Goal: Task Accomplishment & Management: Complete application form

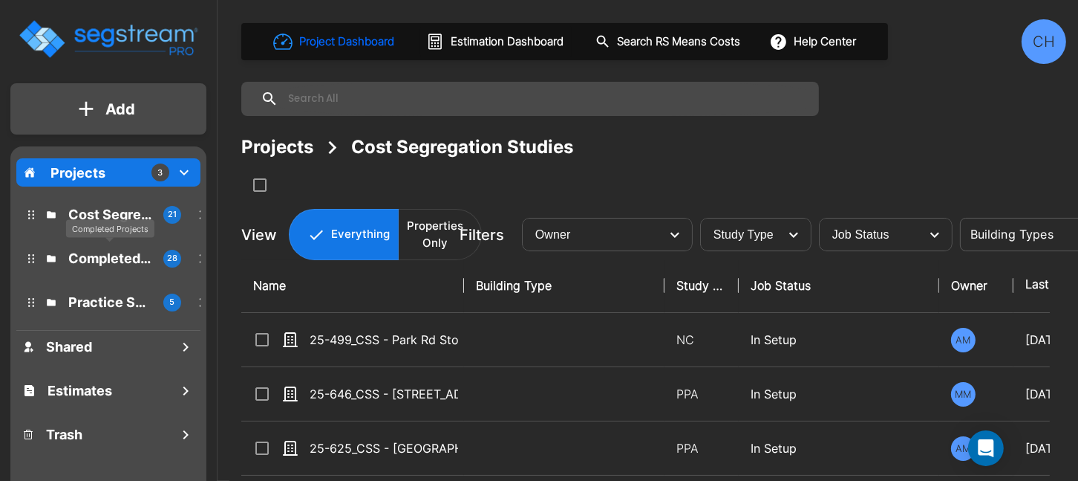
click at [116, 258] on p "Completed Projects" at bounding box center [109, 258] width 83 height 20
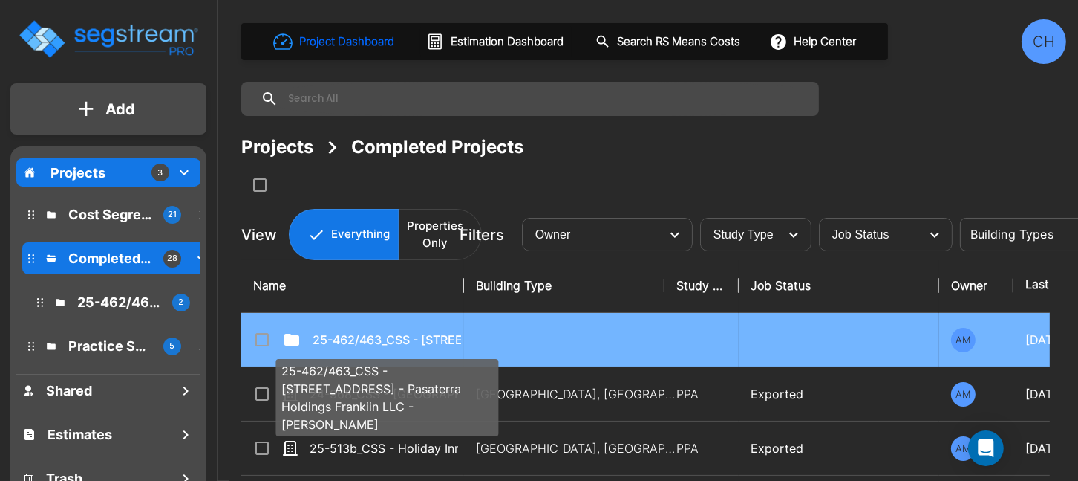
click at [381, 334] on p "25-462/463_CSS - [STREET_ADDRESS] - Pasaterra Holdings Frankiin LLC - [PERSON_N…" at bounding box center [387, 340] width 149 height 18
click at [381, 334] on p "25-462/463_CSS - 7070 Franklin Ave Los Angeles, CA - Pasaterra Holdings Frankii…" at bounding box center [387, 340] width 149 height 18
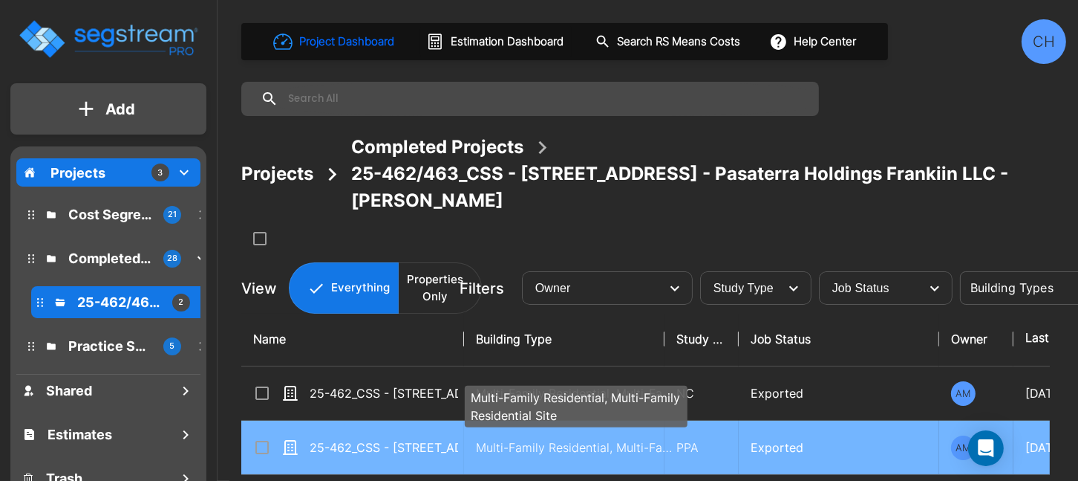
click at [553, 449] on p "Multi-Family Residential, Multi-Family Residential Site" at bounding box center [576, 447] width 201 height 18
checkbox input "true"
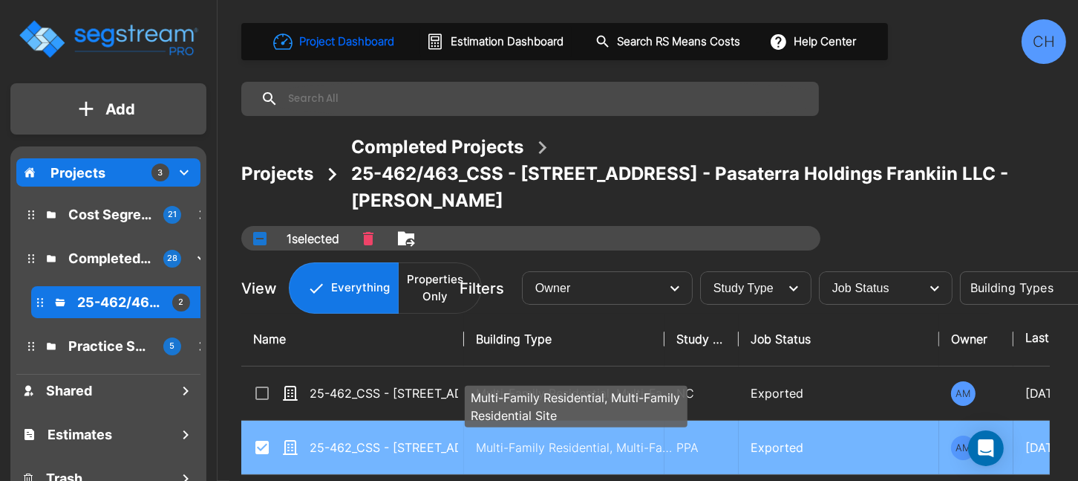
click at [553, 449] on p "Multi-Family Residential, Multi-Family Residential Site" at bounding box center [576, 447] width 201 height 18
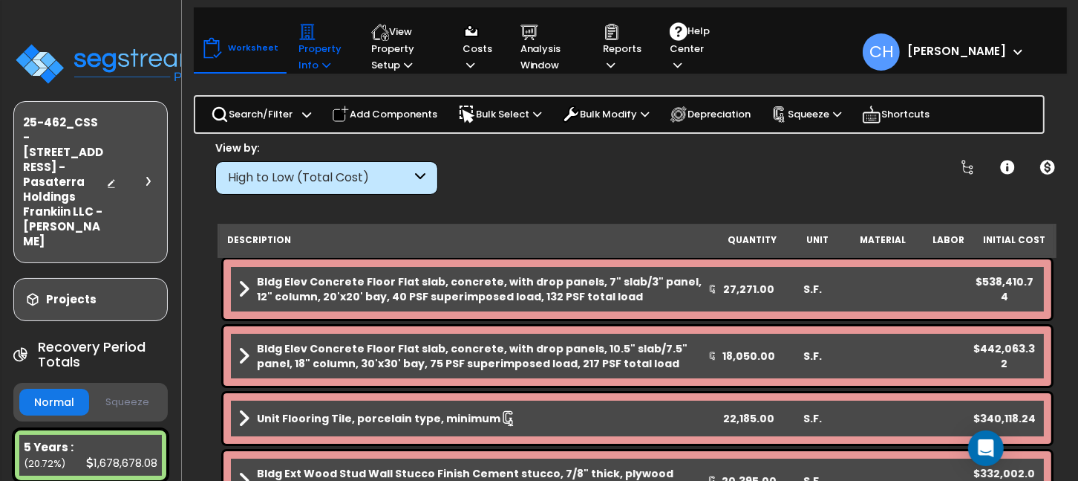
click at [303, 62] on p "Property Info" at bounding box center [321, 48] width 45 height 51
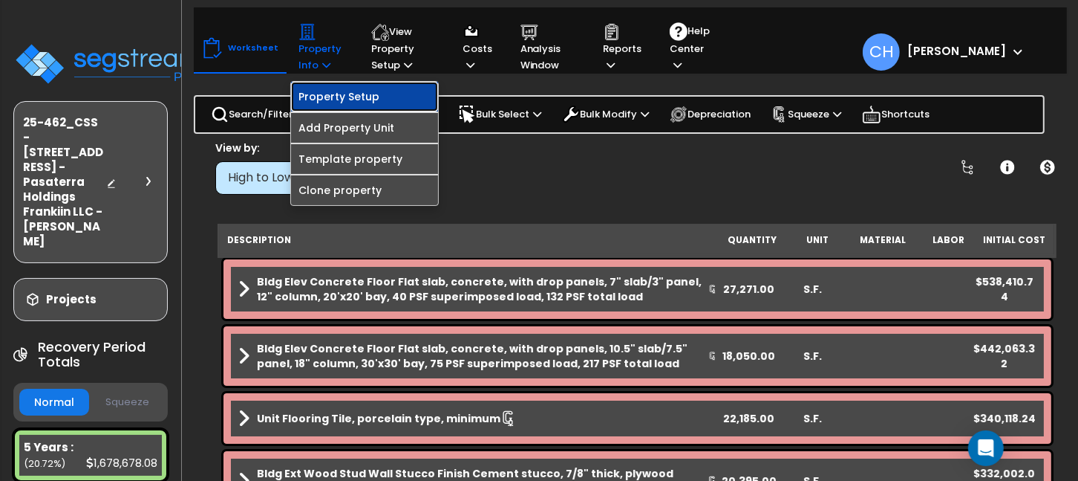
click at [347, 97] on link "Property Setup" at bounding box center [364, 97] width 147 height 30
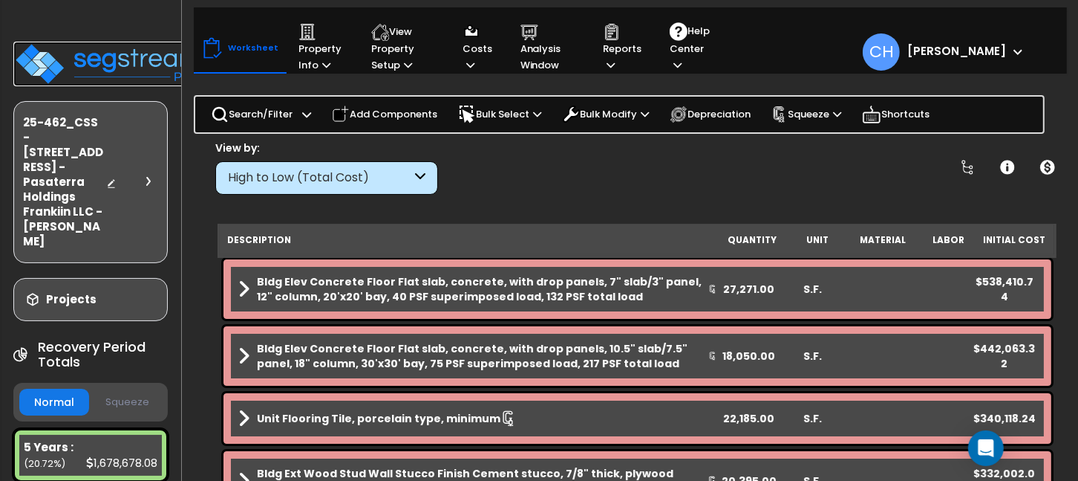
click at [98, 62] on img at bounding box center [109, 64] width 193 height 45
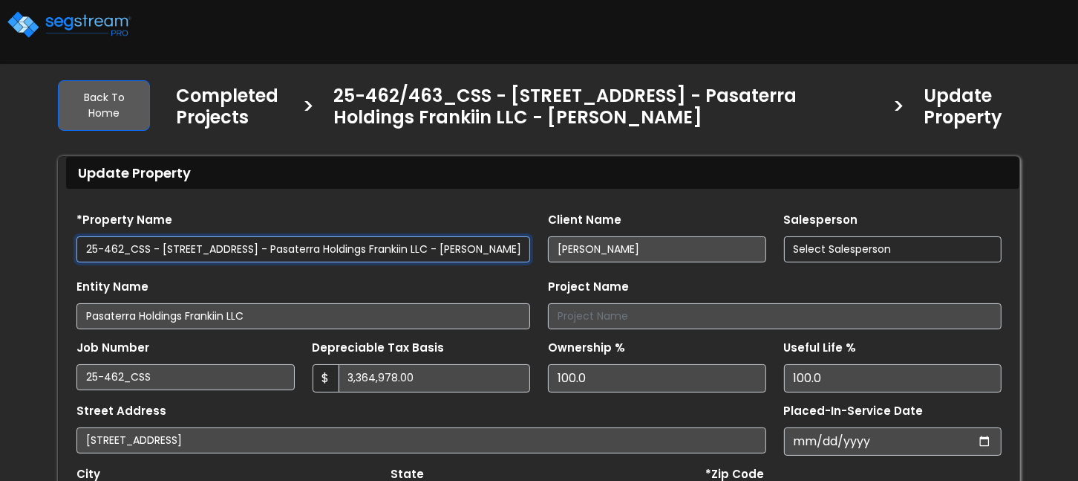
type input "4,424.0"
select select "2024"
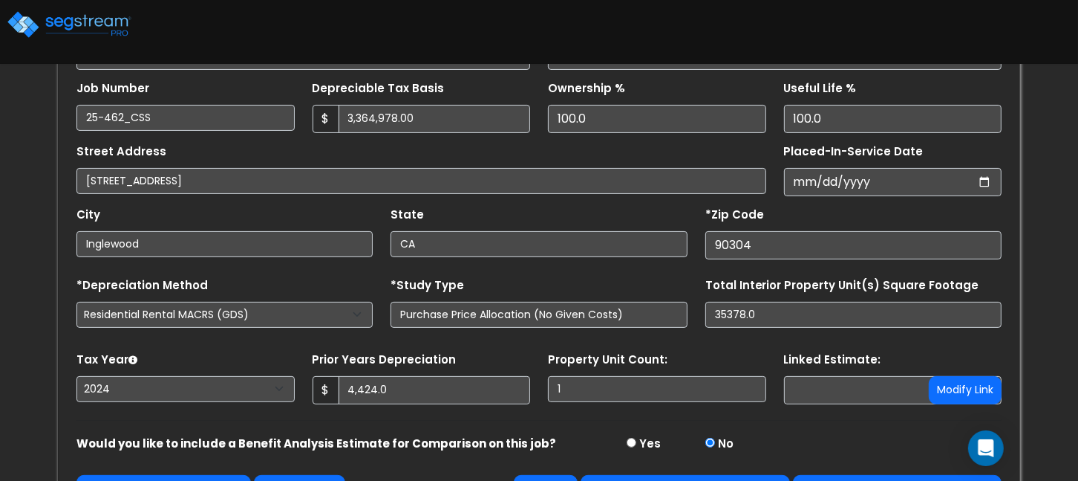
scroll to position [270, 0]
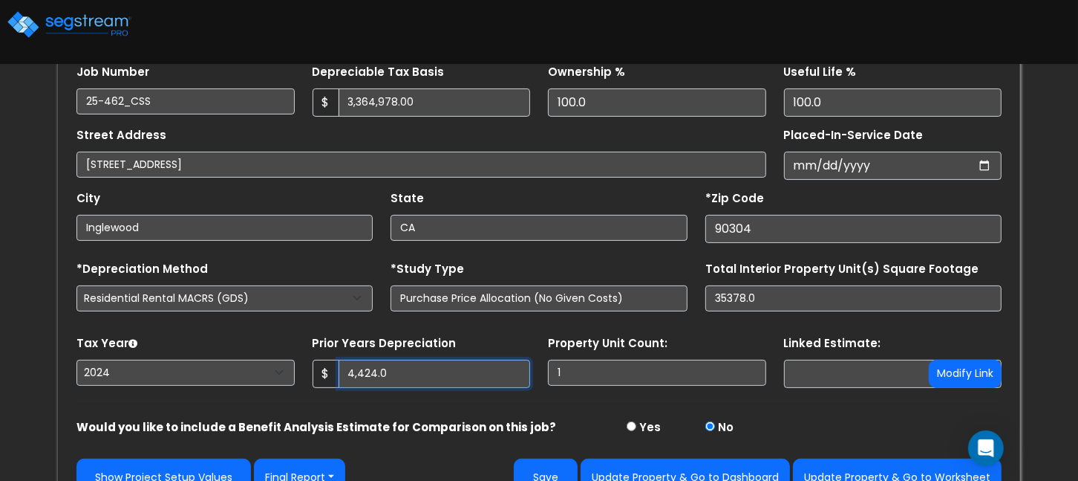
click at [409, 368] on input "4,424.0" at bounding box center [435, 373] width 192 height 28
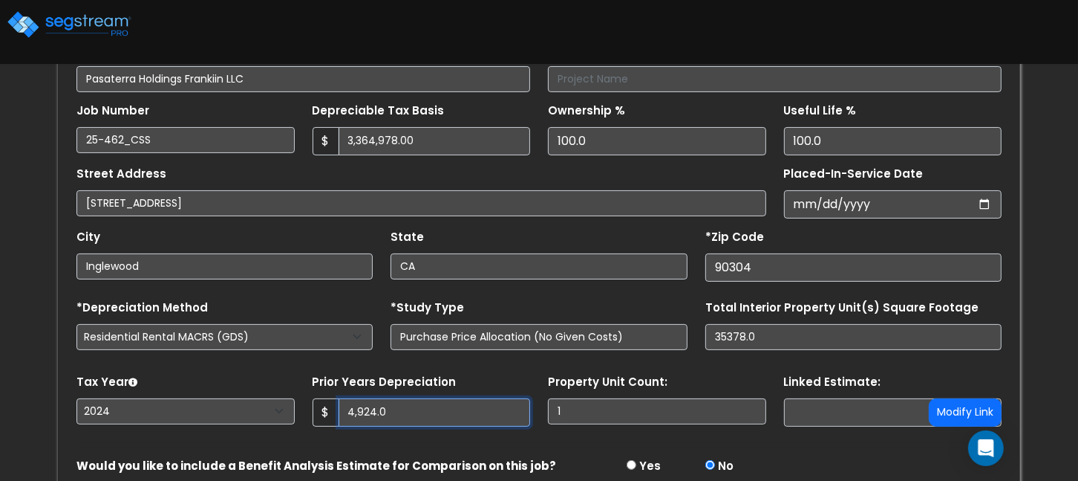
scroll to position [298, 0]
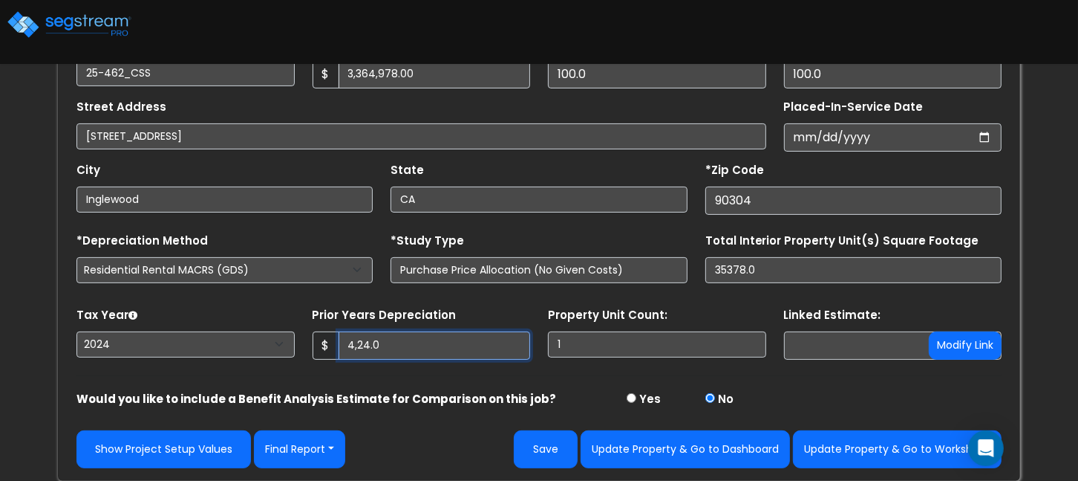
type input "4,424.0"
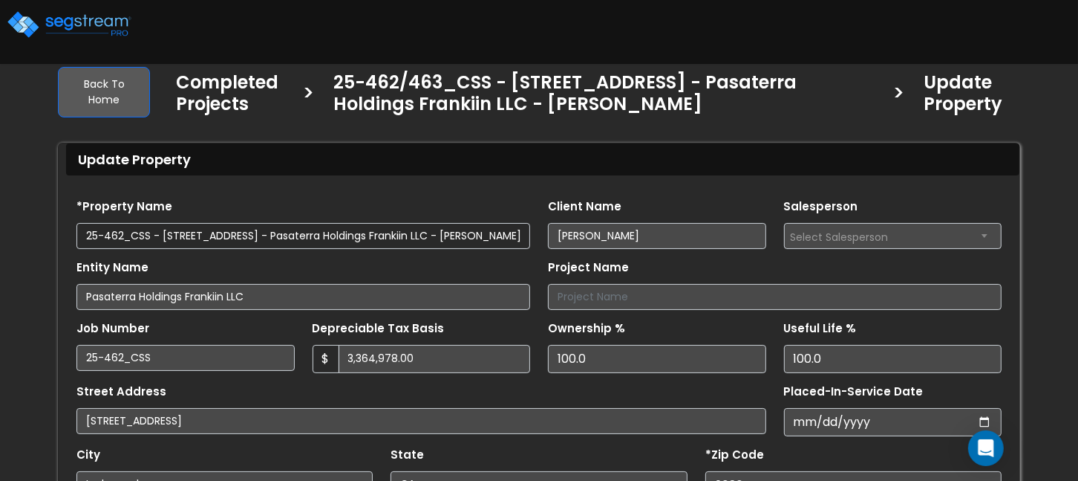
scroll to position [0, 0]
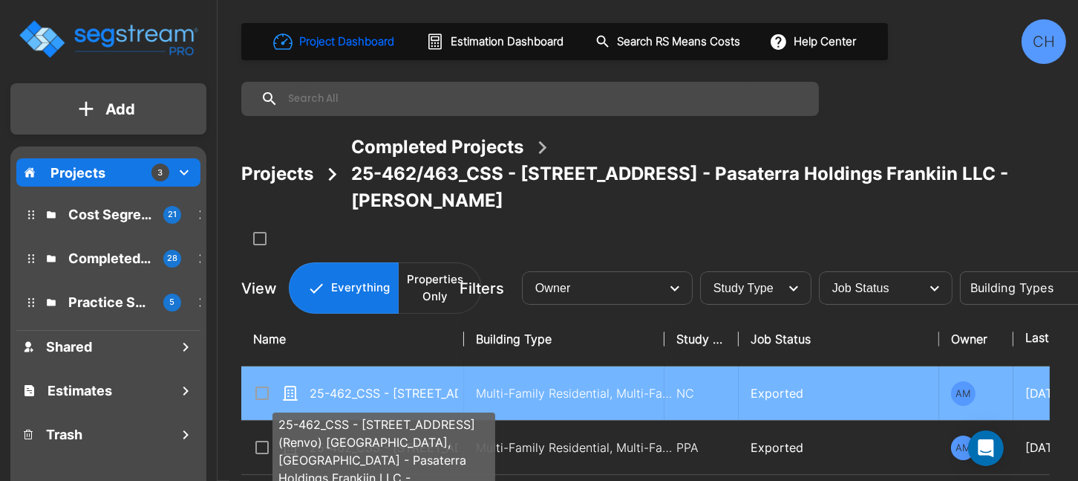
click at [385, 395] on p "25-462_CSS - [STREET_ADDRESS] (Renvo) [GEOGRAPHIC_DATA], [GEOGRAPHIC_DATA] - Pa…" at bounding box center [384, 393] width 149 height 18
checkbox input "true"
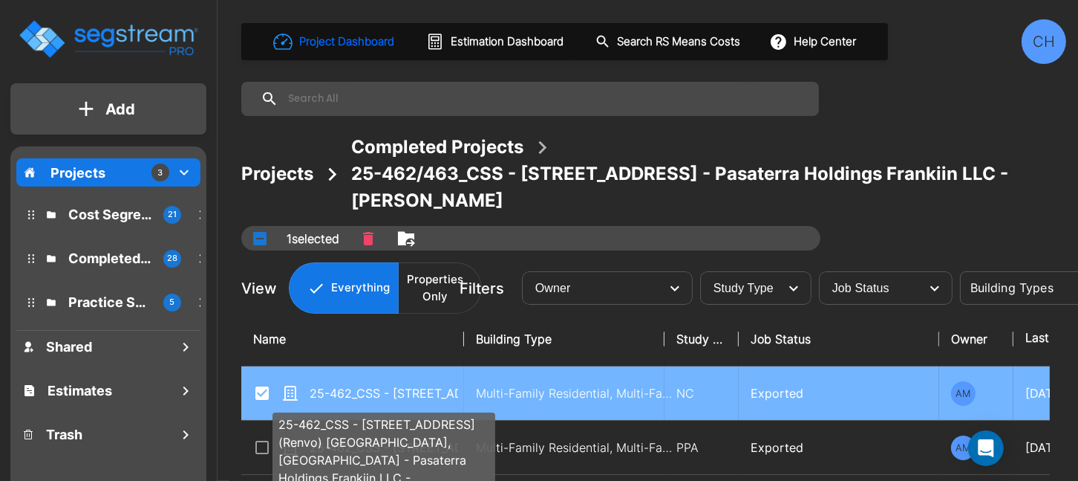
click at [385, 395] on p "25-462_CSS - [STREET_ADDRESS] (Renvo) [GEOGRAPHIC_DATA], [GEOGRAPHIC_DATA] - Pa…" at bounding box center [384, 393] width 149 height 18
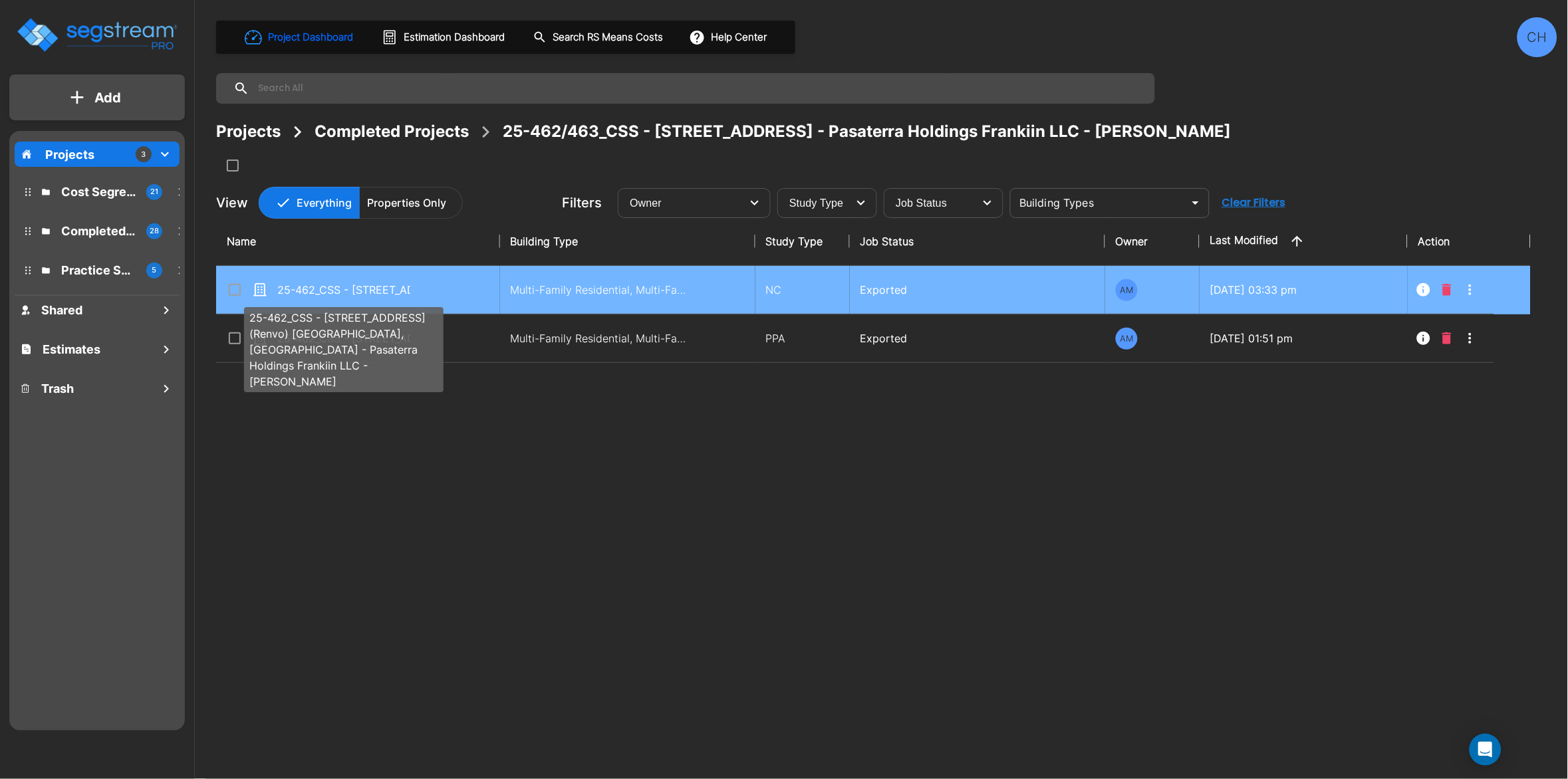
click at [367, 295] on p "25-462_CSS - [STREET_ADDRESS] (Renvo) [GEOGRAPHIC_DATA], [GEOGRAPHIC_DATA] - Pa…" at bounding box center [344, 290] width 133 height 16
checkbox input "true"
click at [367, 295] on p "25-462_CSS - [STREET_ADDRESS] (Renvo) [GEOGRAPHIC_DATA], [GEOGRAPHIC_DATA] - Pa…" at bounding box center [344, 290] width 133 height 16
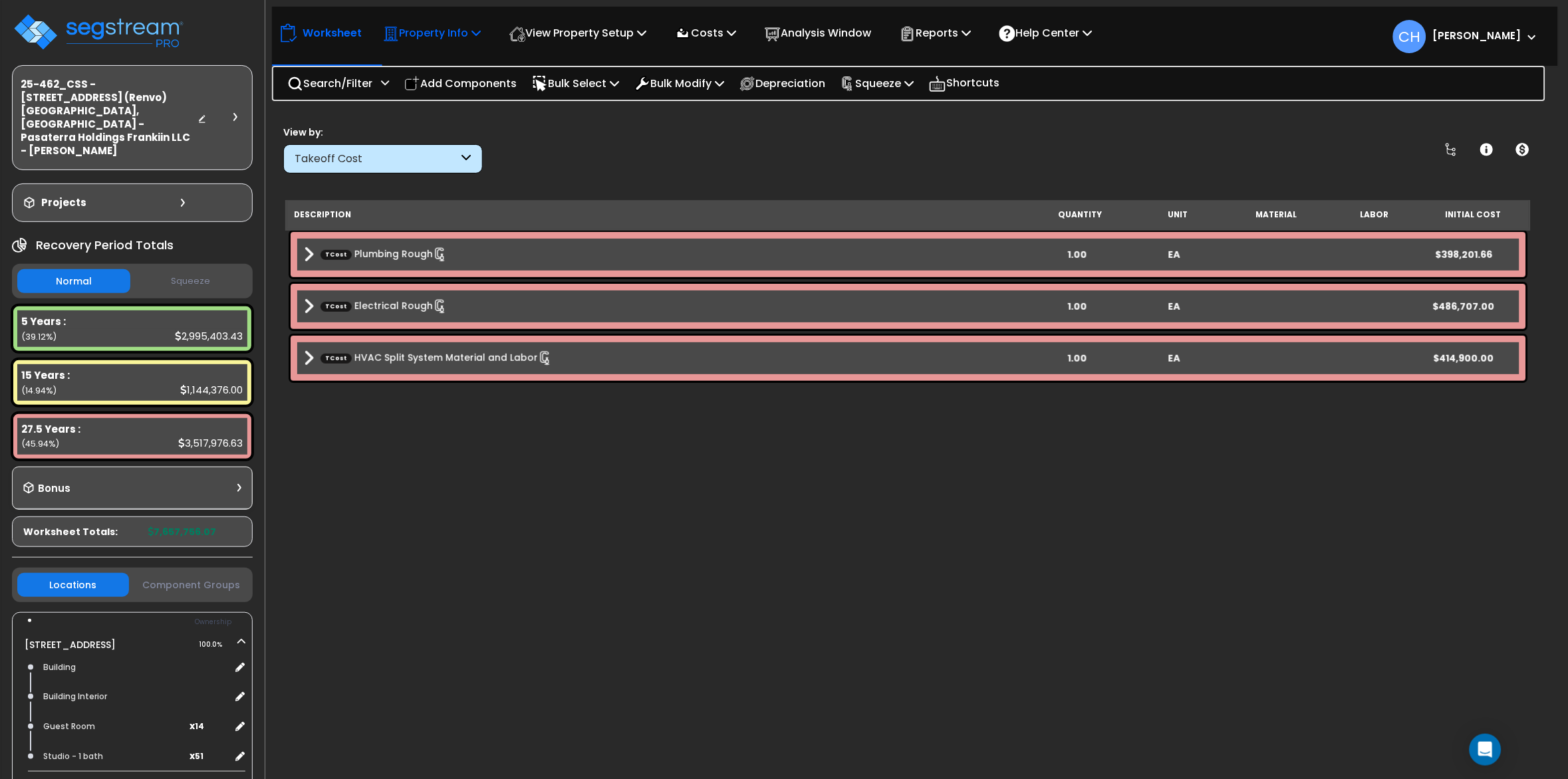
click at [450, 35] on p "Property Info" at bounding box center [432, 33] width 98 height 18
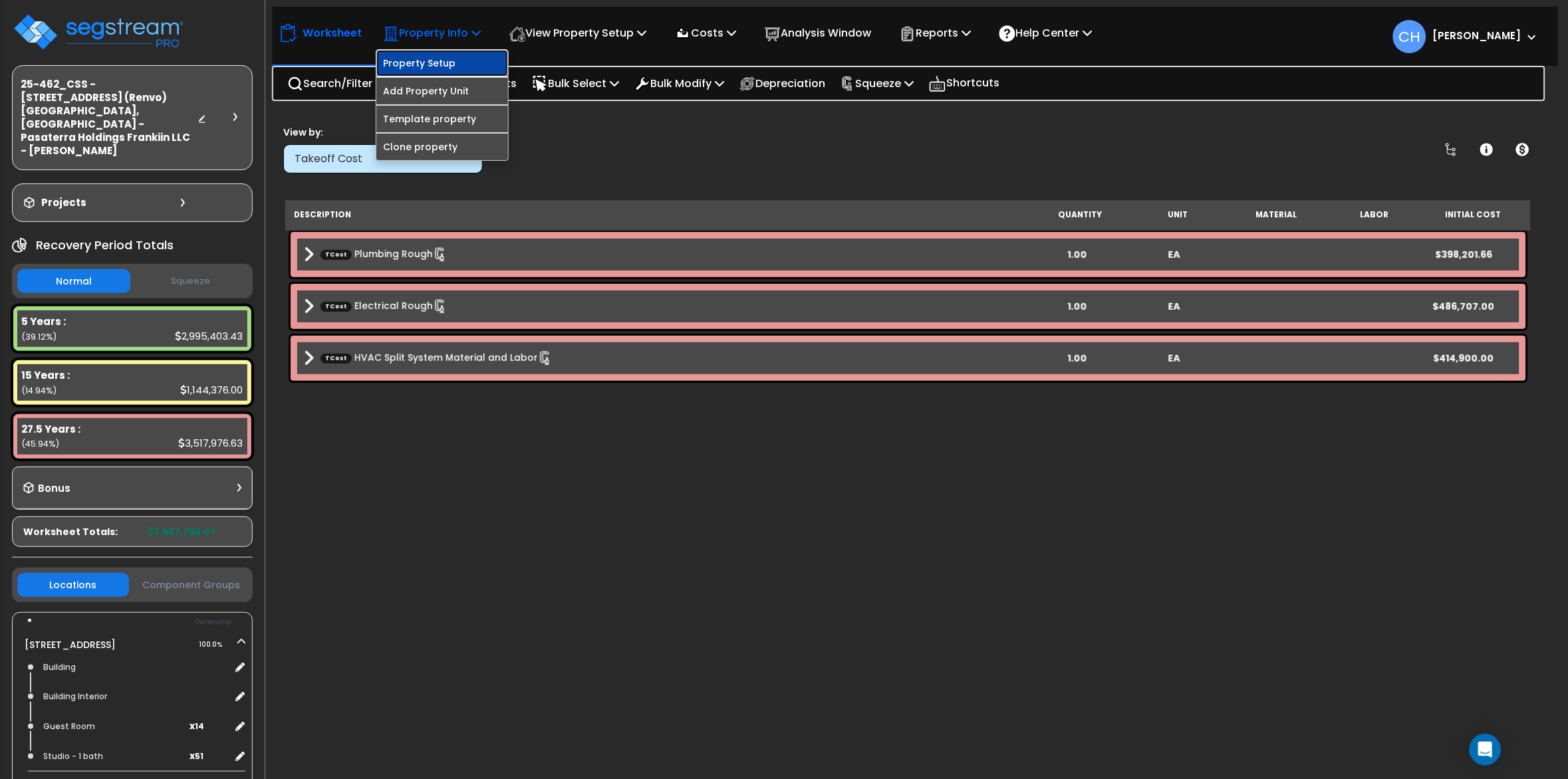
click at [450, 59] on link "Property Setup" at bounding box center [441, 64] width 132 height 27
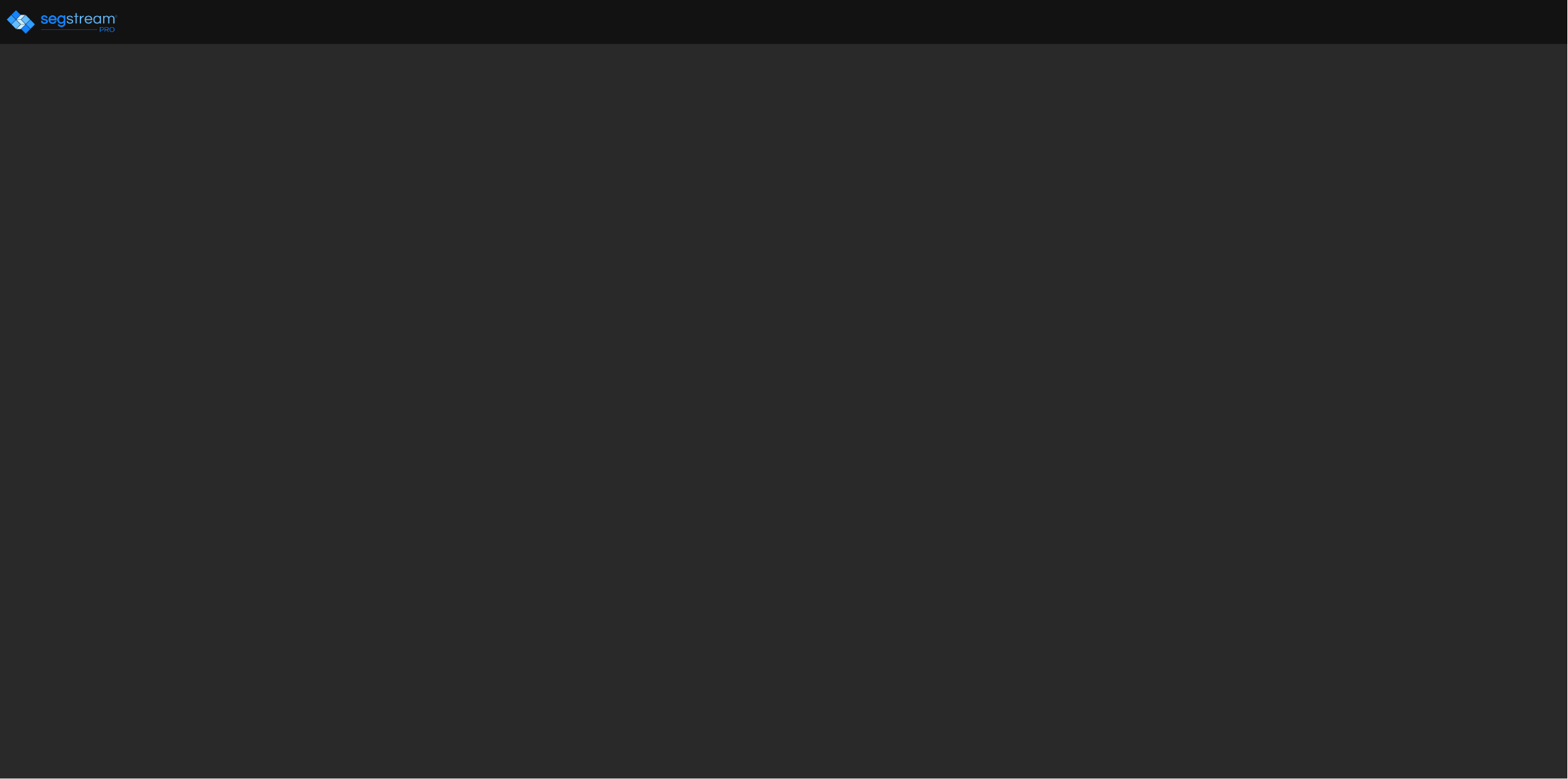
select select "2024"
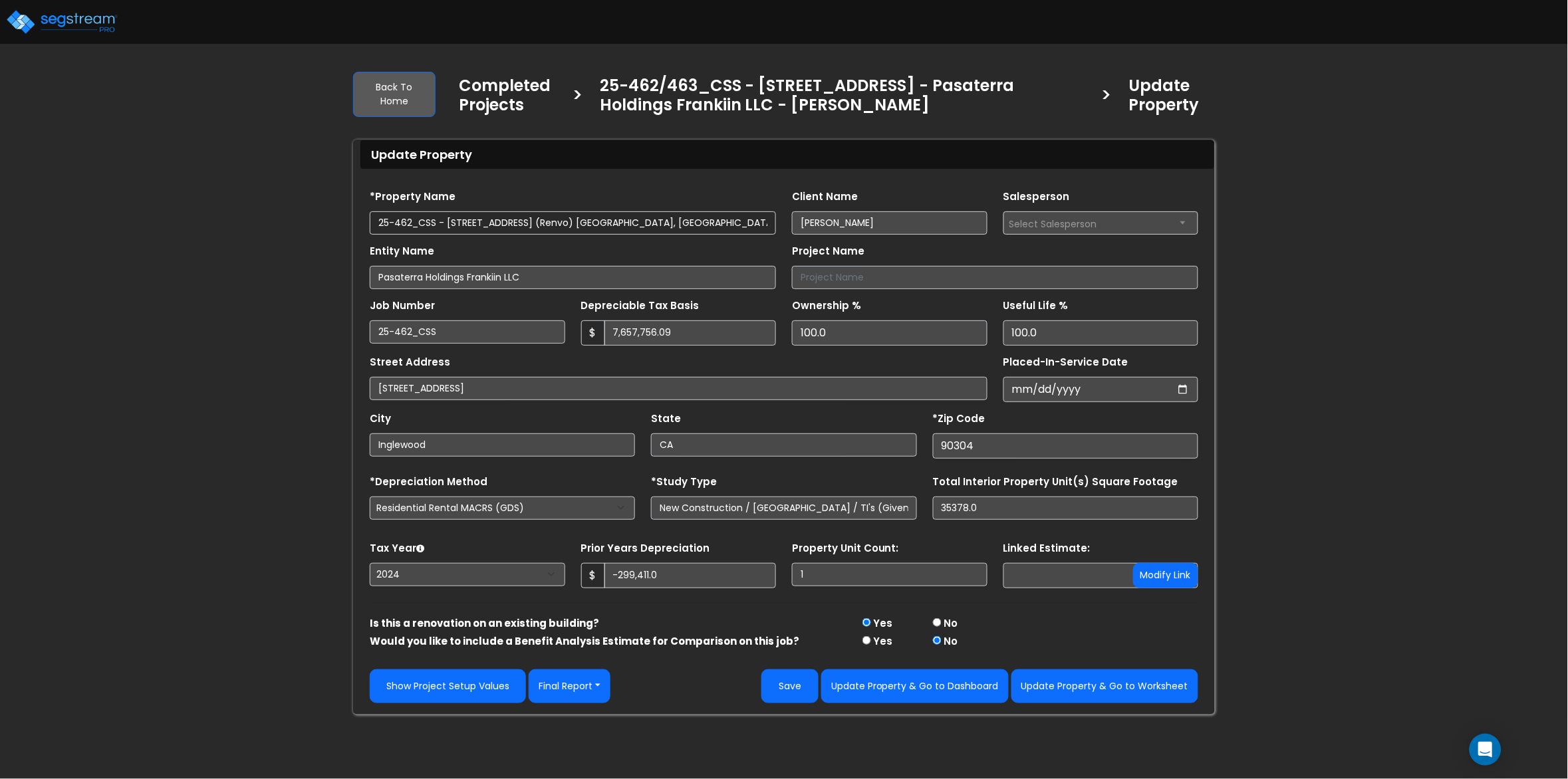
click at [410, 225] on input "25-462_CSS - [STREET_ADDRESS] (Renvo) [GEOGRAPHIC_DATA], [GEOGRAPHIC_DATA] - Pa…" at bounding box center [573, 223] width 407 height 23
type input "25-463_CSS - [STREET_ADDRESS] ([GEOGRAPHIC_DATA]) [GEOGRAPHIC_DATA], [GEOGRAPHI…"
drag, startPoint x: 410, startPoint y: 331, endPoint x: 437, endPoint y: 331, distance: 27.0
click at [410, 331] on input "25-462_CSS" at bounding box center [467, 332] width 195 height 23
type input "25-463_CSS"
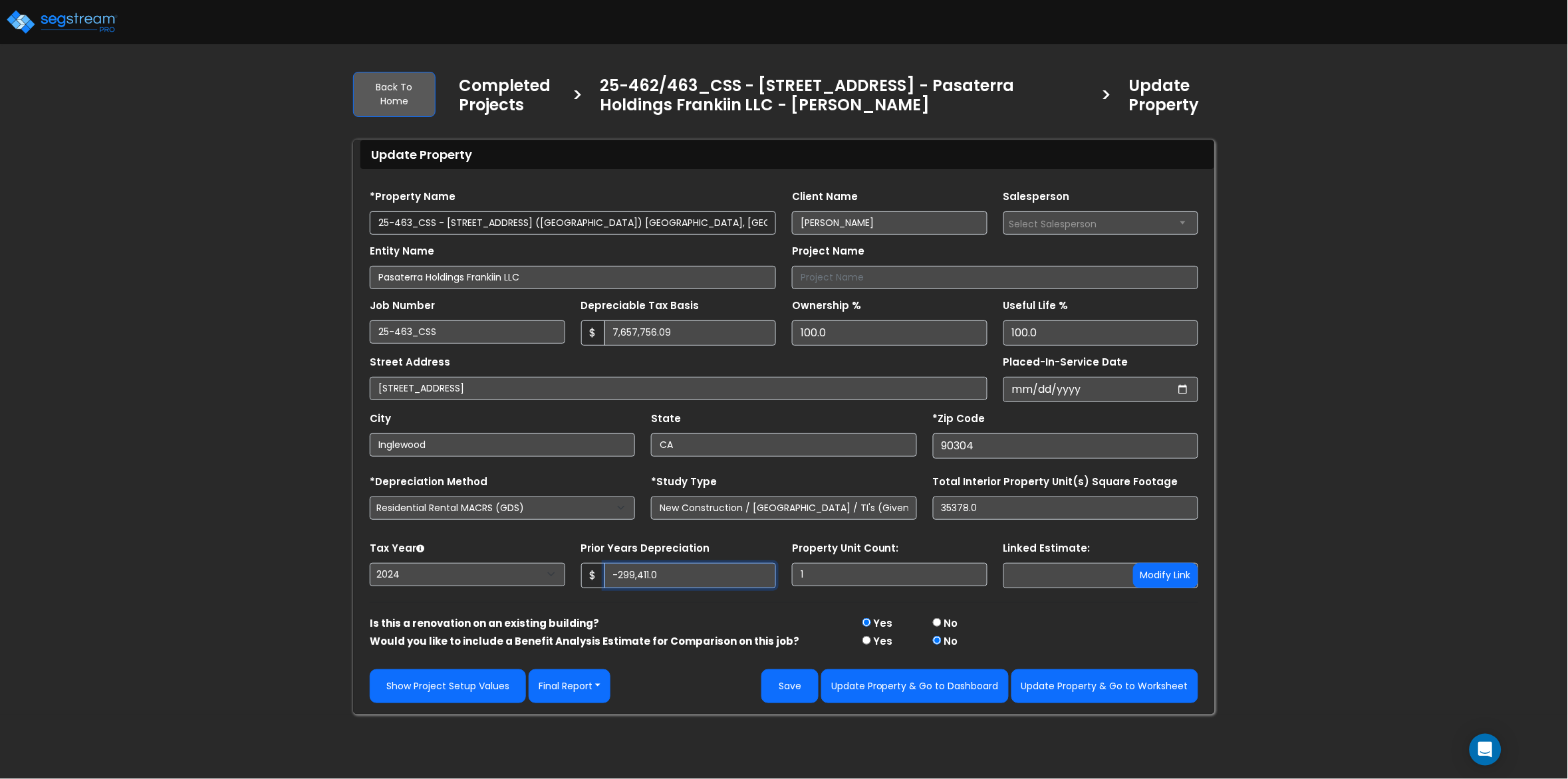
click at [681, 584] on input "-299,411.0" at bounding box center [690, 576] width 172 height 25
drag, startPoint x: 583, startPoint y: 582, endPoint x: 570, endPoint y: 582, distance: 13.0
click at [570, 582] on div "Tax Year Please Enter The Placed In Service Date First. 2026 2025 2024 2023 Pri…" at bounding box center [784, 565] width 844 height 53
click at [661, 609] on form "*Property Name 25-463_CSS - 7070 Franklin Ave (Renvo) Los Angeles, CA - Pasater…" at bounding box center [784, 441] width 828 height 524
click at [950, 688] on button "Update Property & Go to Dashboard" at bounding box center [914, 687] width 187 height 34
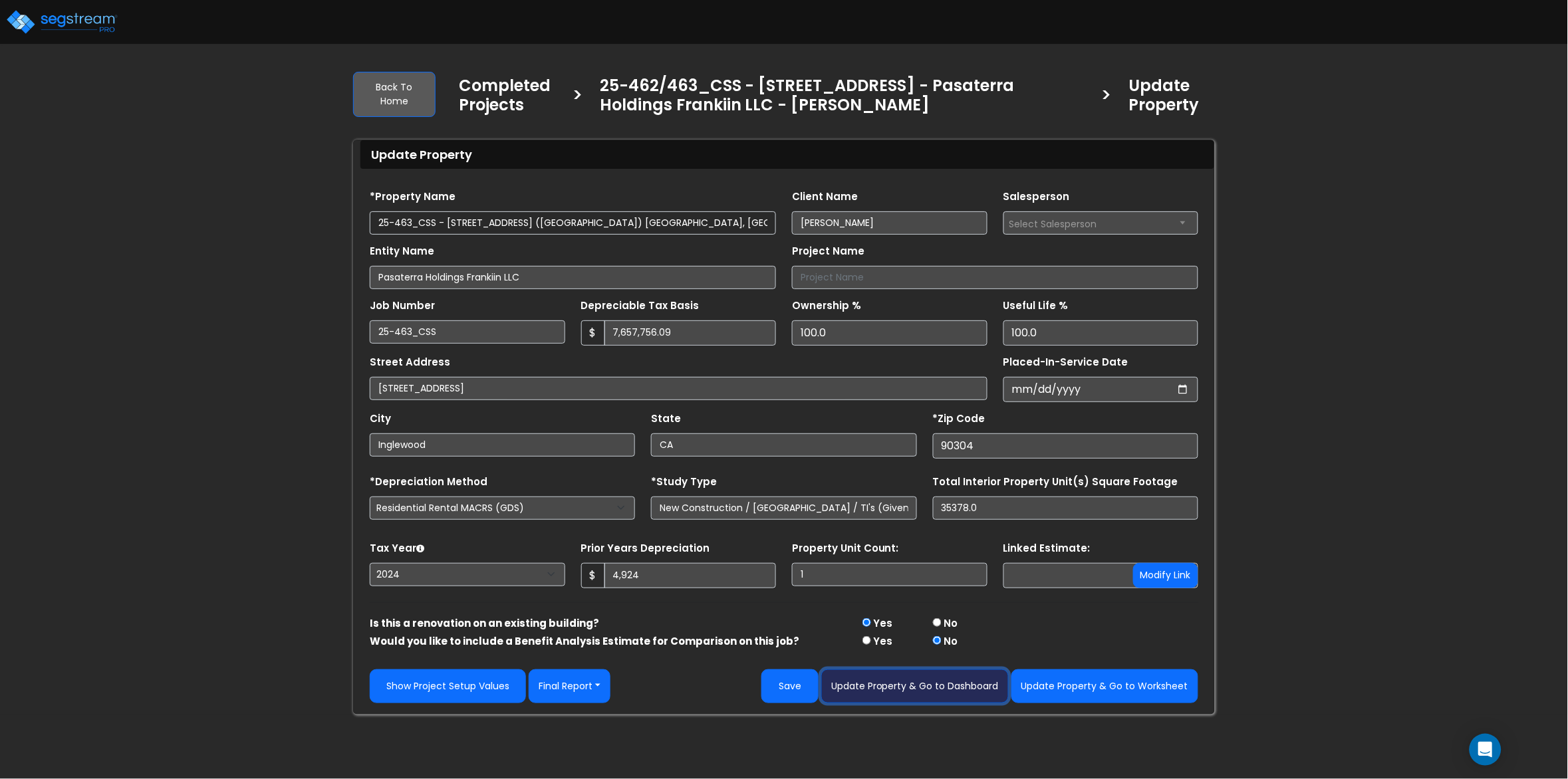
type input "4924"
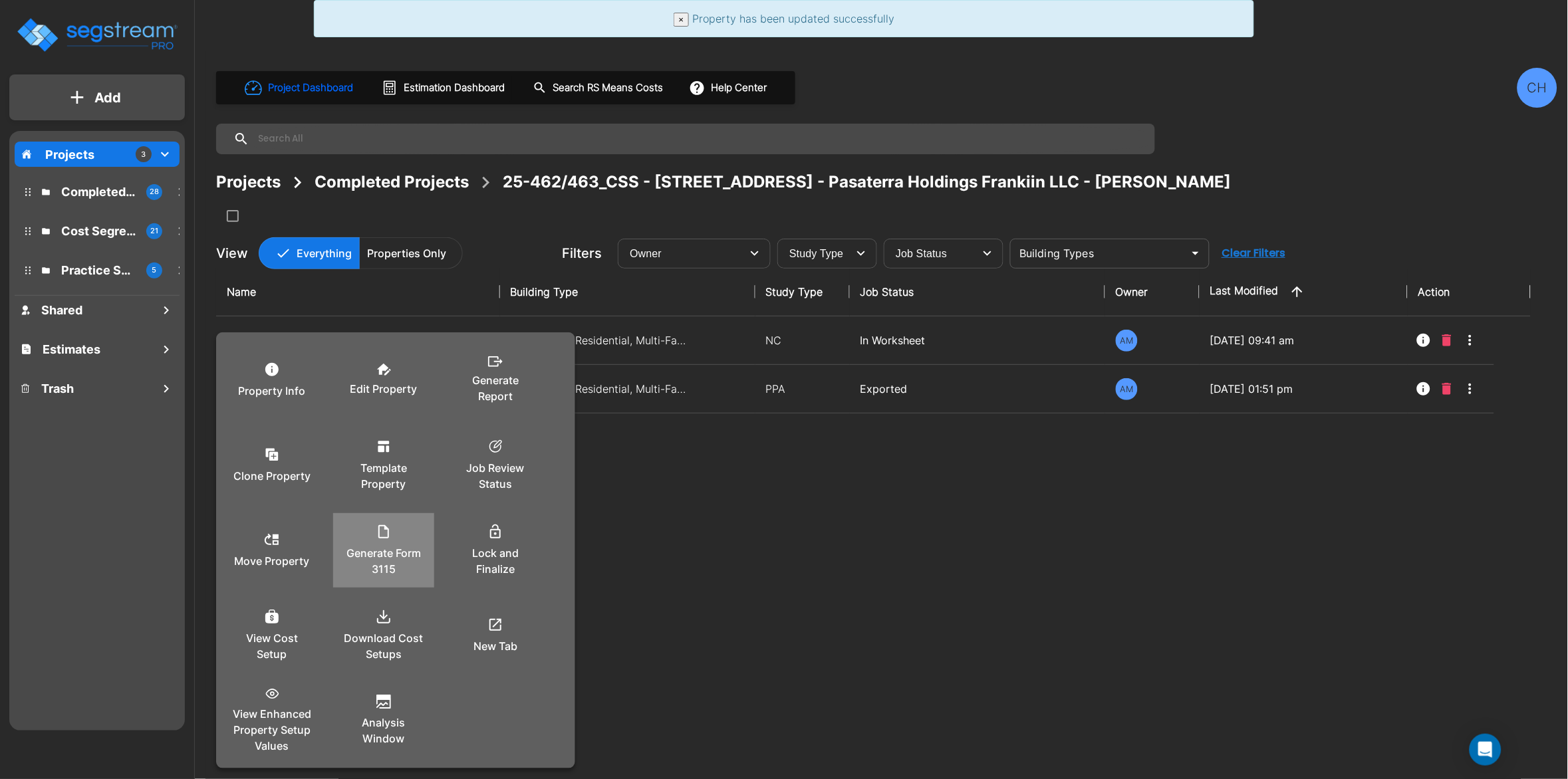
click at [384, 561] on p "Generate Form 3115" at bounding box center [383, 561] width 80 height 32
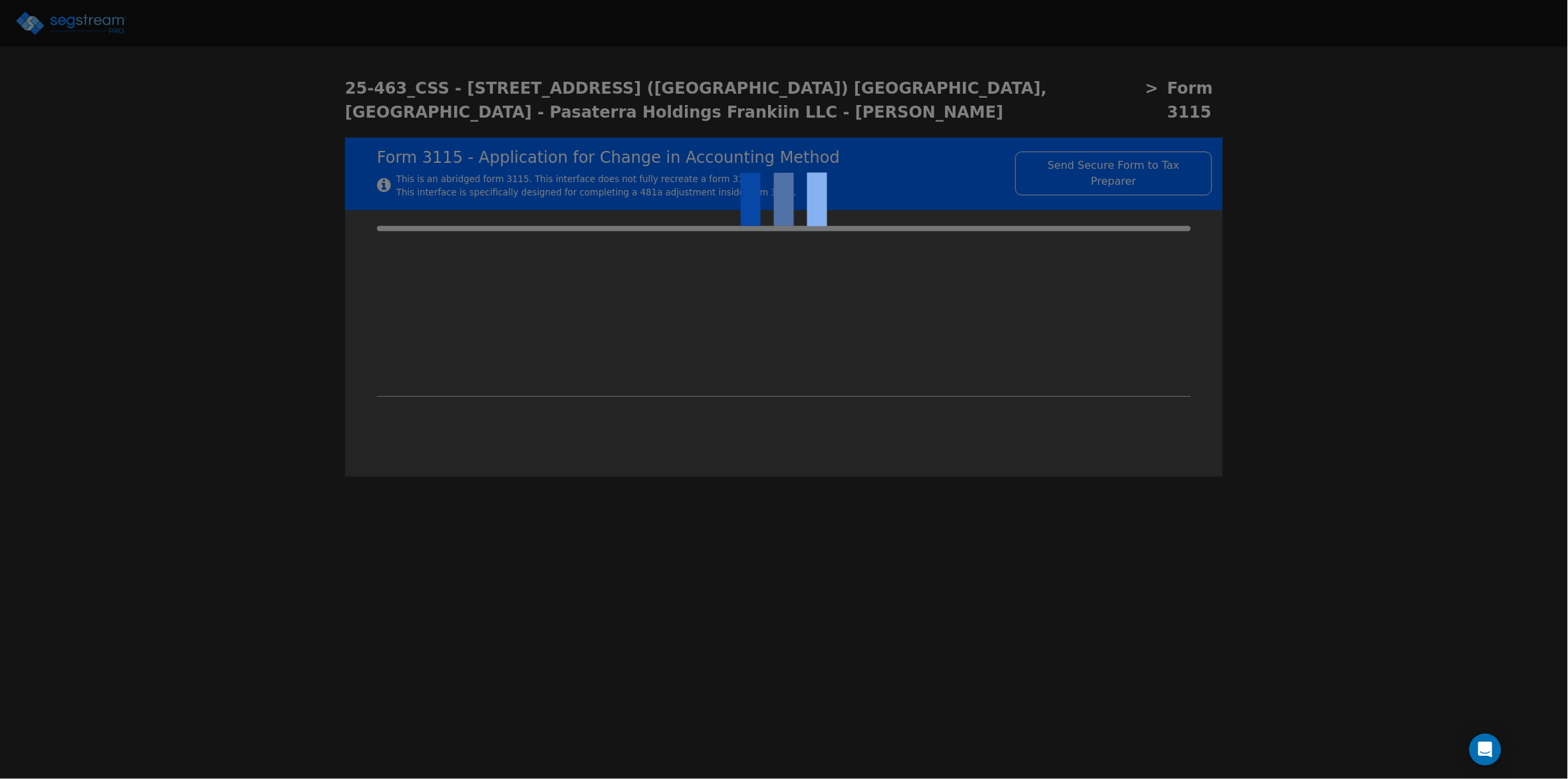
type input "2025-01-01"
type input "2025-12-31"
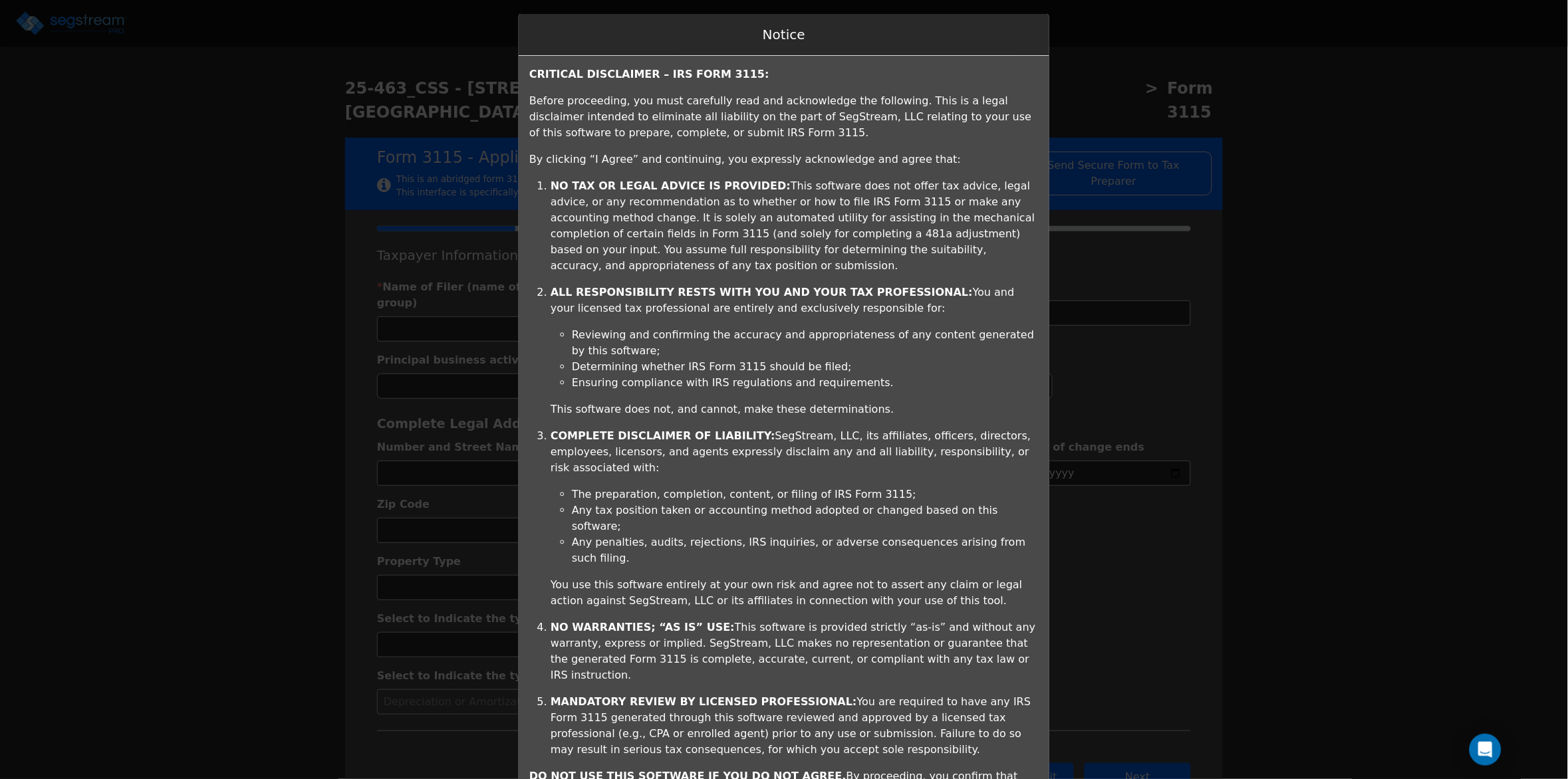
scroll to position [73, 0]
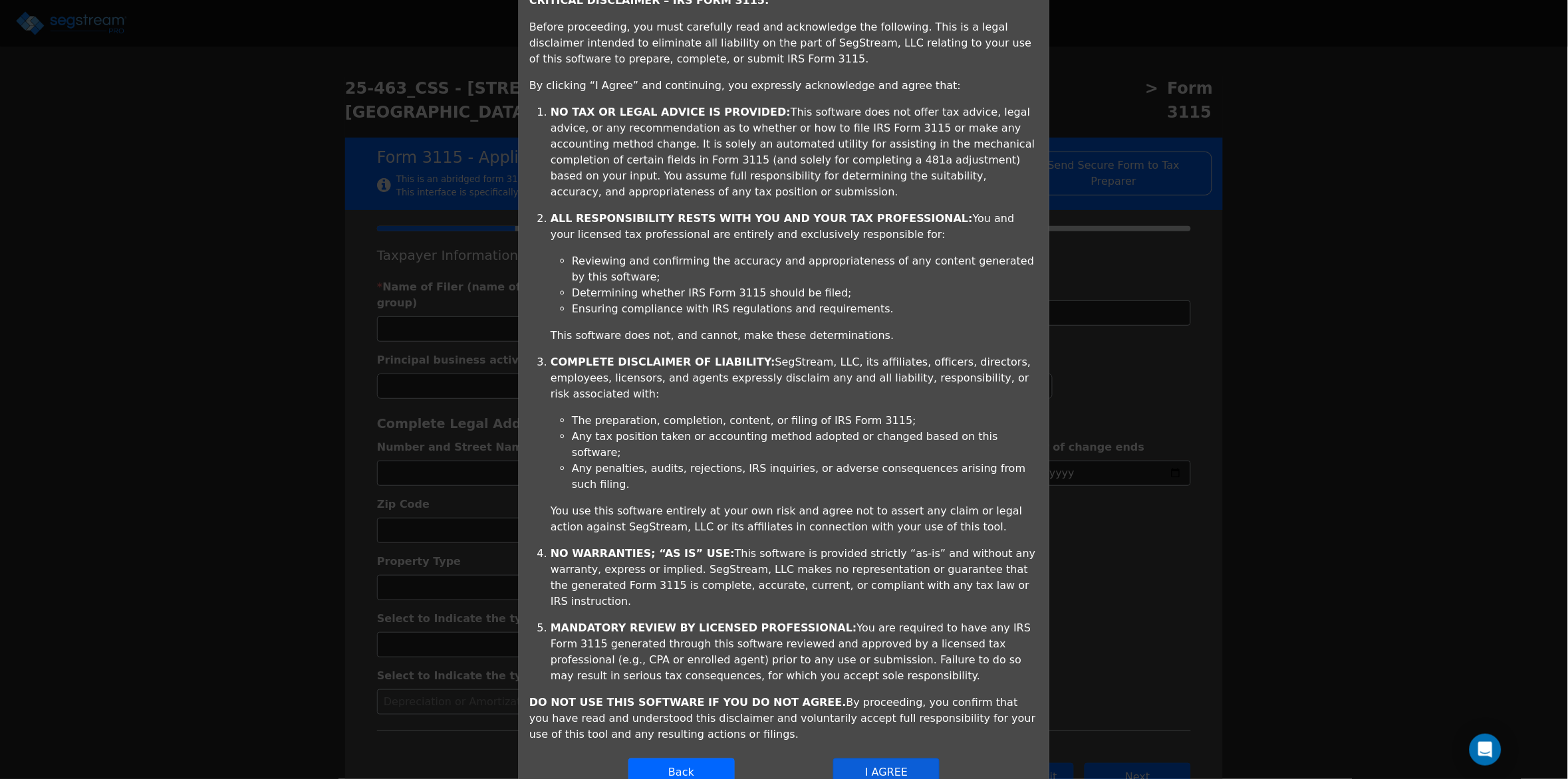
click at [897, 758] on button "I AGREE" at bounding box center [887, 772] width 107 height 28
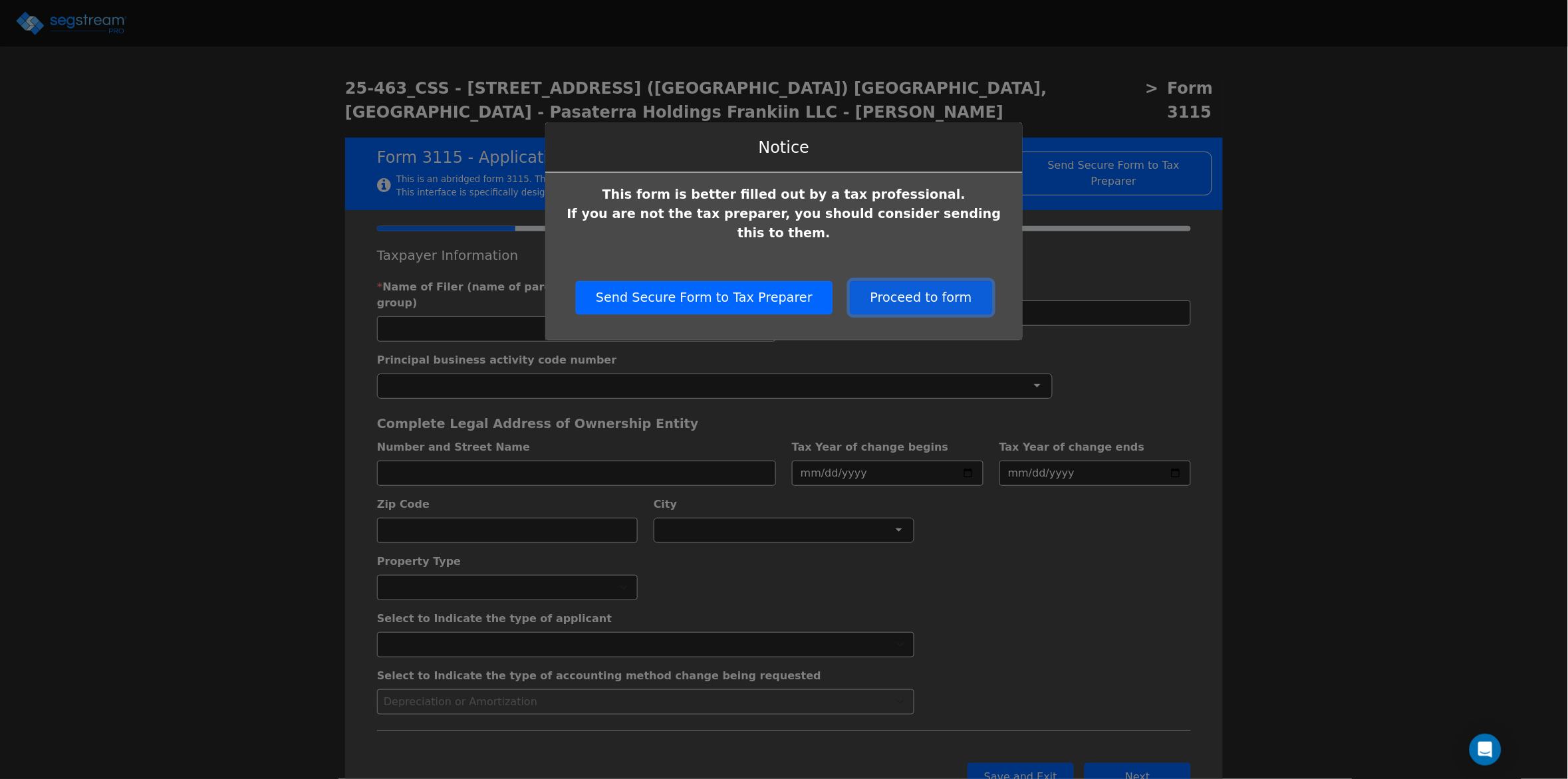
click at [904, 283] on button "Proceed to form" at bounding box center [921, 297] width 141 height 33
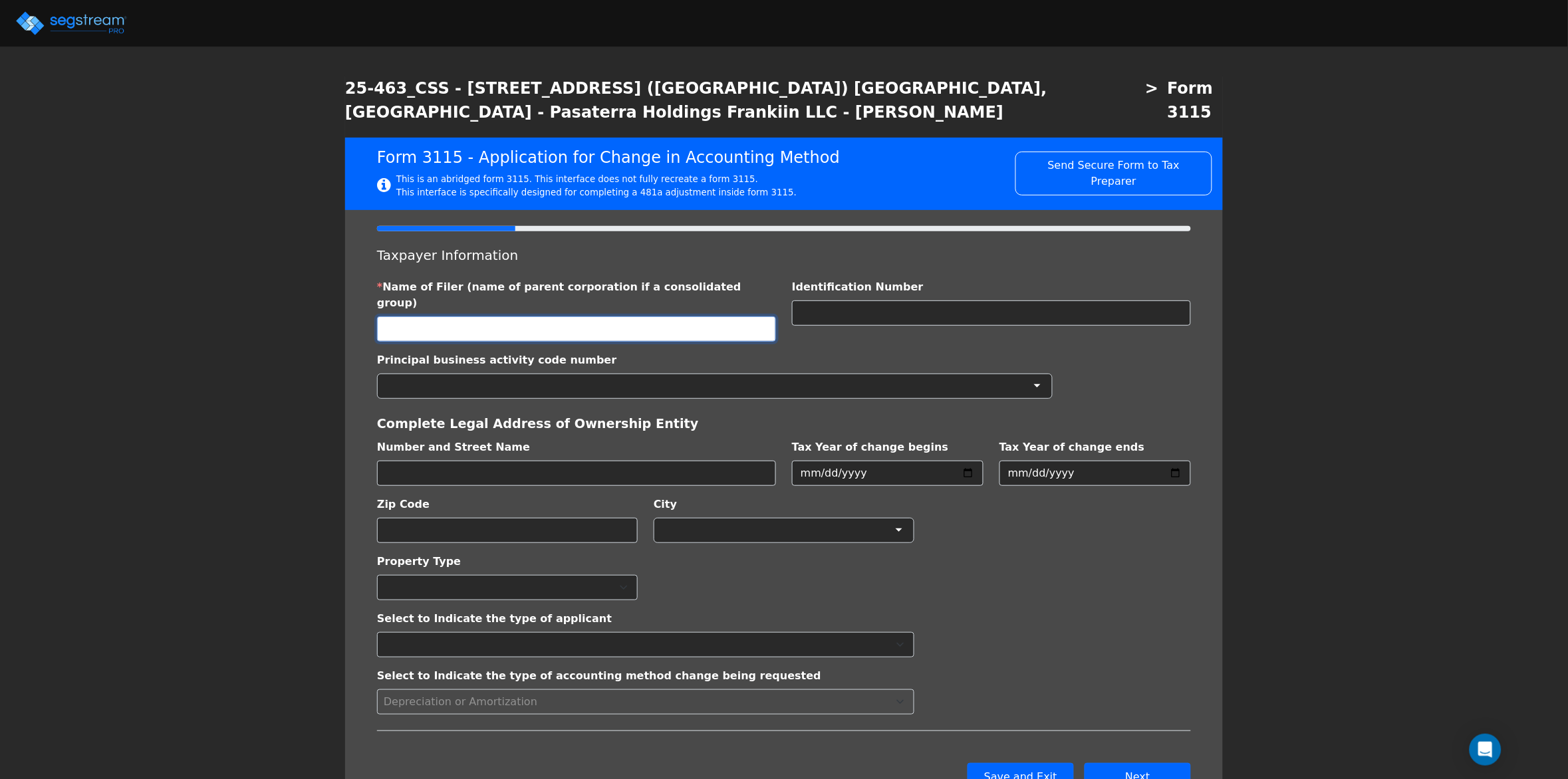
click at [502, 317] on input "text" at bounding box center [577, 330] width 399 height 25
type input "PASATERRA HOLDINGS FRANKLIN LLC"
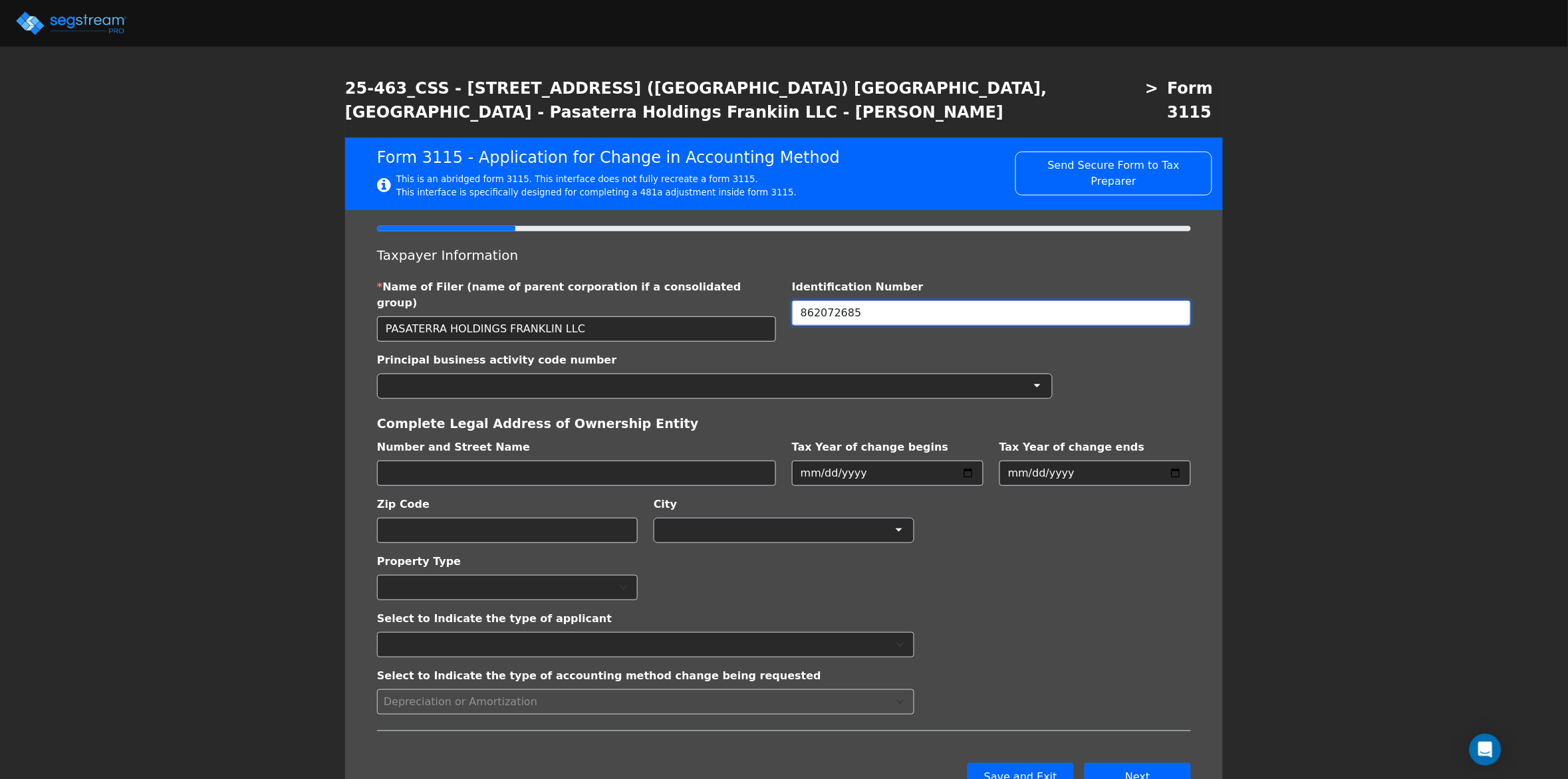
type input "862072685"
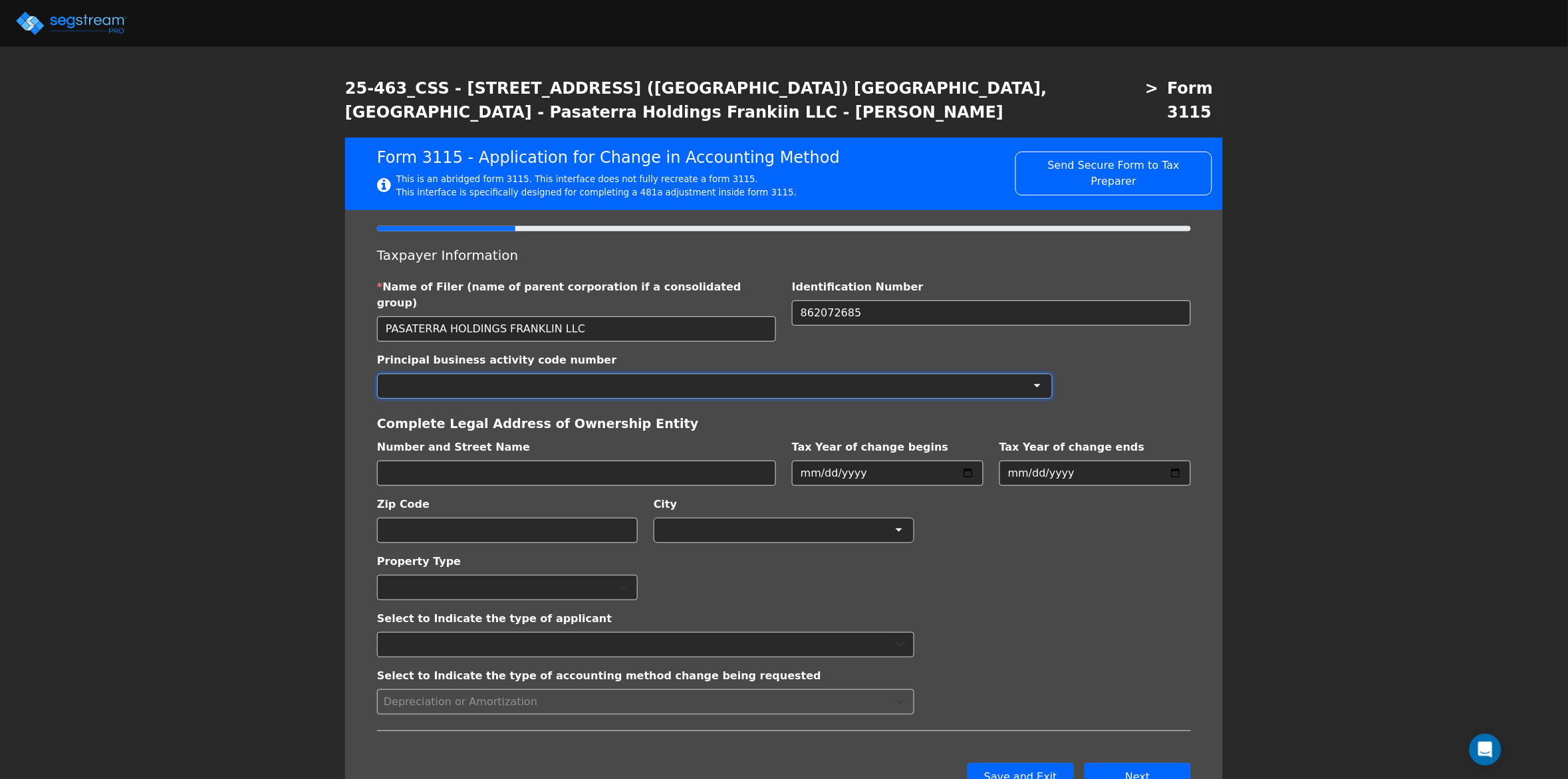
click at [430, 373] on div at bounding box center [715, 386] width 676 height 25
click at [1188, 601] on div "Select to Indicate the type of applicant Individual Corporation Controlled fore…" at bounding box center [784, 658] width 830 height 115
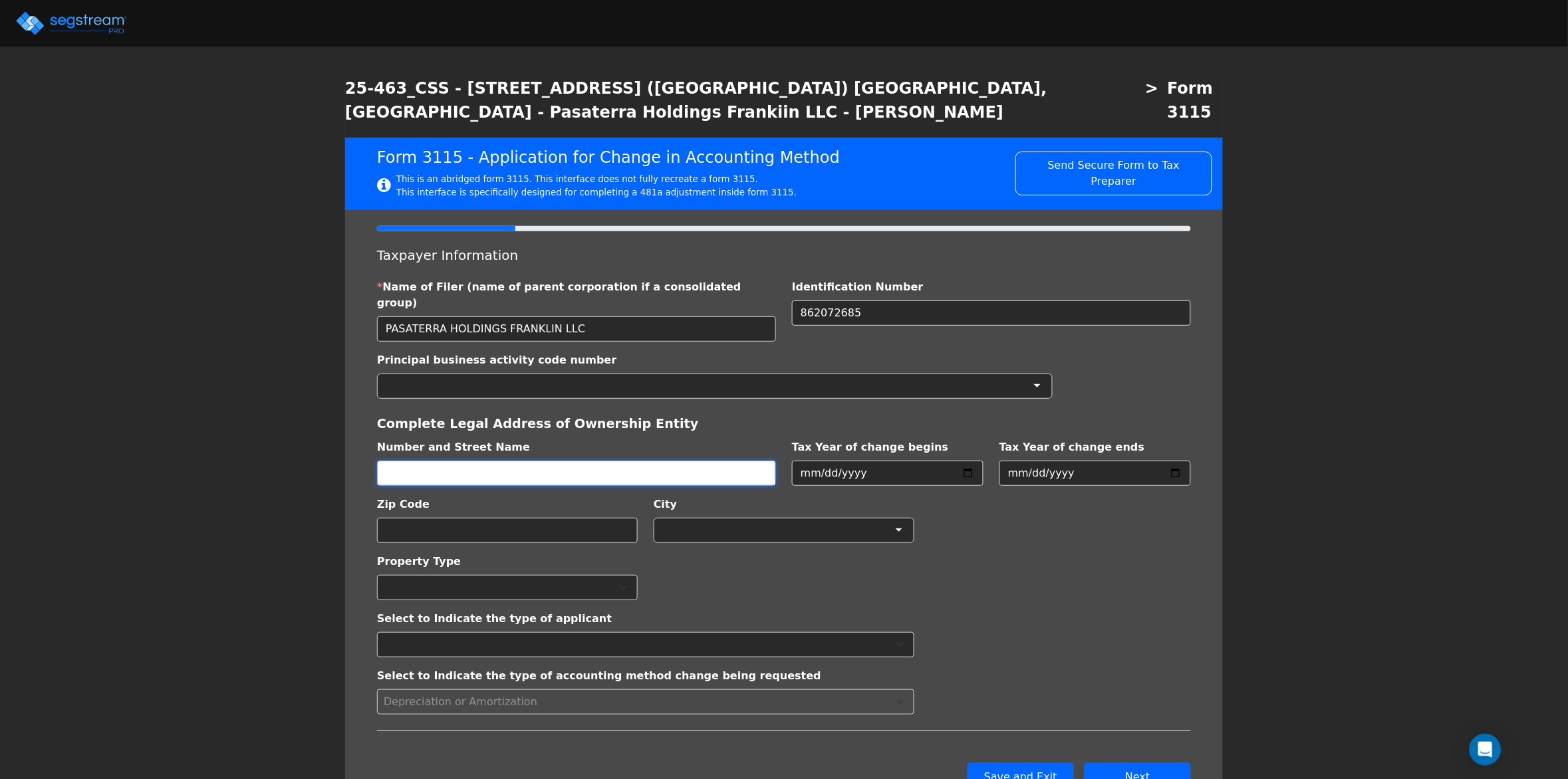
click at [523, 461] on input "text" at bounding box center [577, 474] width 399 height 25
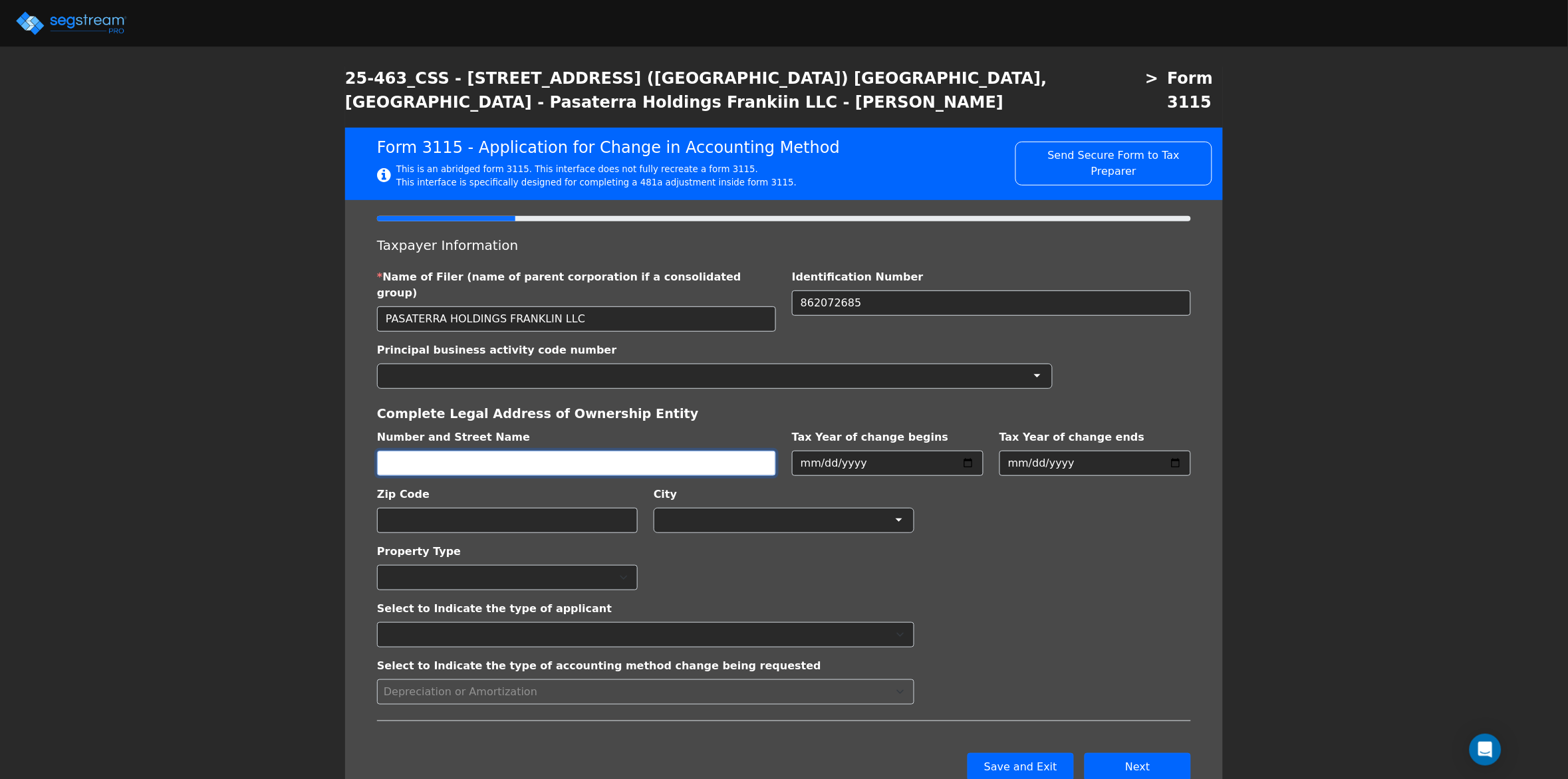
scroll to position [21, 0]
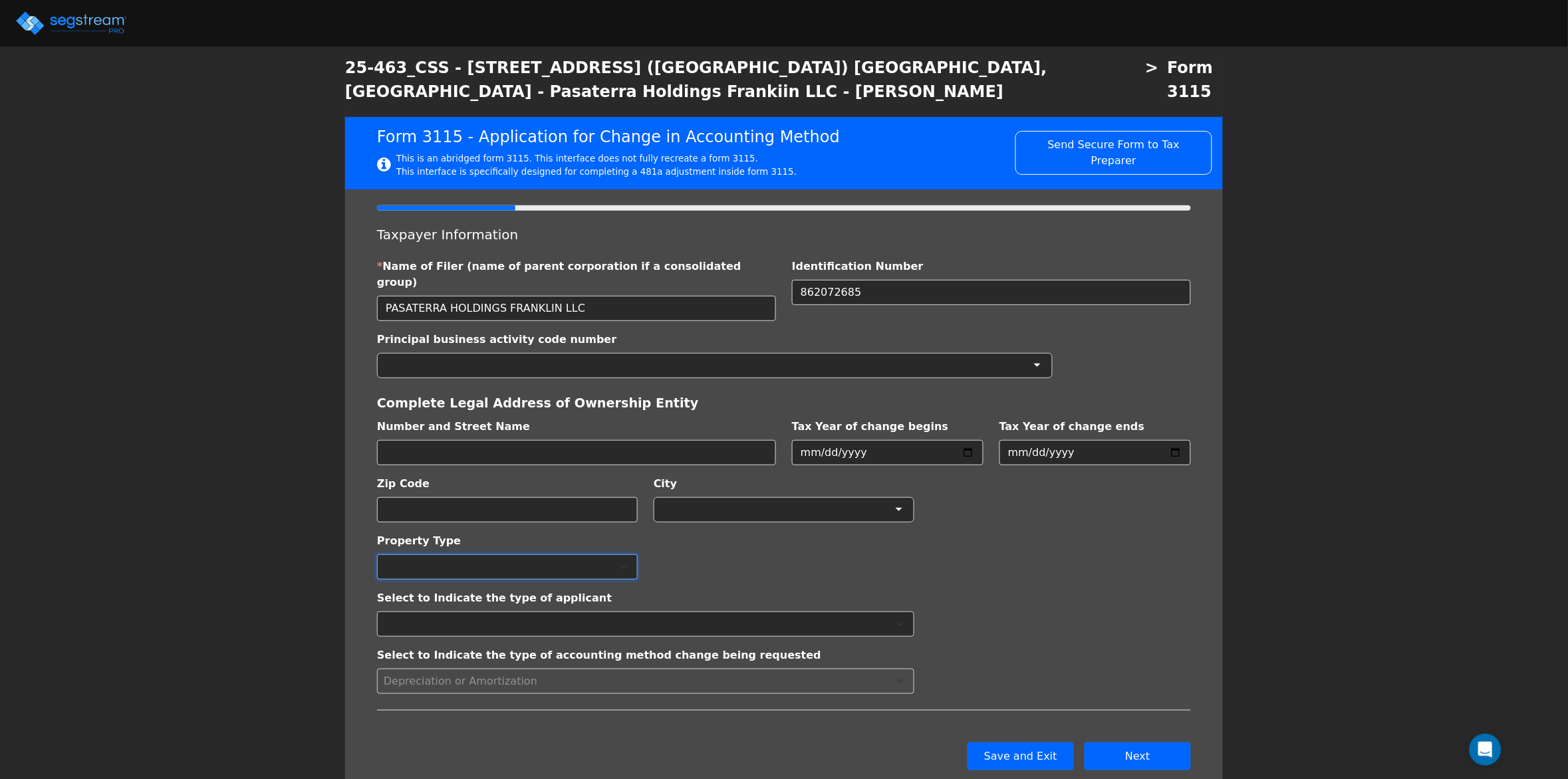
click at [497, 554] on select "Commercial Residential" at bounding box center [507, 567] width 261 height 25
select select "Residential"
click at [377, 554] on select "Commercial Residential" at bounding box center [507, 567] width 261 height 25
click at [583, 612] on select "Individual Corporation Controlled foreign corporation (Sec. 957) 10/50 corporat…" at bounding box center [646, 624] width 537 height 25
click at [1120, 743] on button "Next" at bounding box center [1137, 757] width 107 height 28
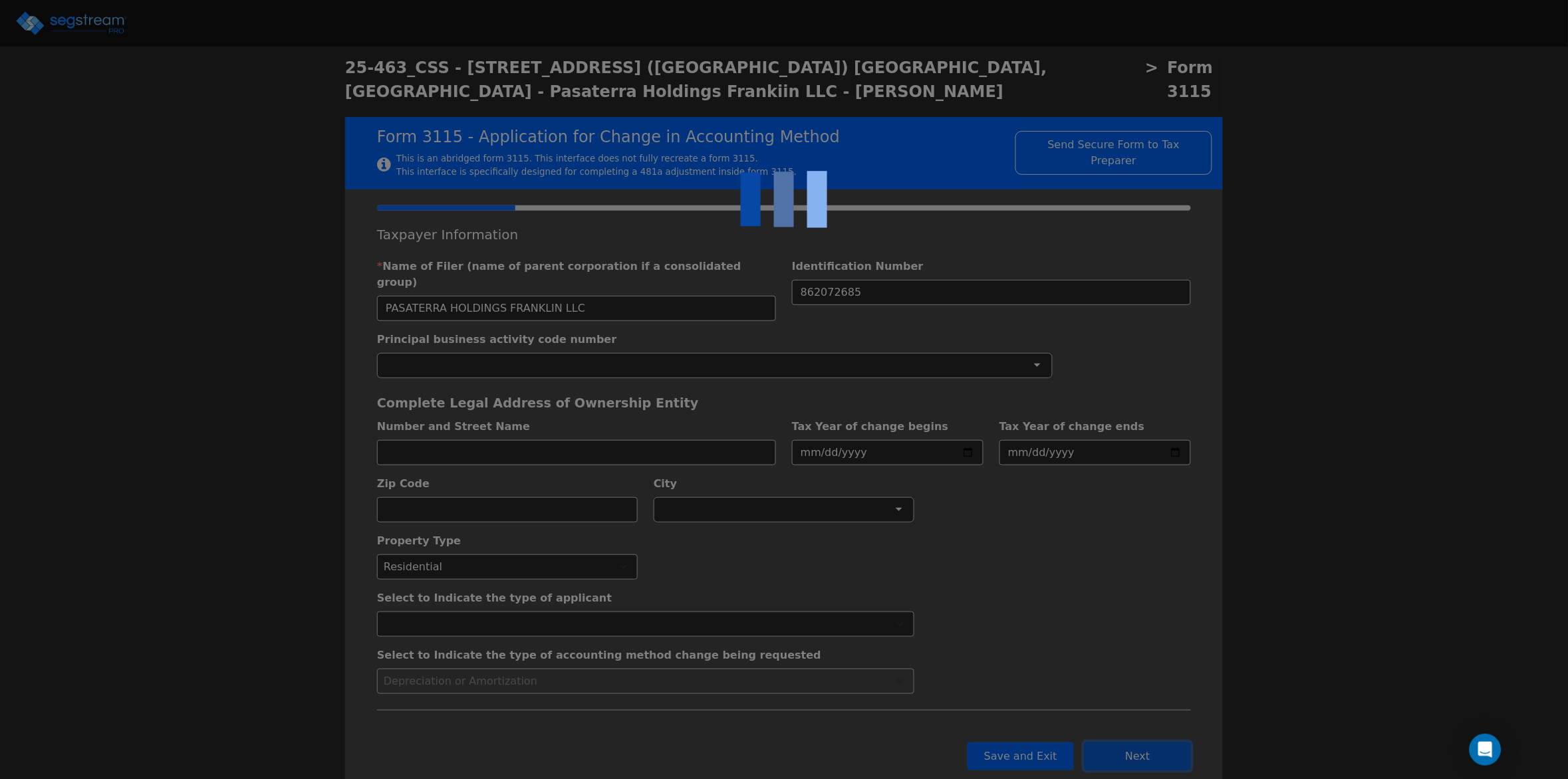
checkbox input "true"
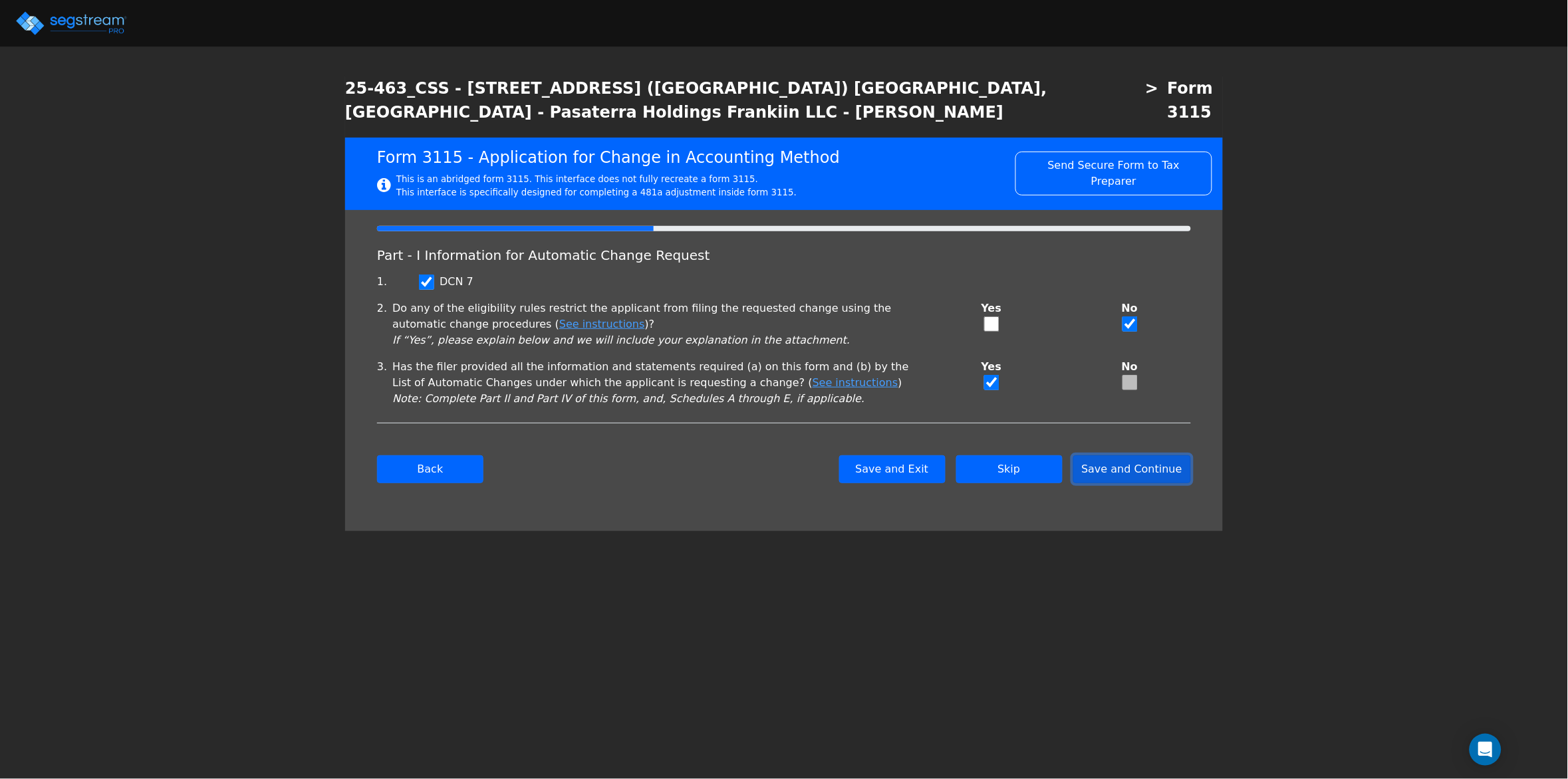
click at [1129, 456] on button "Save and Continue" at bounding box center [1133, 469] width 118 height 28
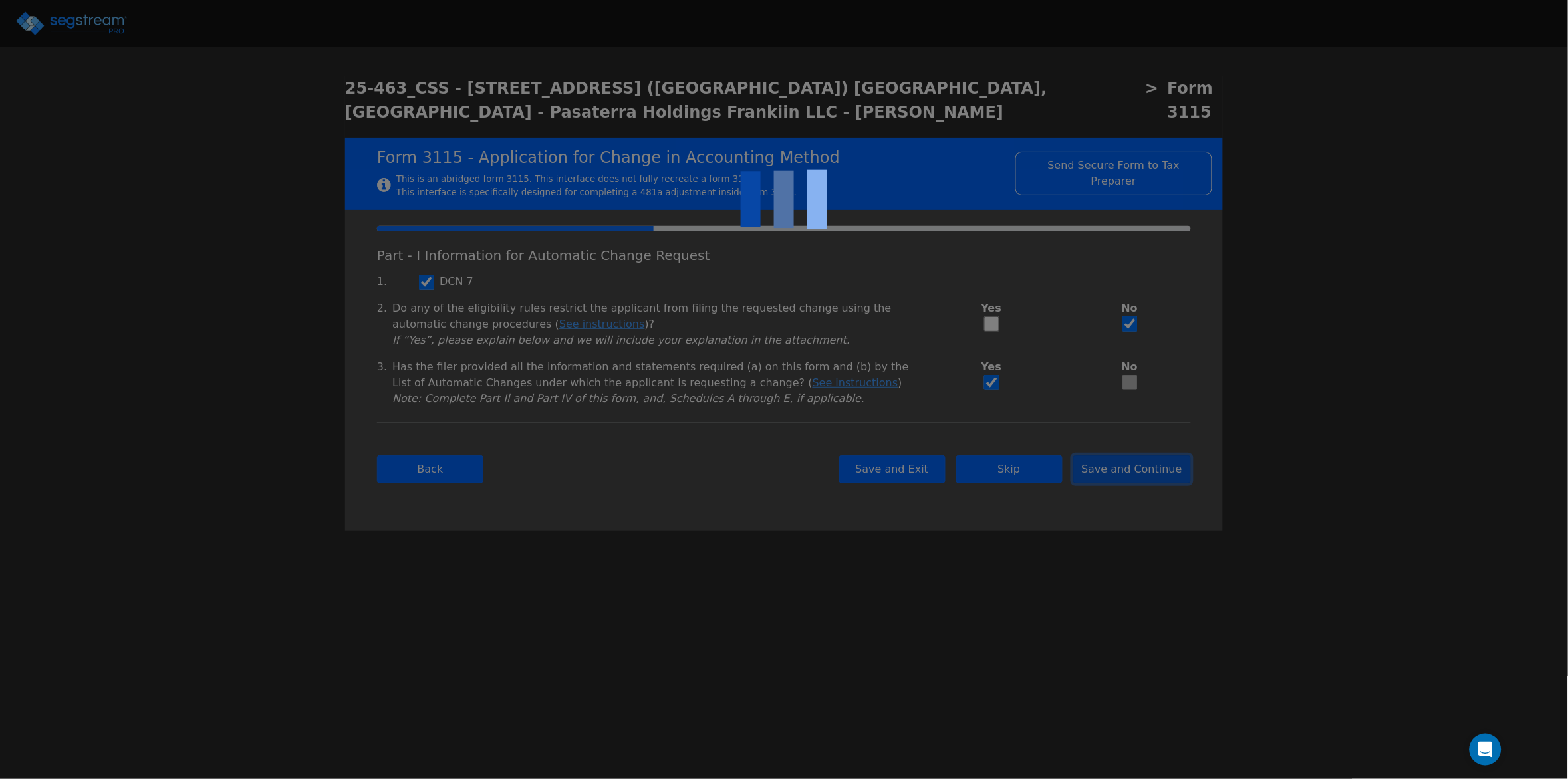
checkbox input "true"
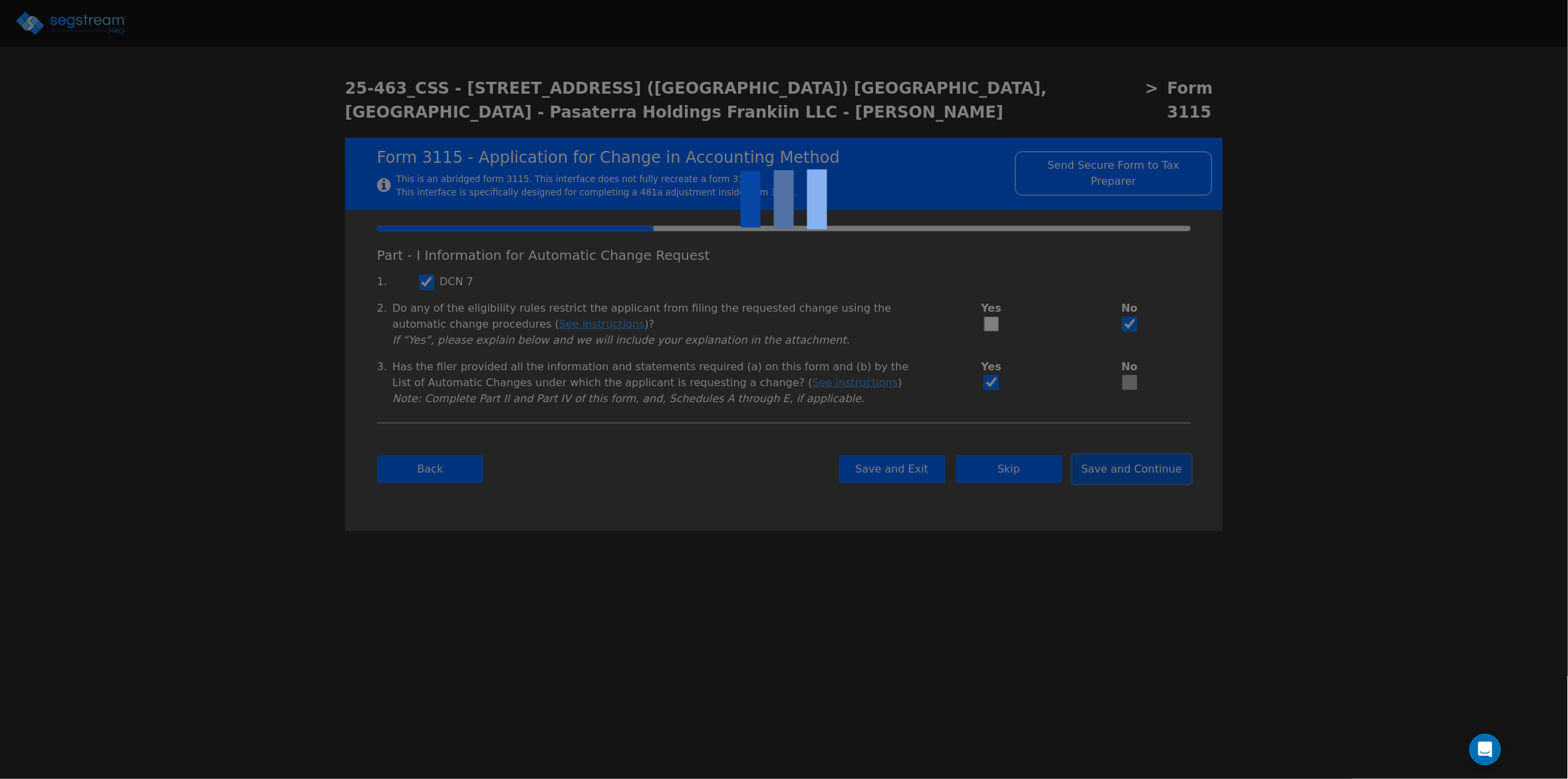
checkbox input "true"
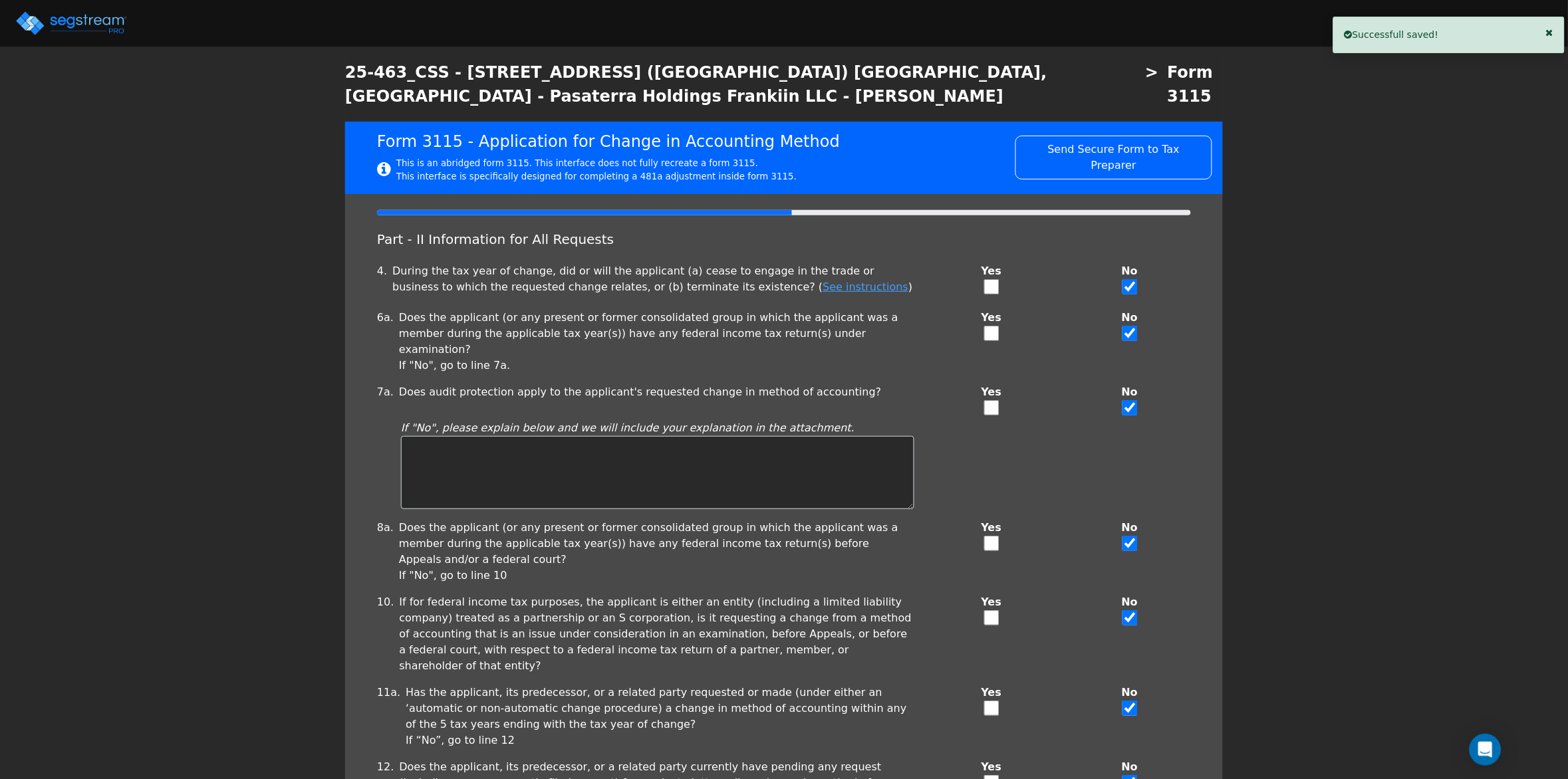
scroll to position [30, 0]
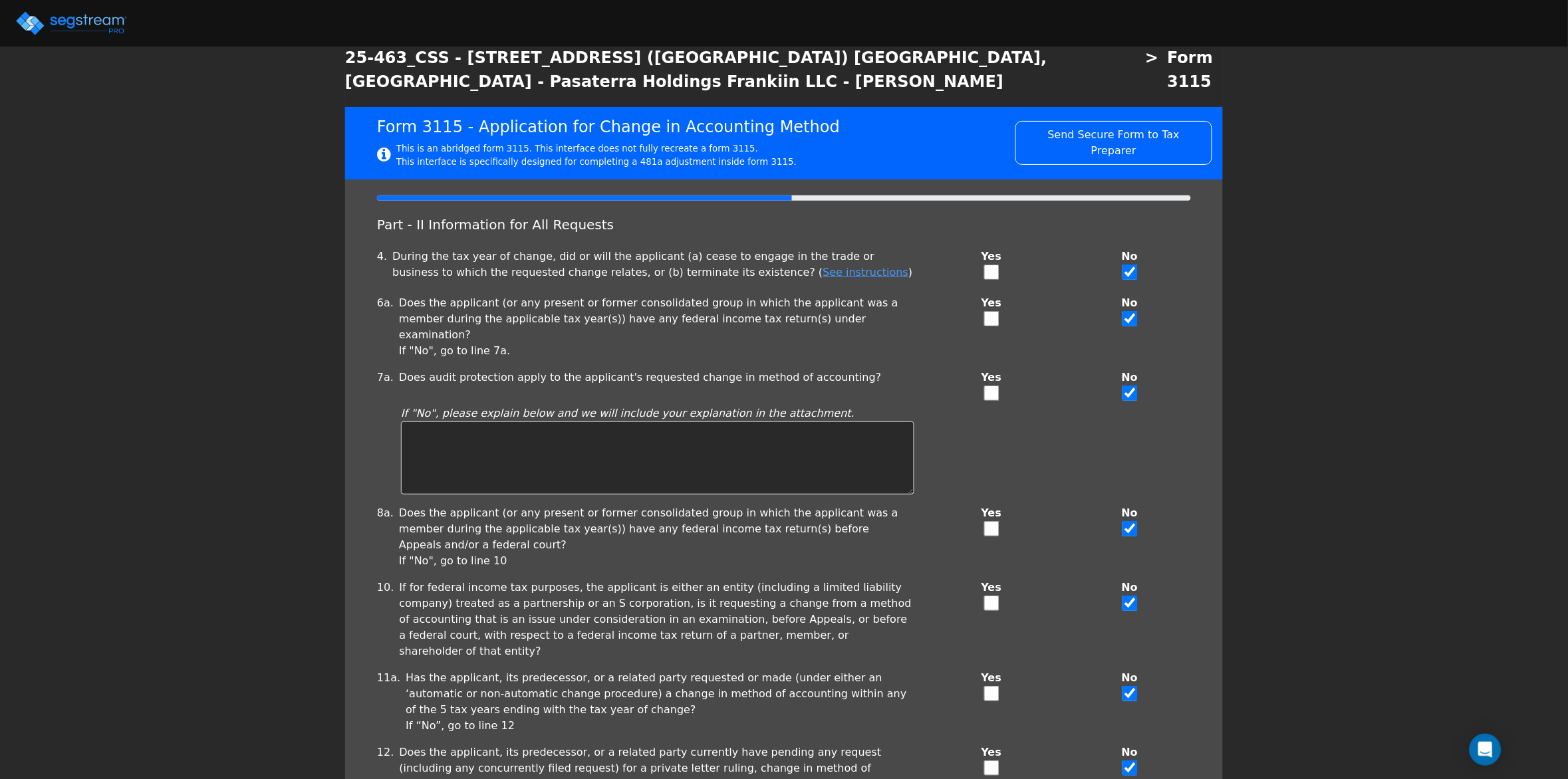
click at [990, 386] on input "checkbox" at bounding box center [991, 393] width 15 height 15
checkbox input "true"
checkbox input "false"
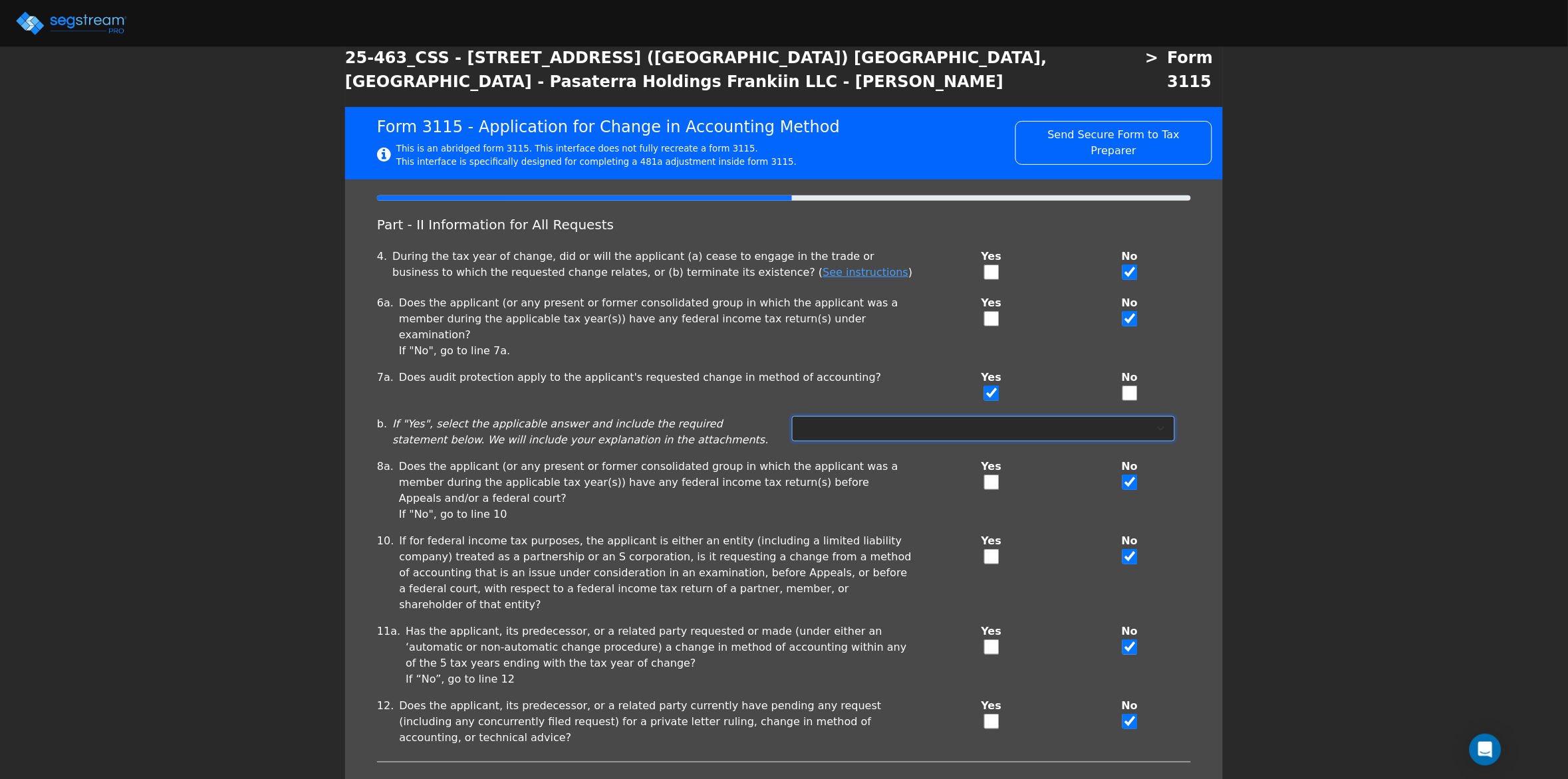
click at [905, 416] on select "Not under exam Method not before director Audit protection at end of exam 3-mon…" at bounding box center [984, 429] width 383 height 25
select select "Not under exam"
click at [793, 416] on select "Not under exam Method not before director Audit protection at end of exam 3-mon…" at bounding box center [984, 429] width 383 height 25
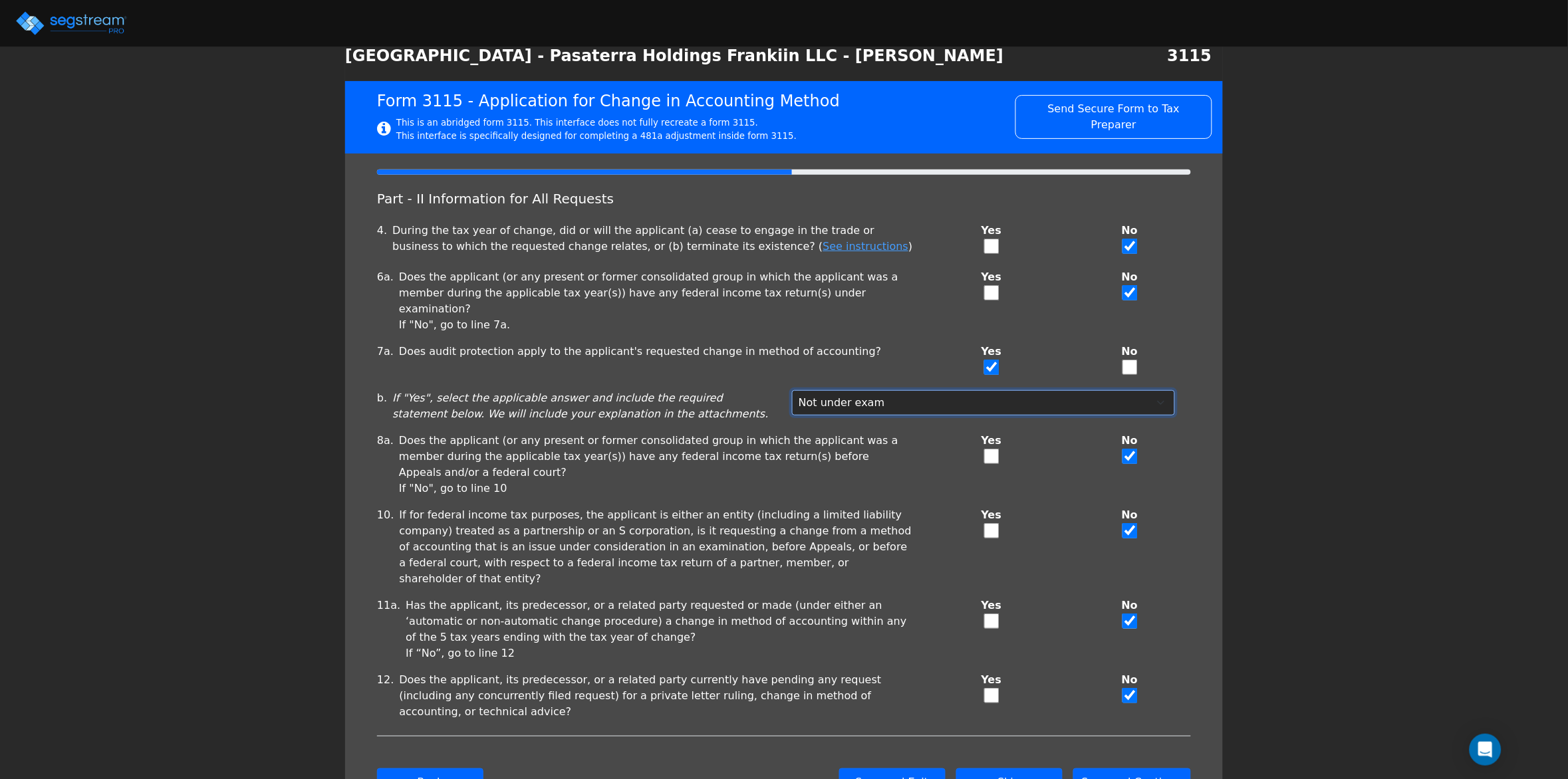
scroll to position [64, 0]
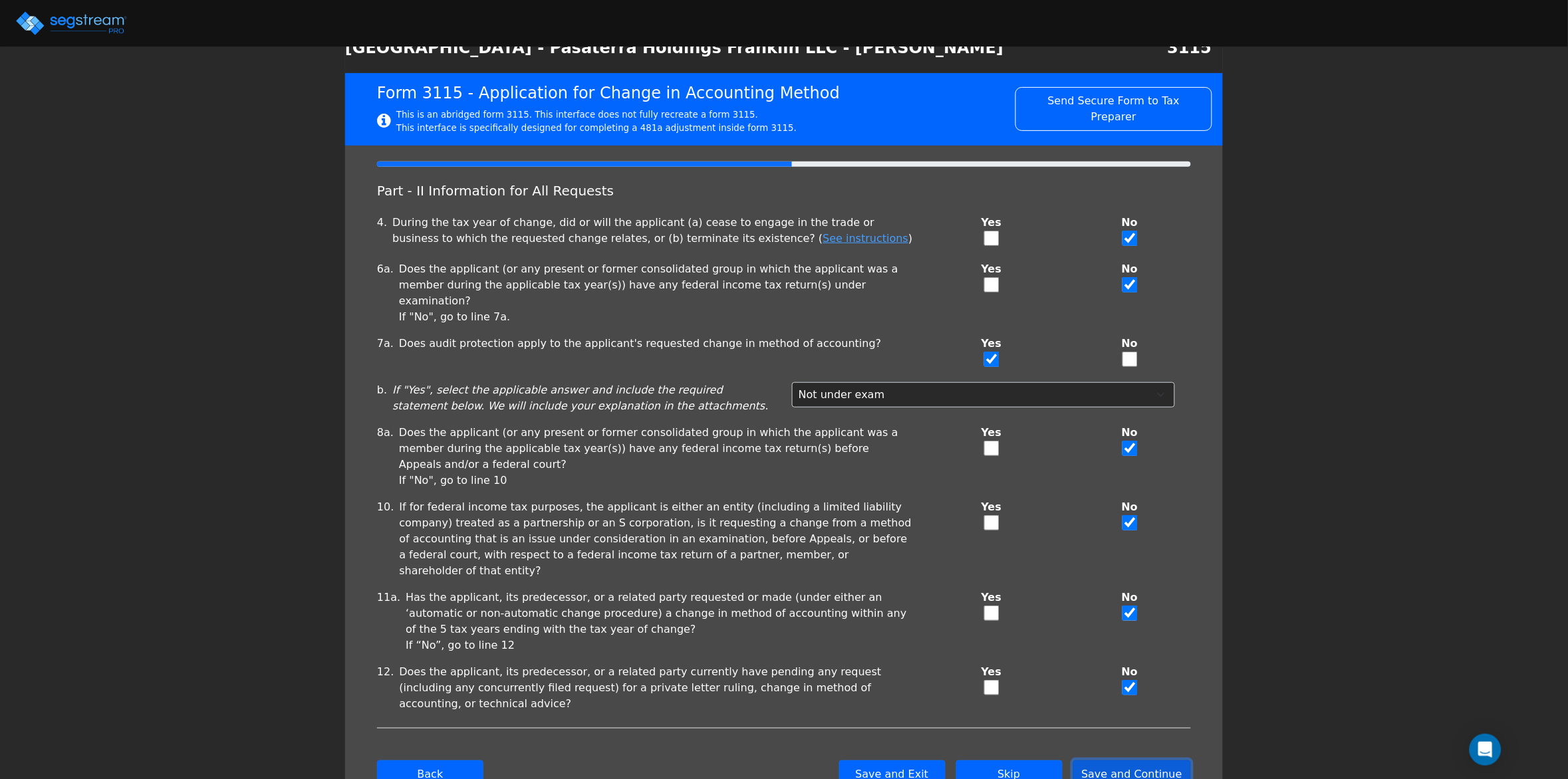
click at [1144, 761] on button "Save and Continue" at bounding box center [1133, 775] width 118 height 28
checkbox input "true"
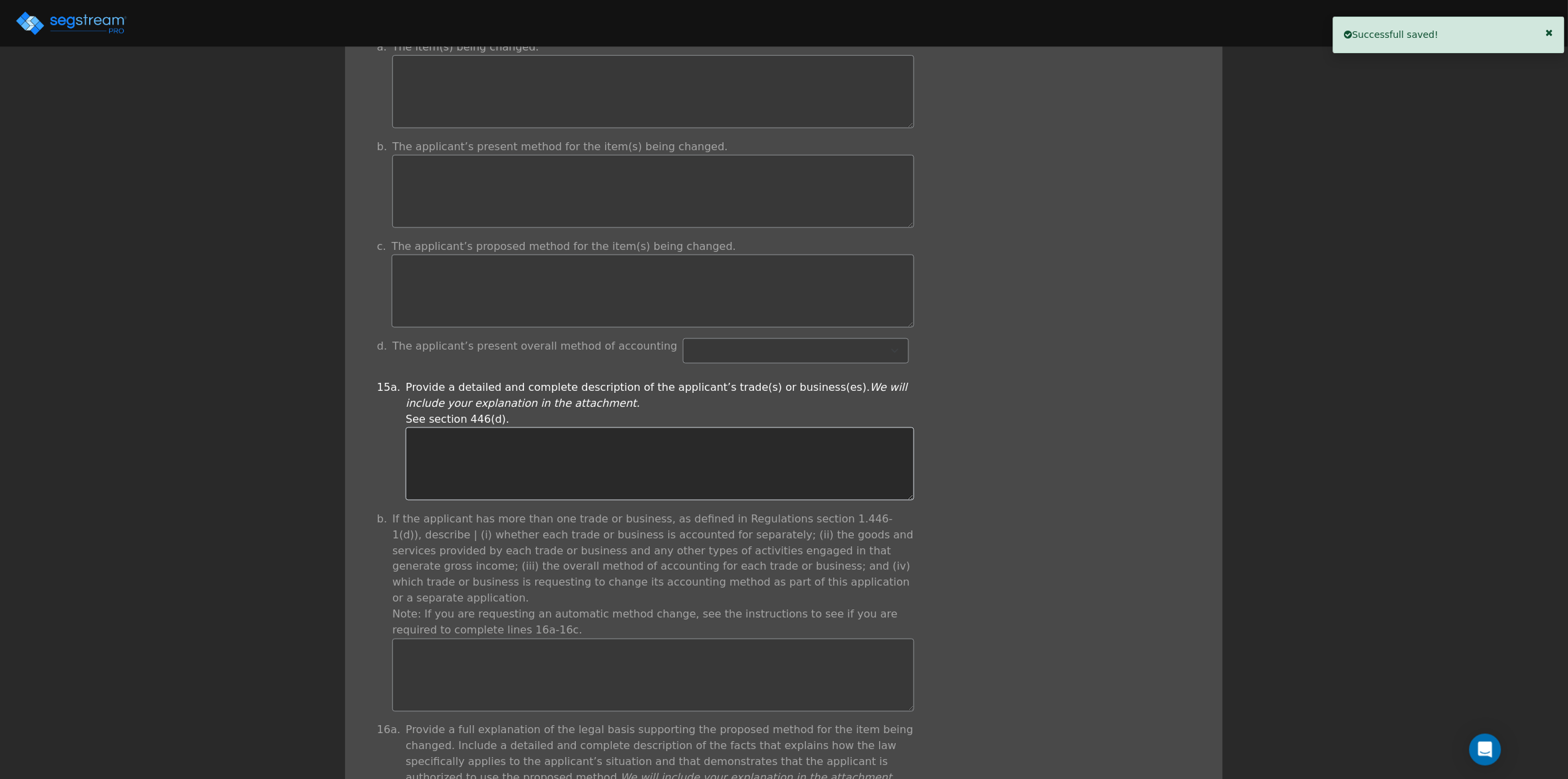
scroll to position [321, 0]
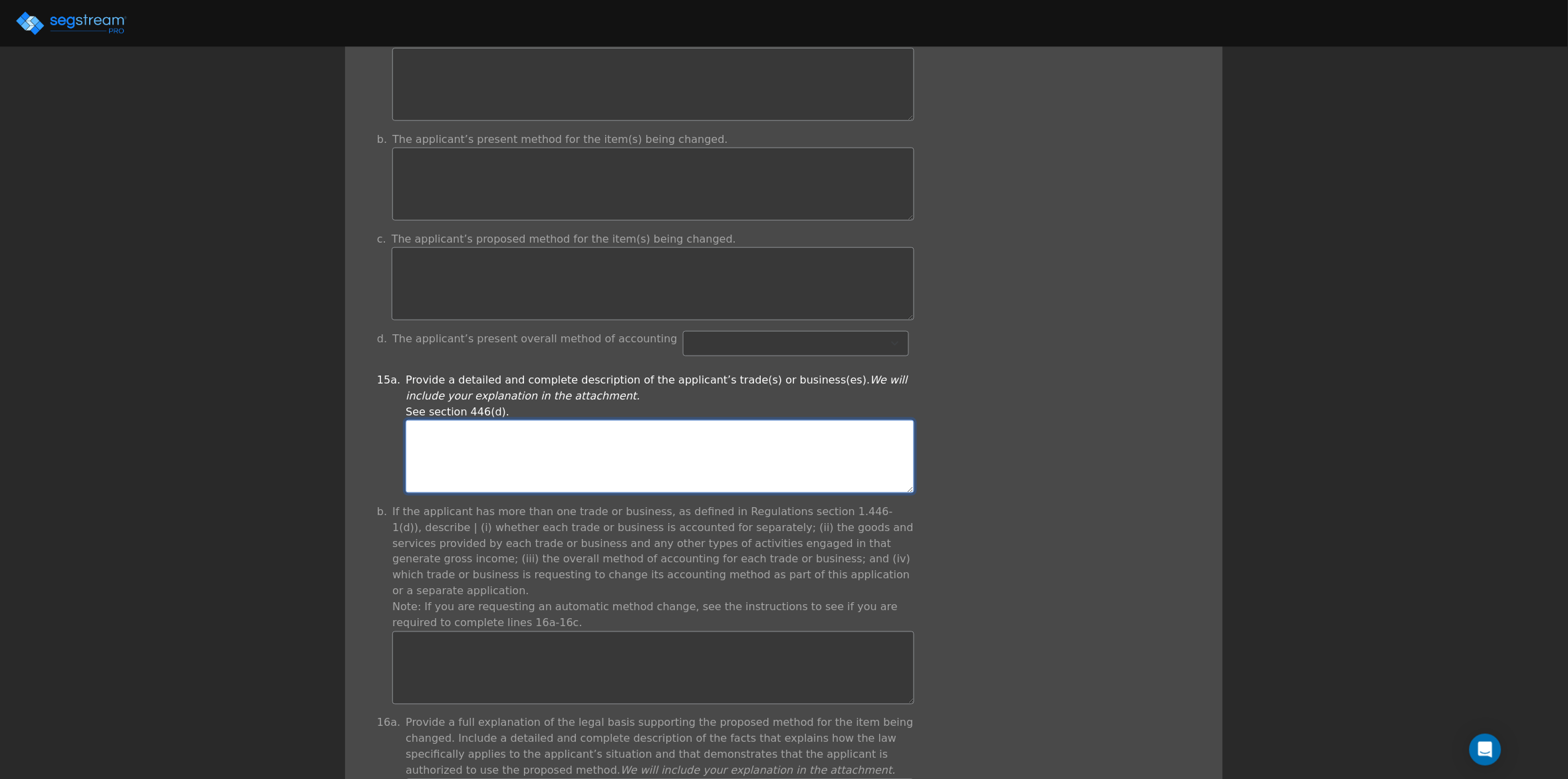
click at [639, 431] on textarea at bounding box center [660, 457] width 509 height 73
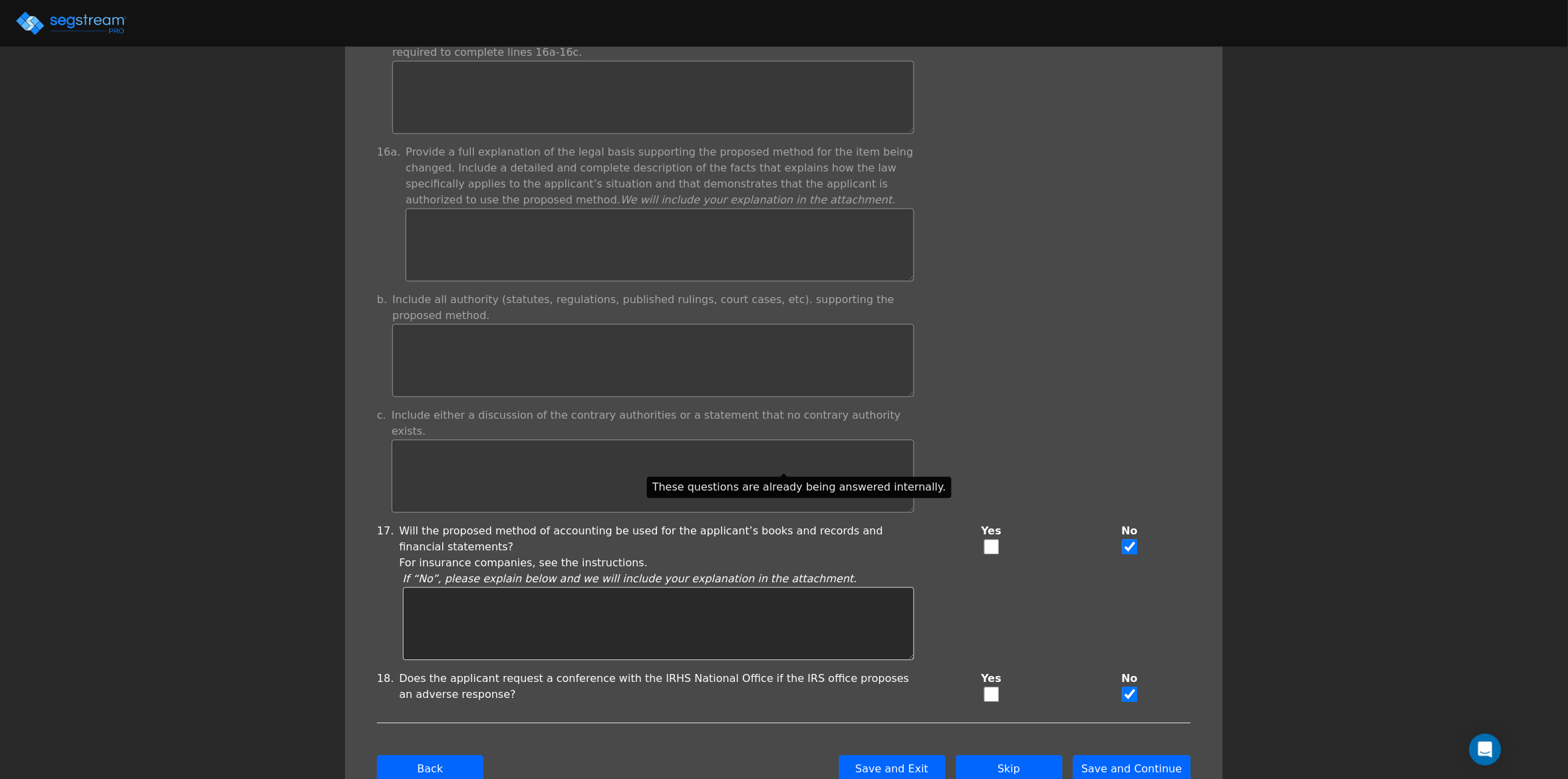
scroll to position [905, 0]
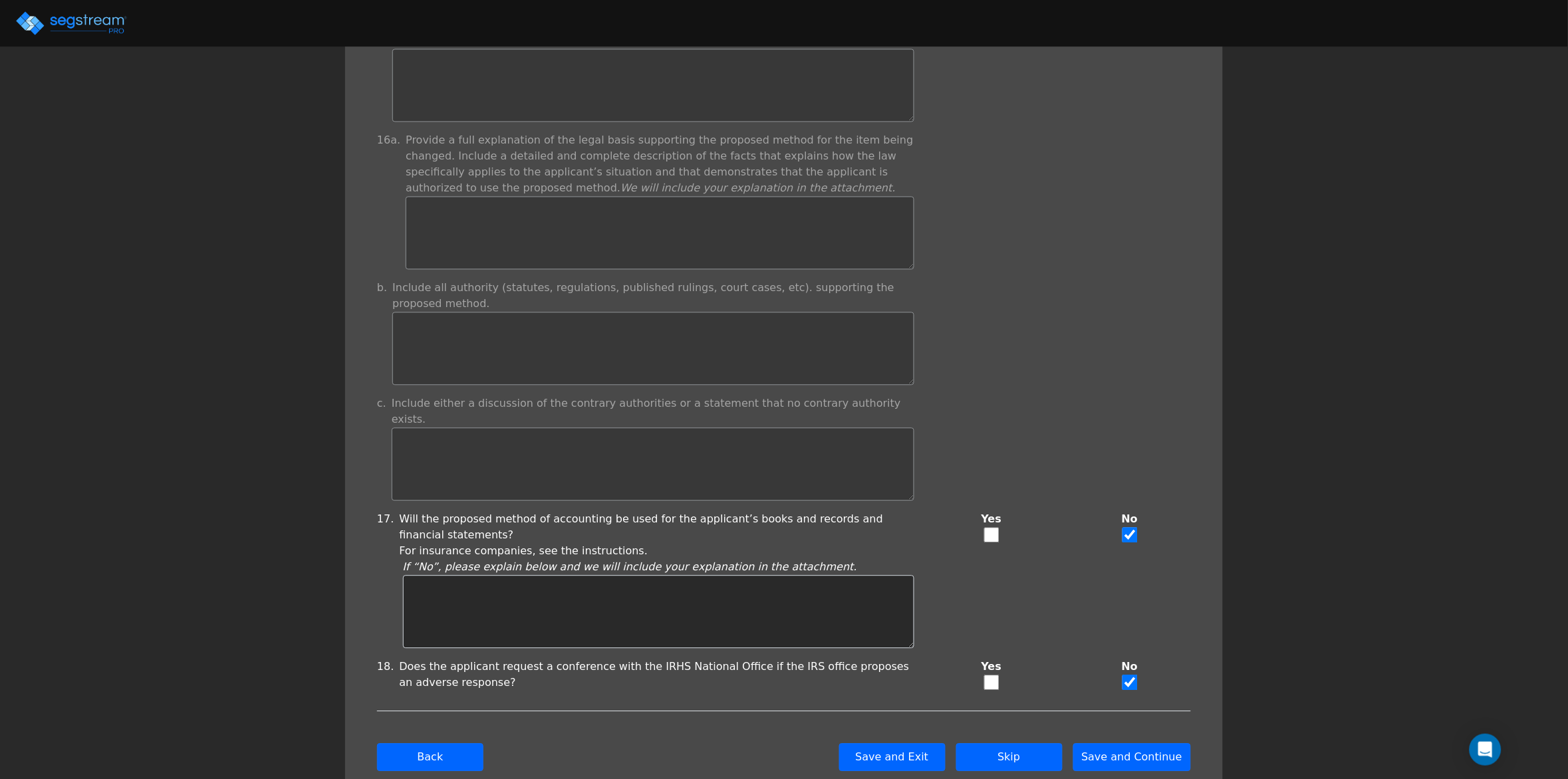
type textarea "Apartments"
click at [993, 527] on input "checkbox" at bounding box center [991, 535] width 15 height 15
checkbox input "true"
checkbox input "false"
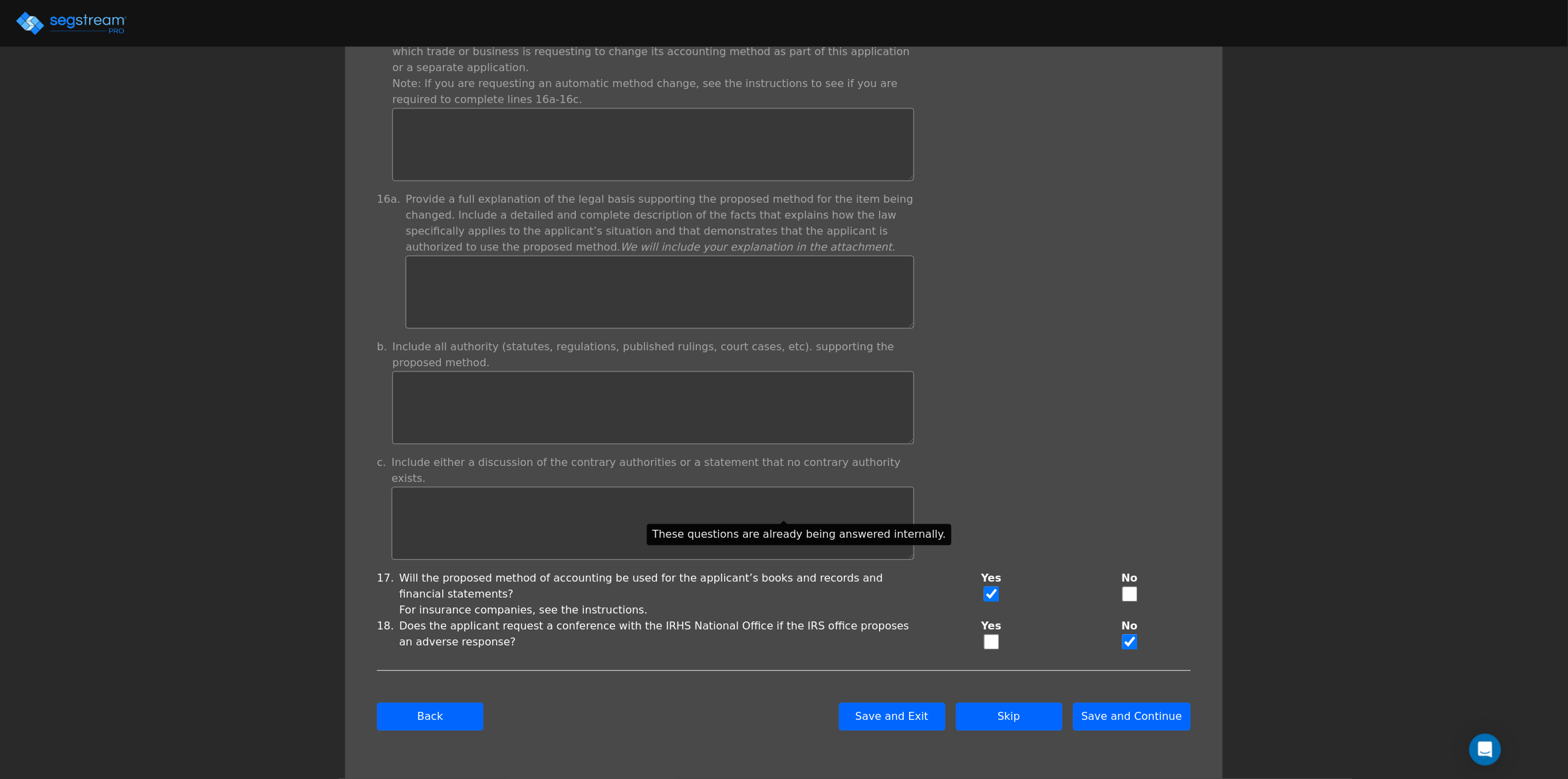
scroll to position [805, 0]
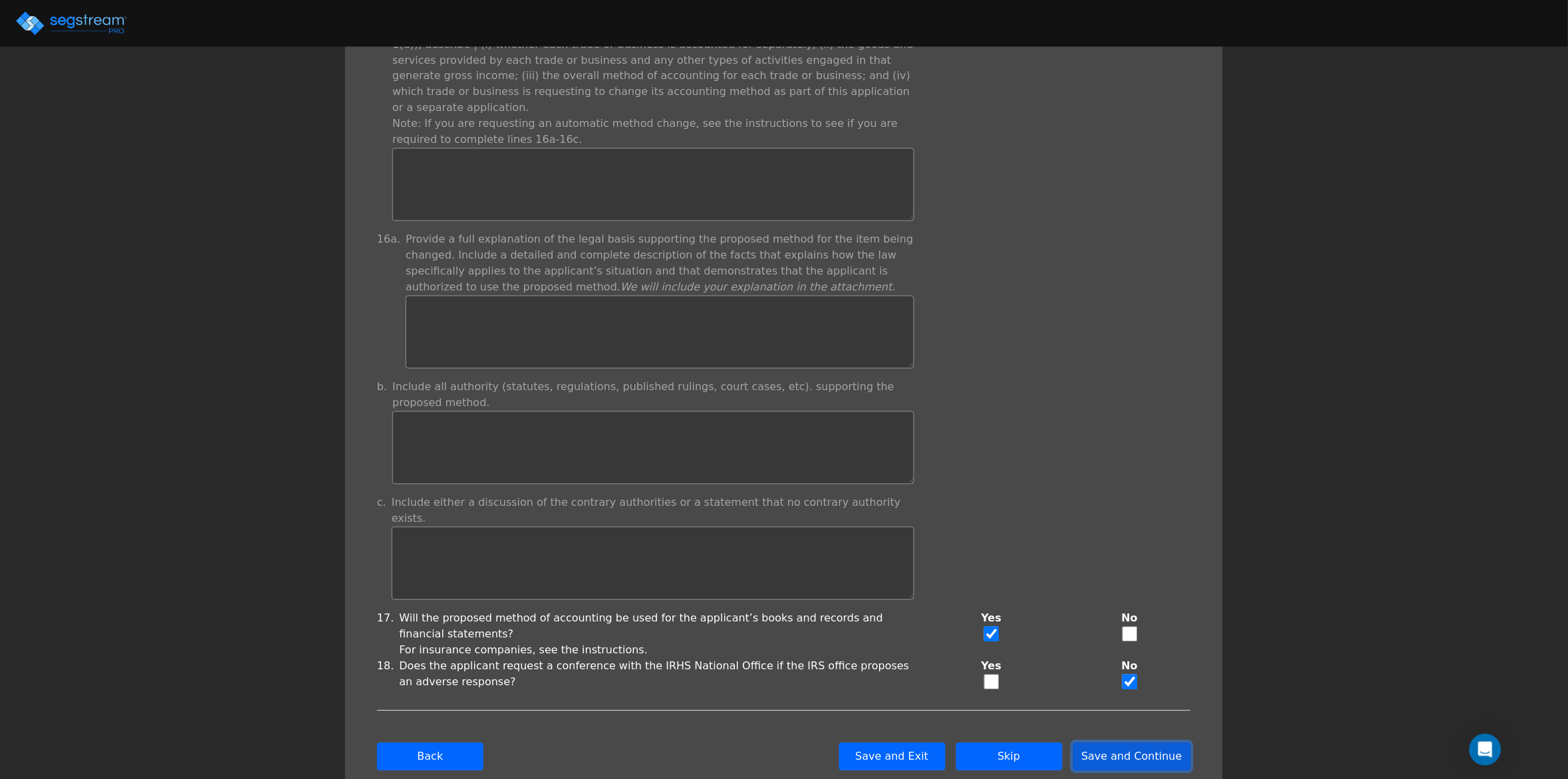
click at [1128, 743] on button "Save and Continue" at bounding box center [1133, 757] width 118 height 28
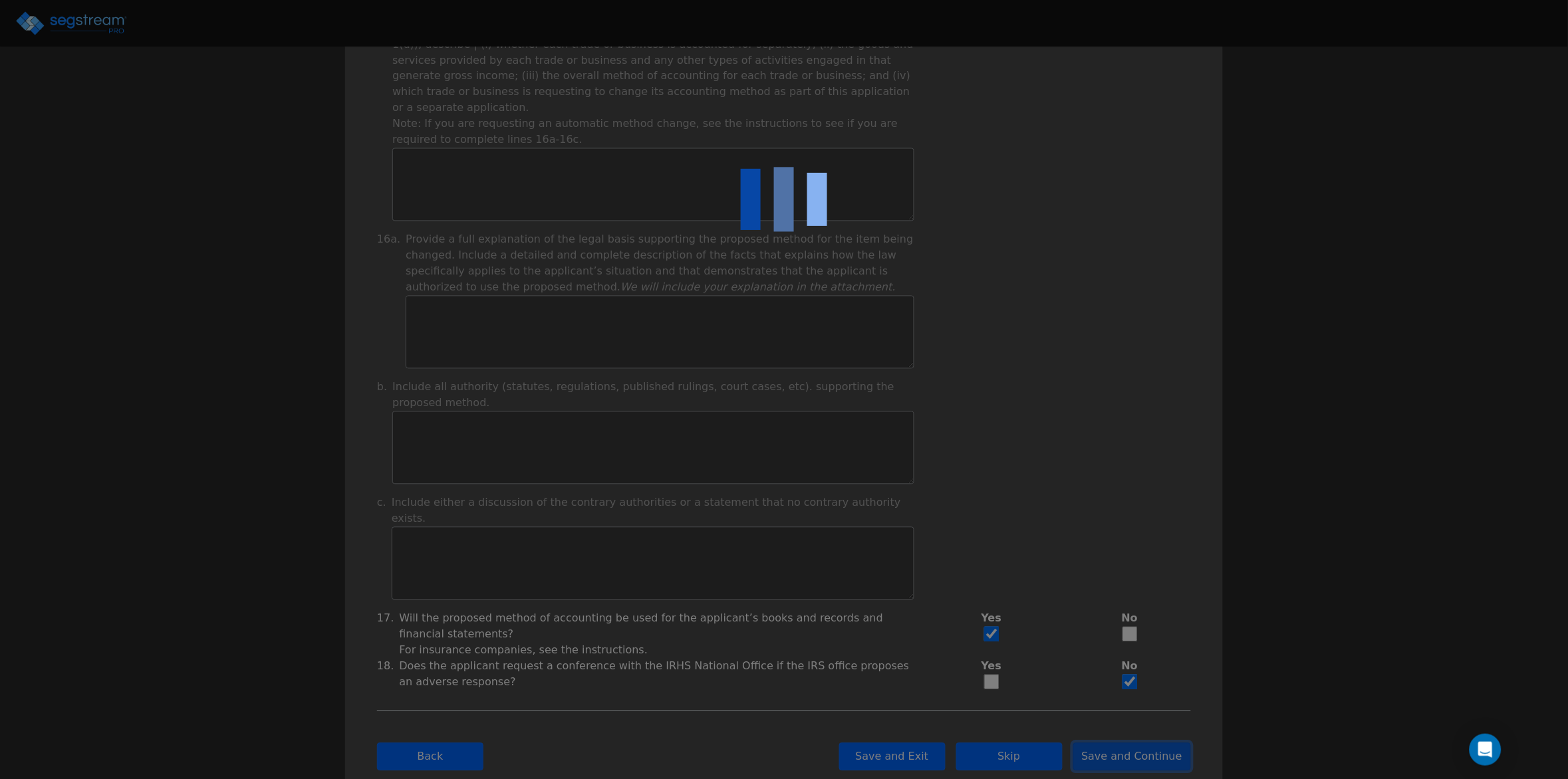
type input "-3,050,280.79"
checkbox input "true"
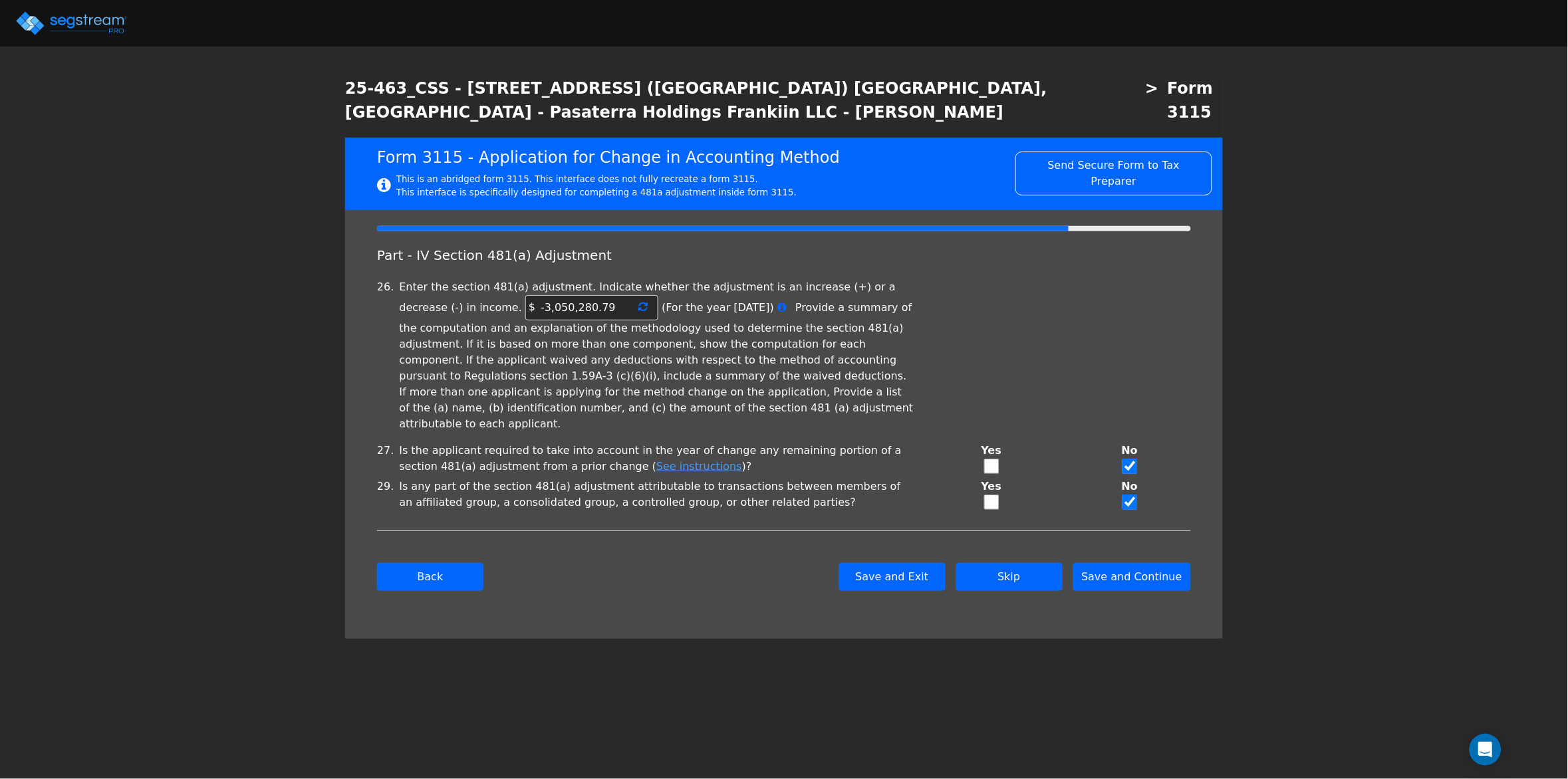
click at [638, 299] on span at bounding box center [643, 307] width 9 height 16
click at [638, 301] on icon at bounding box center [643, 306] width 9 height 11
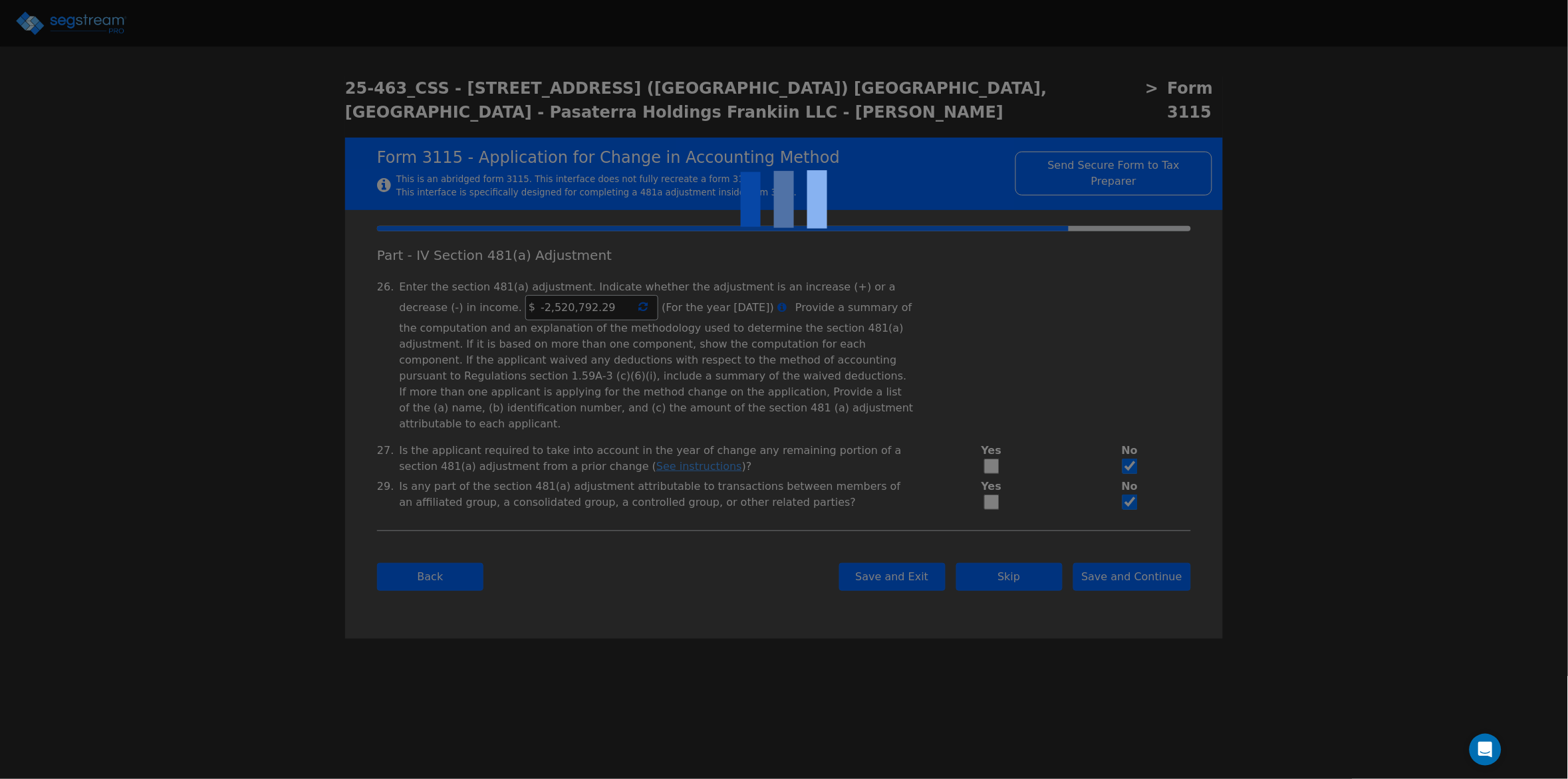
type input "-2,520,792.29"
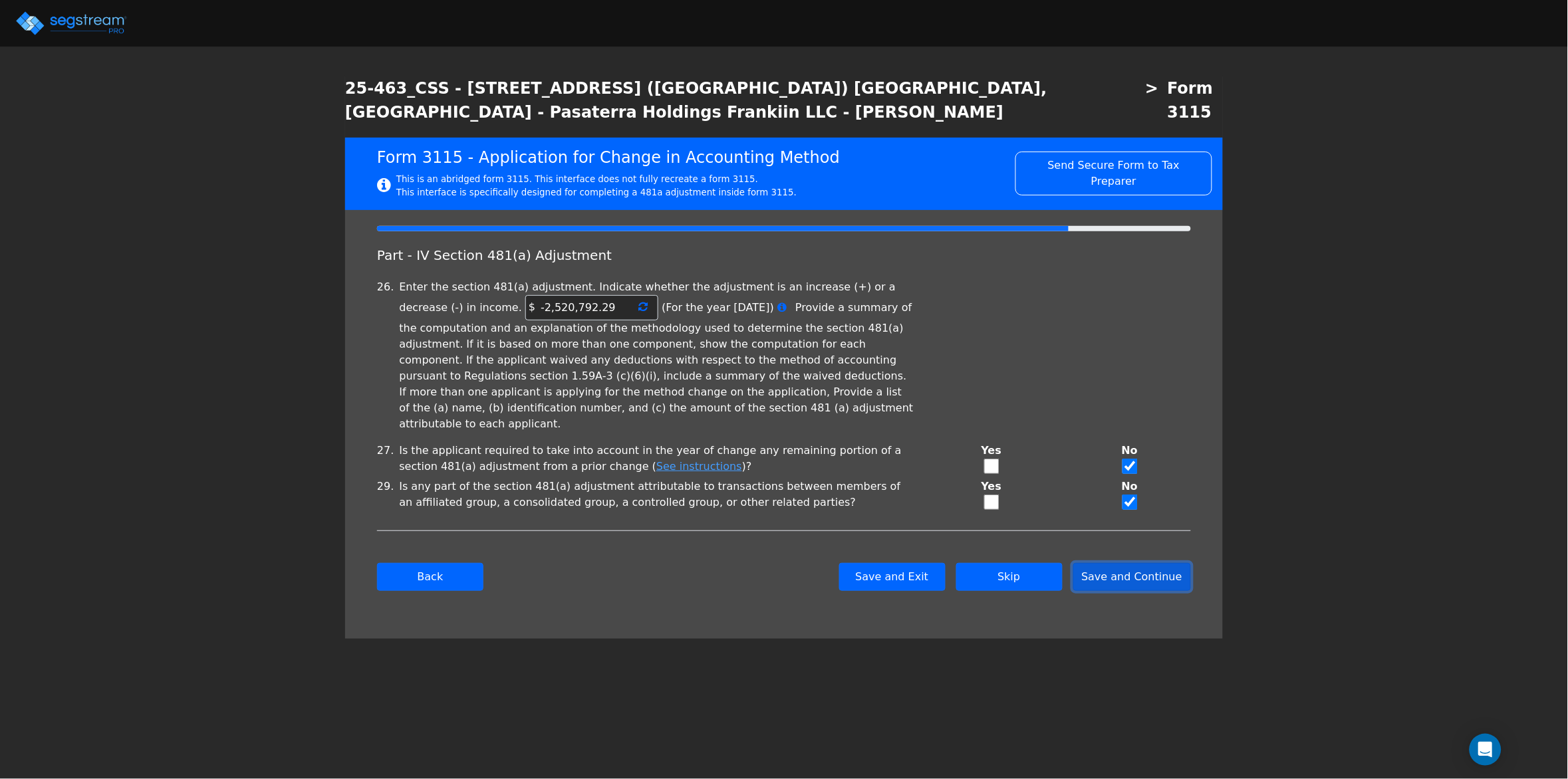
click at [1137, 563] on button "Save and Continue" at bounding box center [1133, 577] width 118 height 28
checkbox input "true"
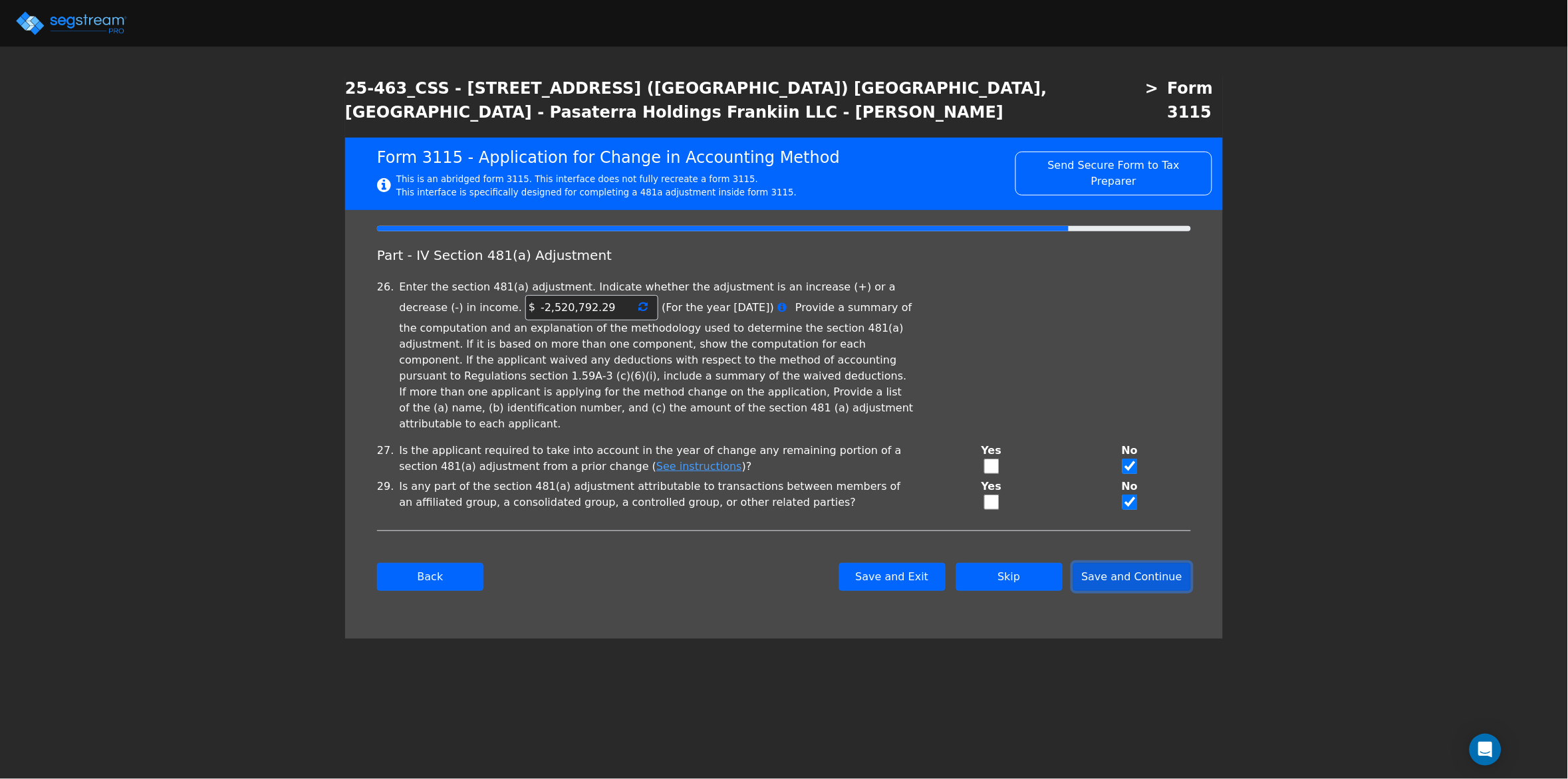
checkbox input "true"
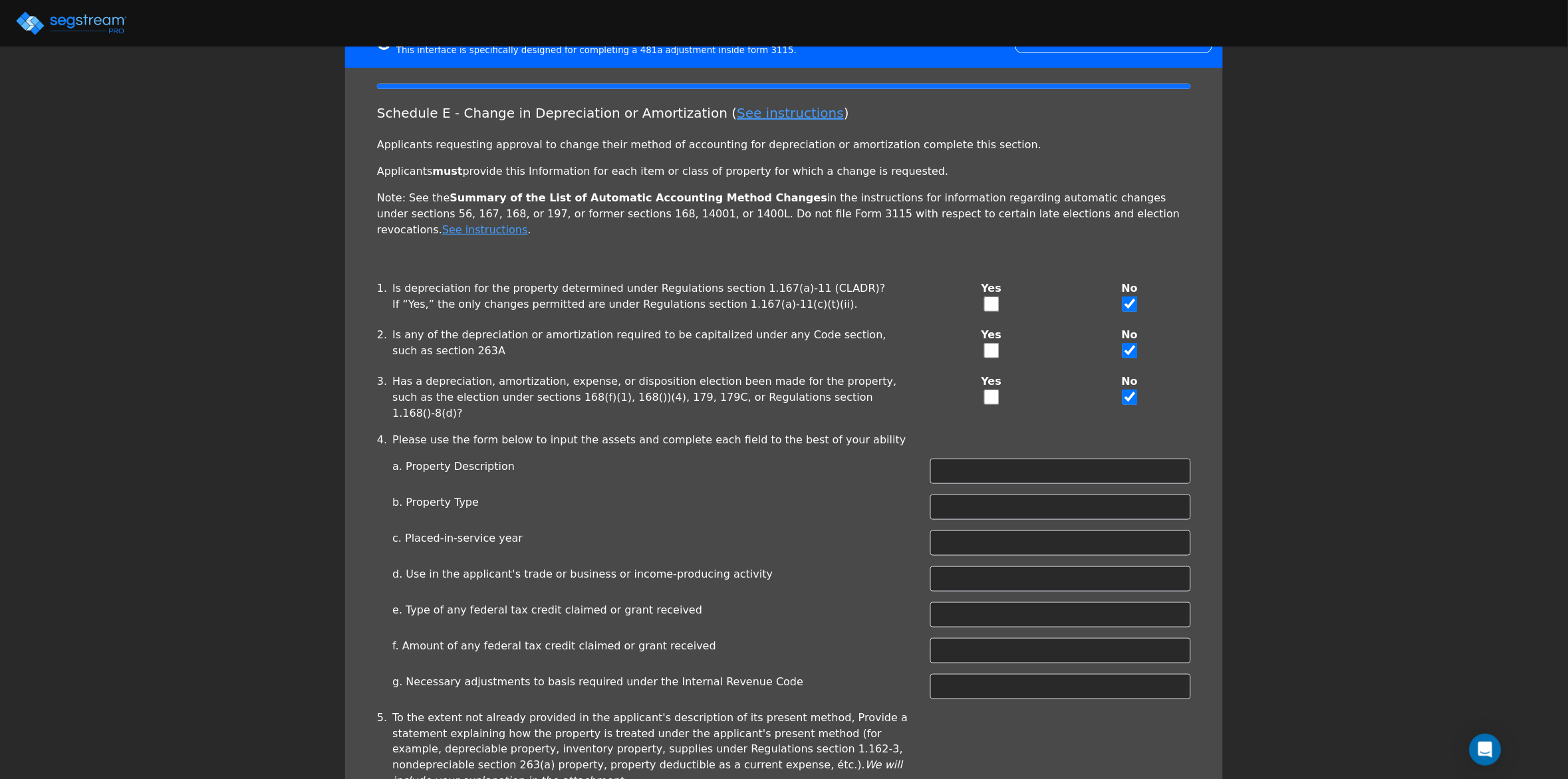
scroll to position [169, 0]
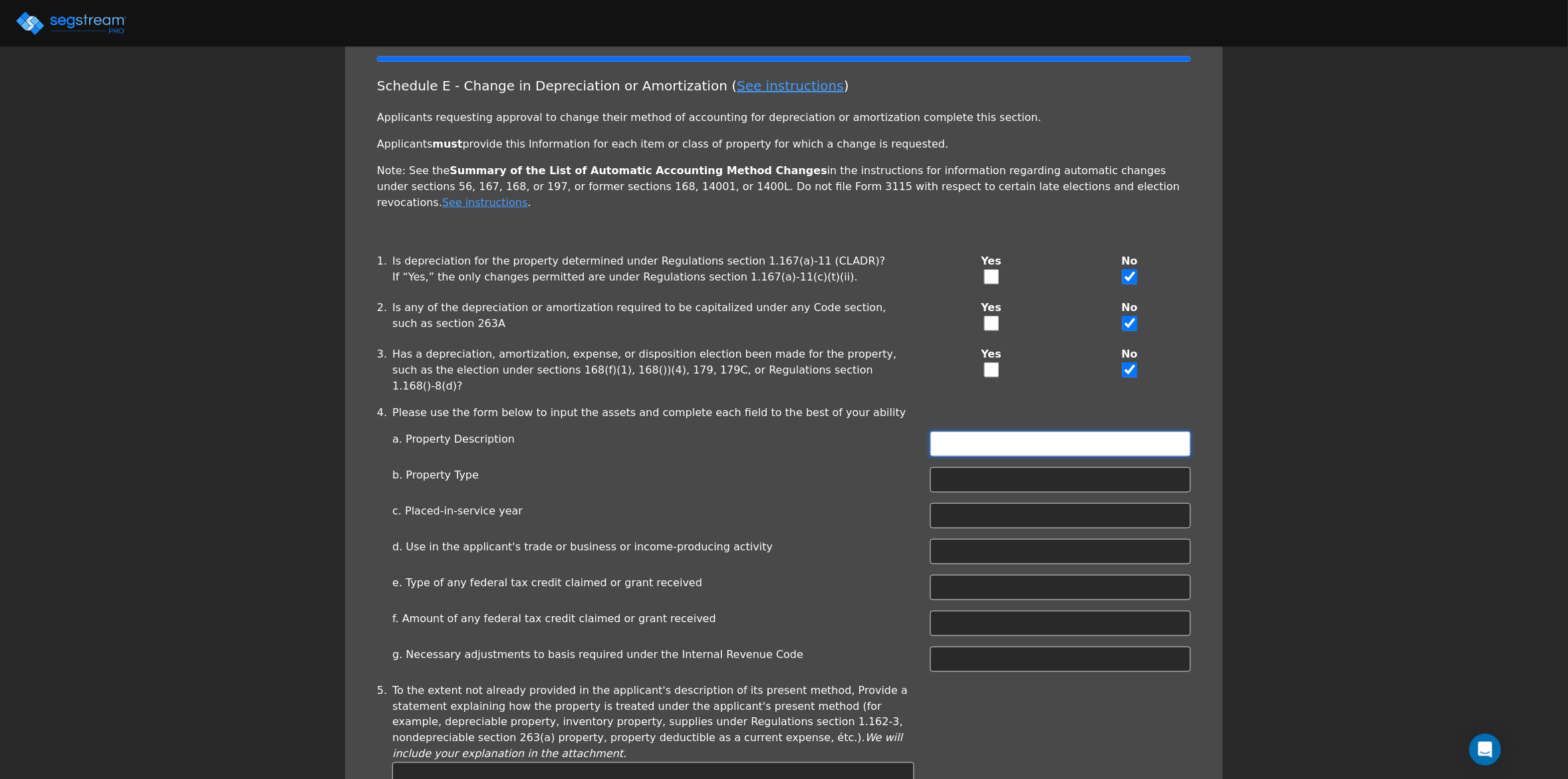
click at [977, 432] on input "text" at bounding box center [1060, 444] width 261 height 25
type input "APARTMENT"
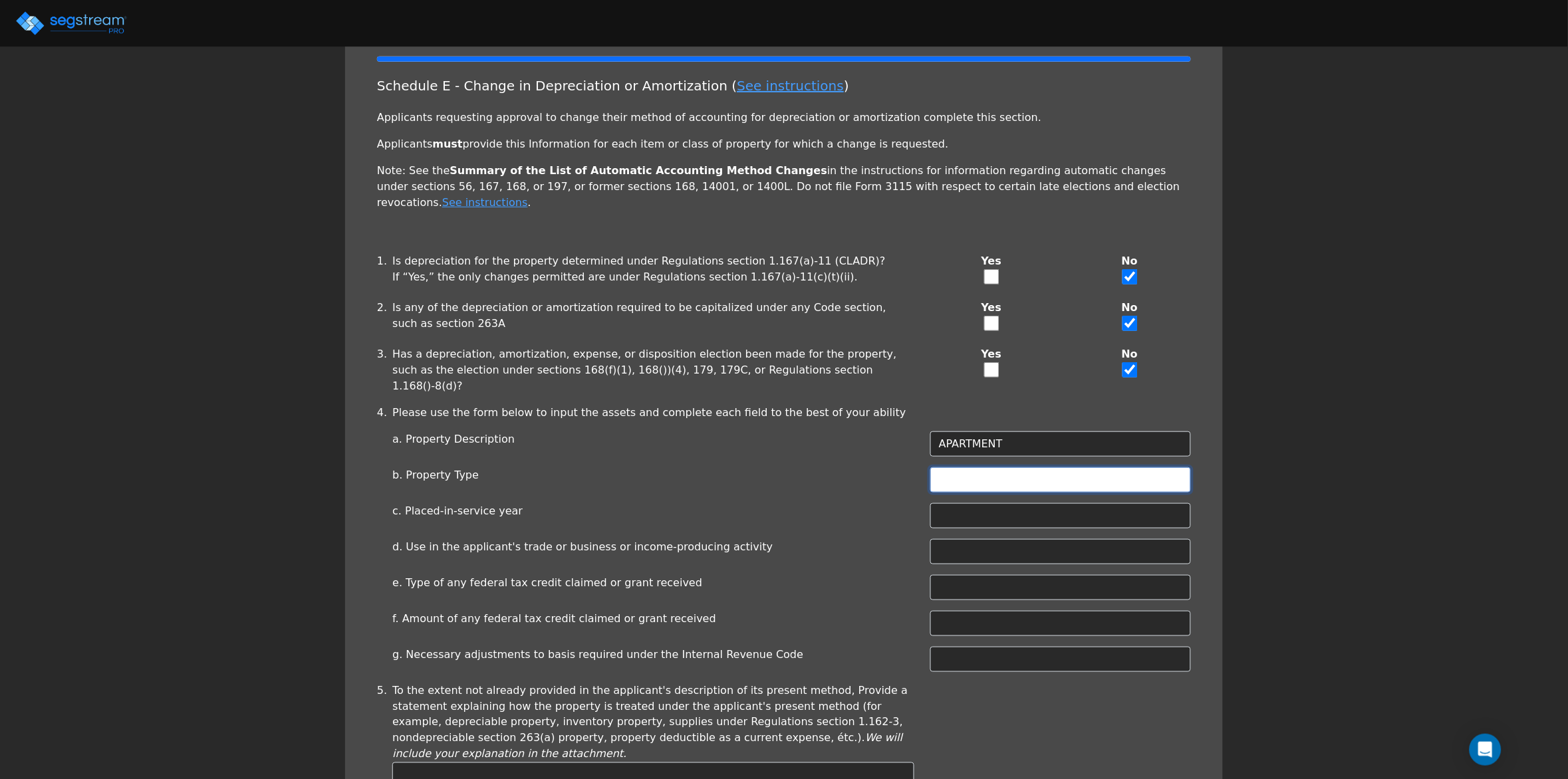
click at [952, 467] on input "text" at bounding box center [1060, 480] width 261 height 25
type input "APARTMENT"
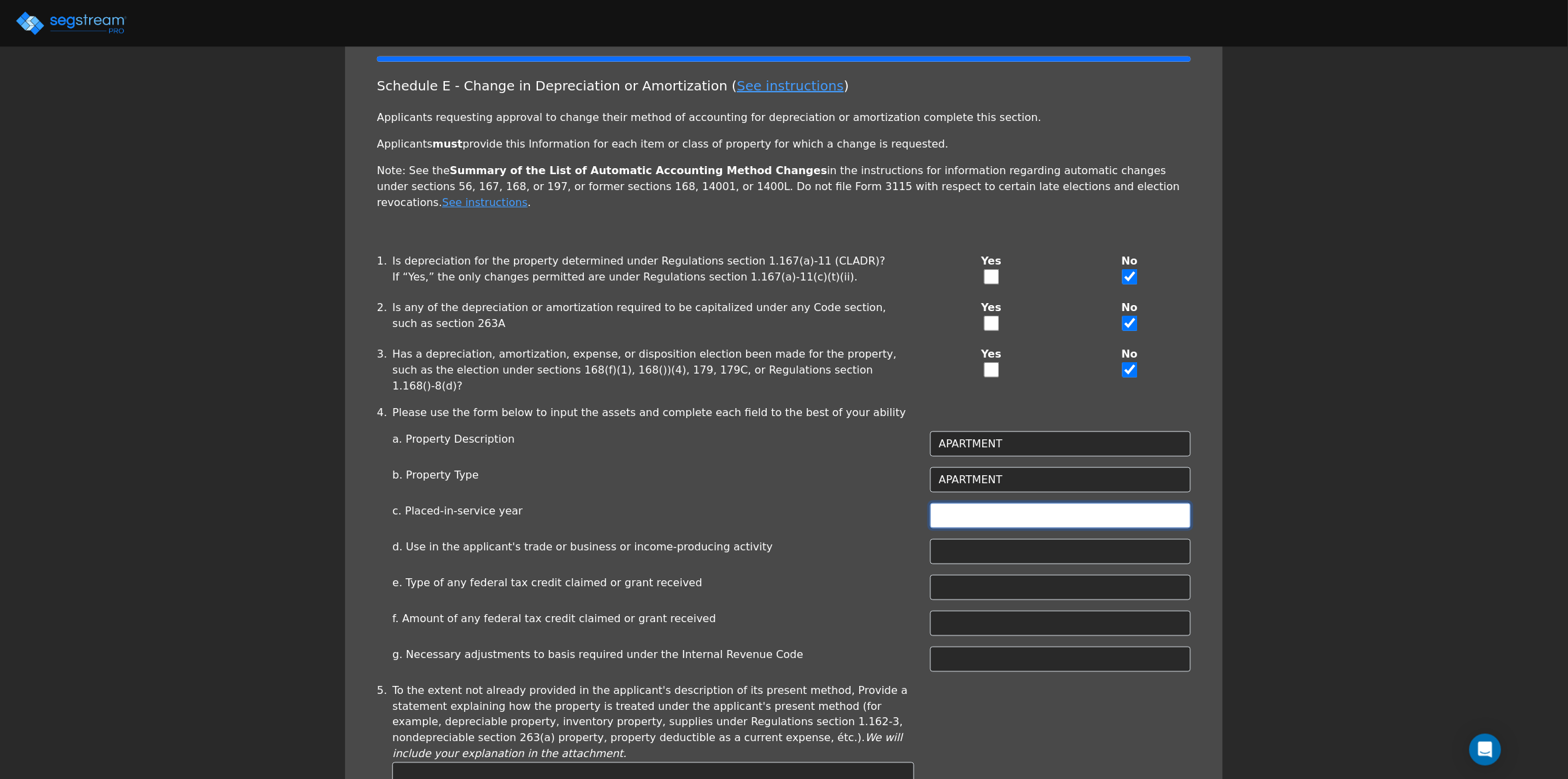
click at [954, 503] on input "text" at bounding box center [1060, 516] width 261 height 25
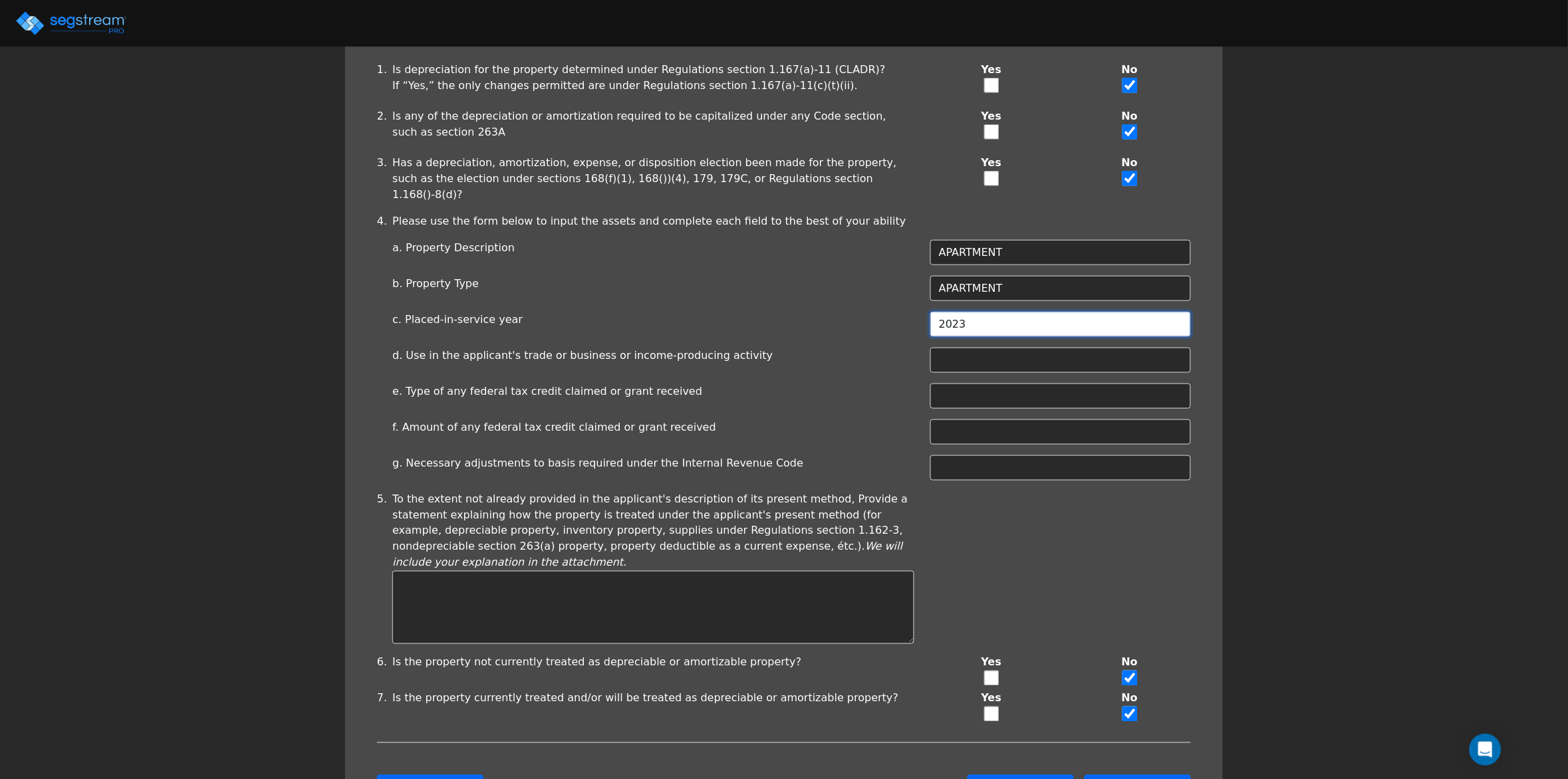
scroll to position [374, 0]
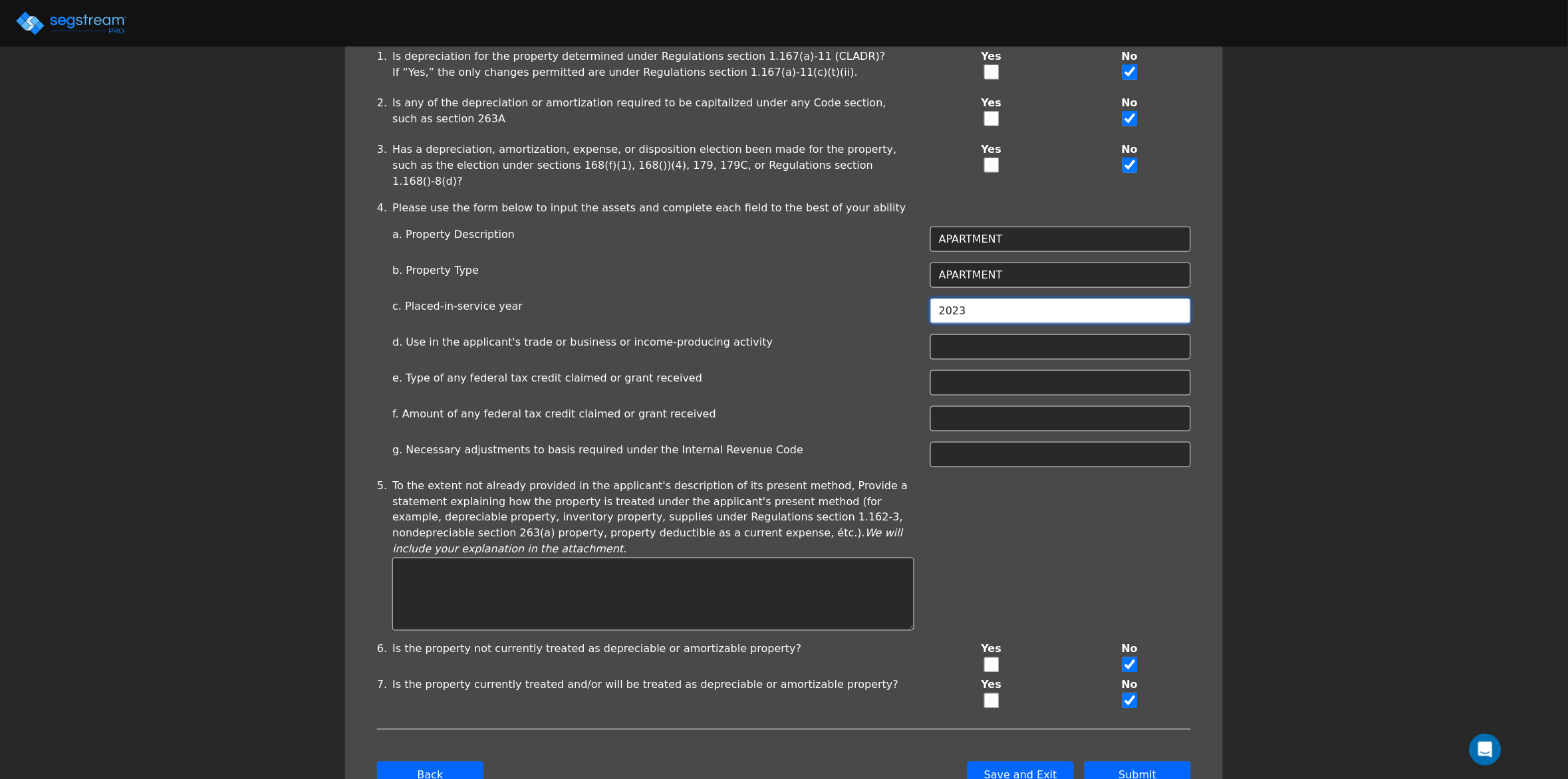
type input "2023"
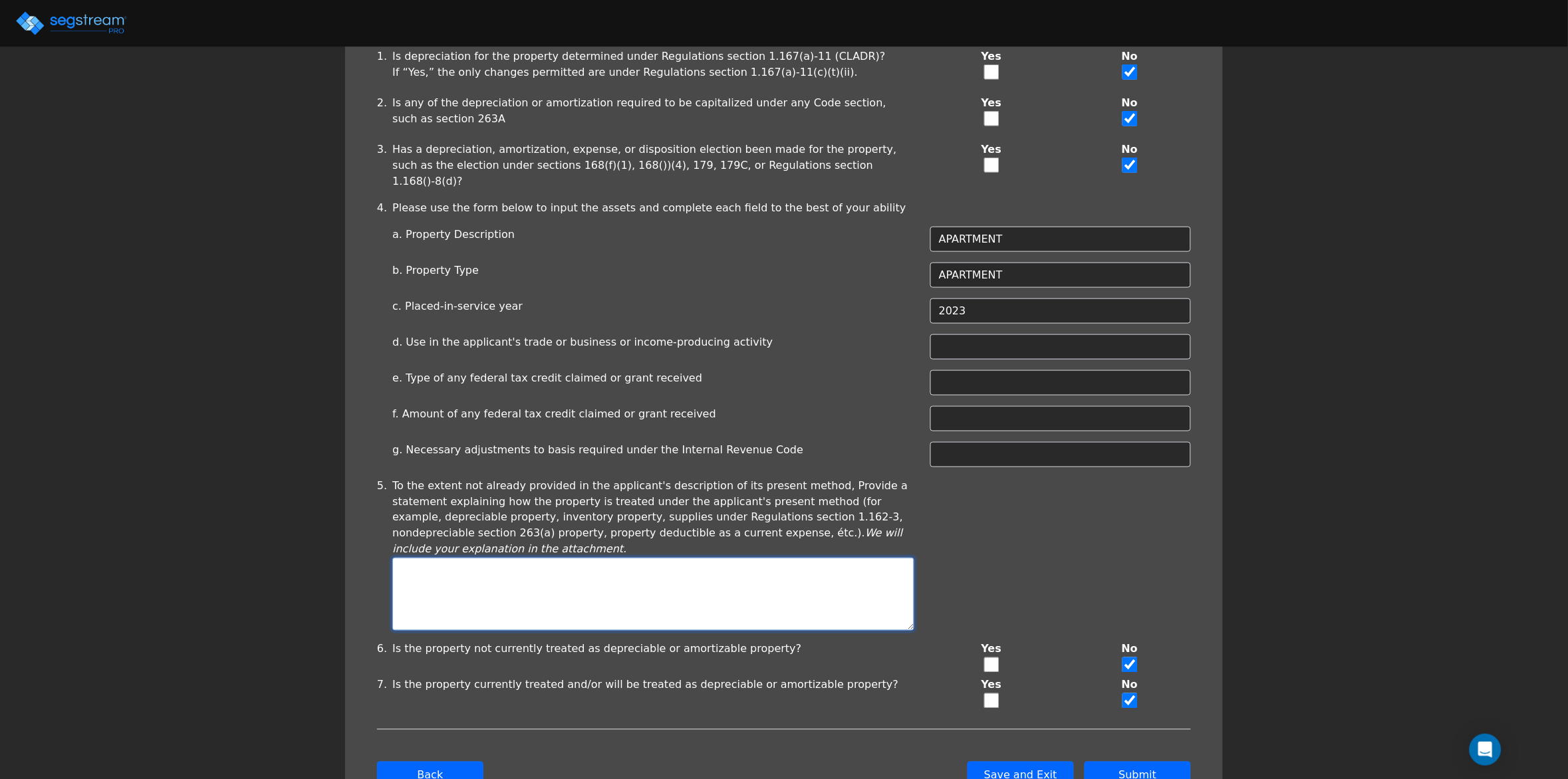
click at [697, 558] on textarea at bounding box center [653, 595] width 522 height 73
type textarea "Depreciable basis"
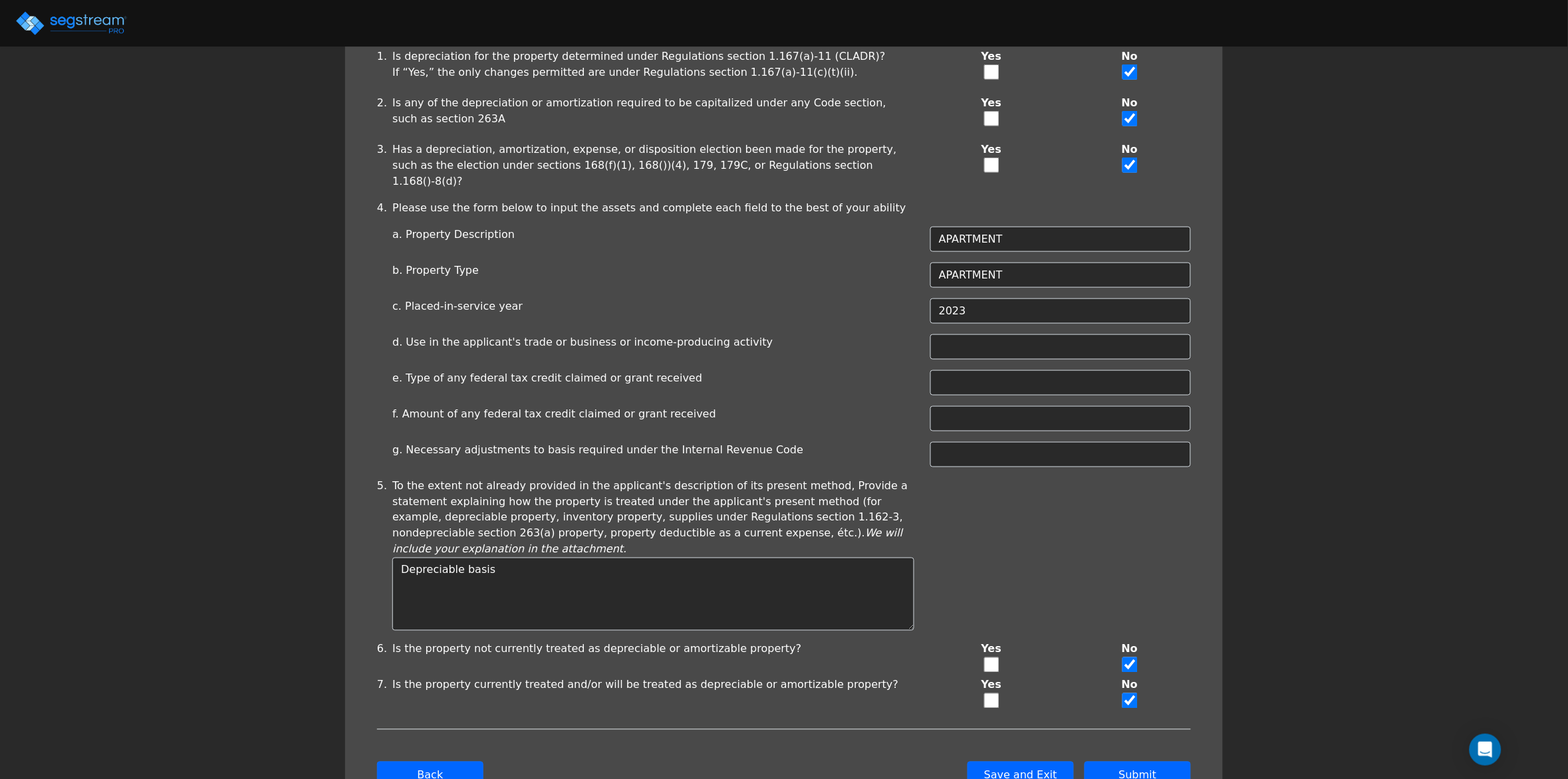
click at [991, 694] on input "checkbox" at bounding box center [991, 701] width 15 height 15
checkbox input "true"
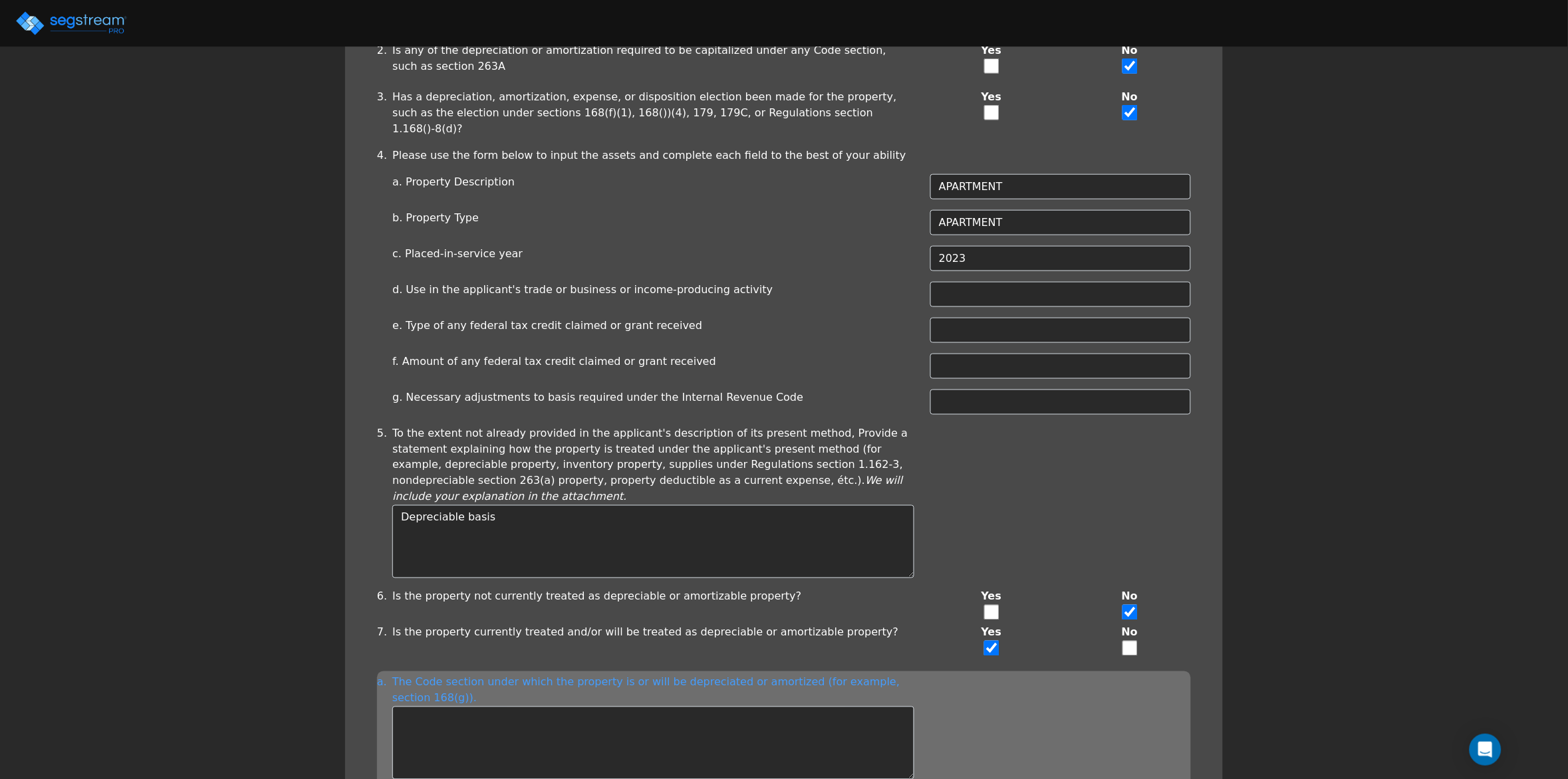
scroll to position [443, 0]
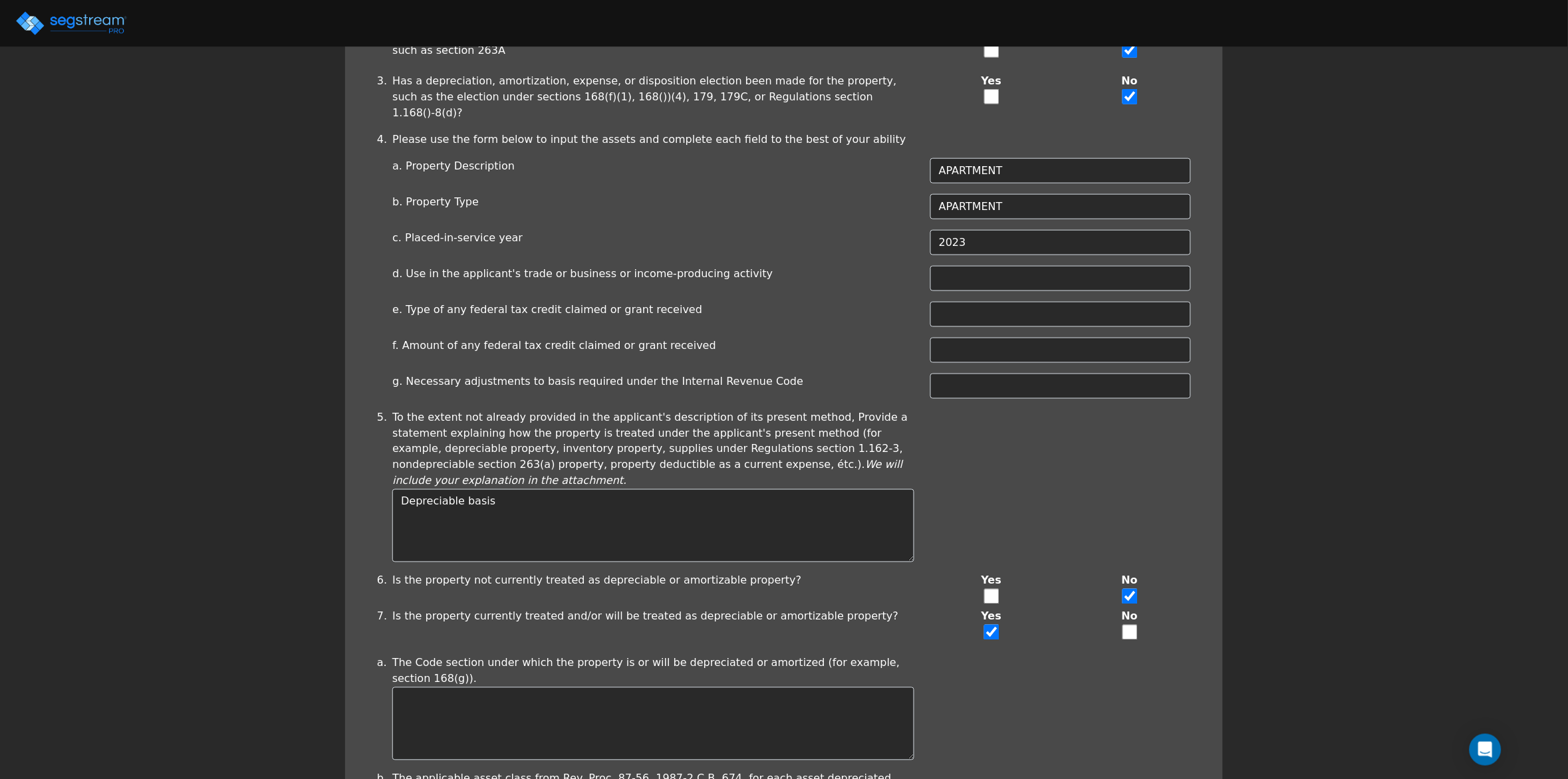
click at [1127, 625] on input "checkbox" at bounding box center [1130, 632] width 15 height 15
checkbox input "true"
checkbox input "false"
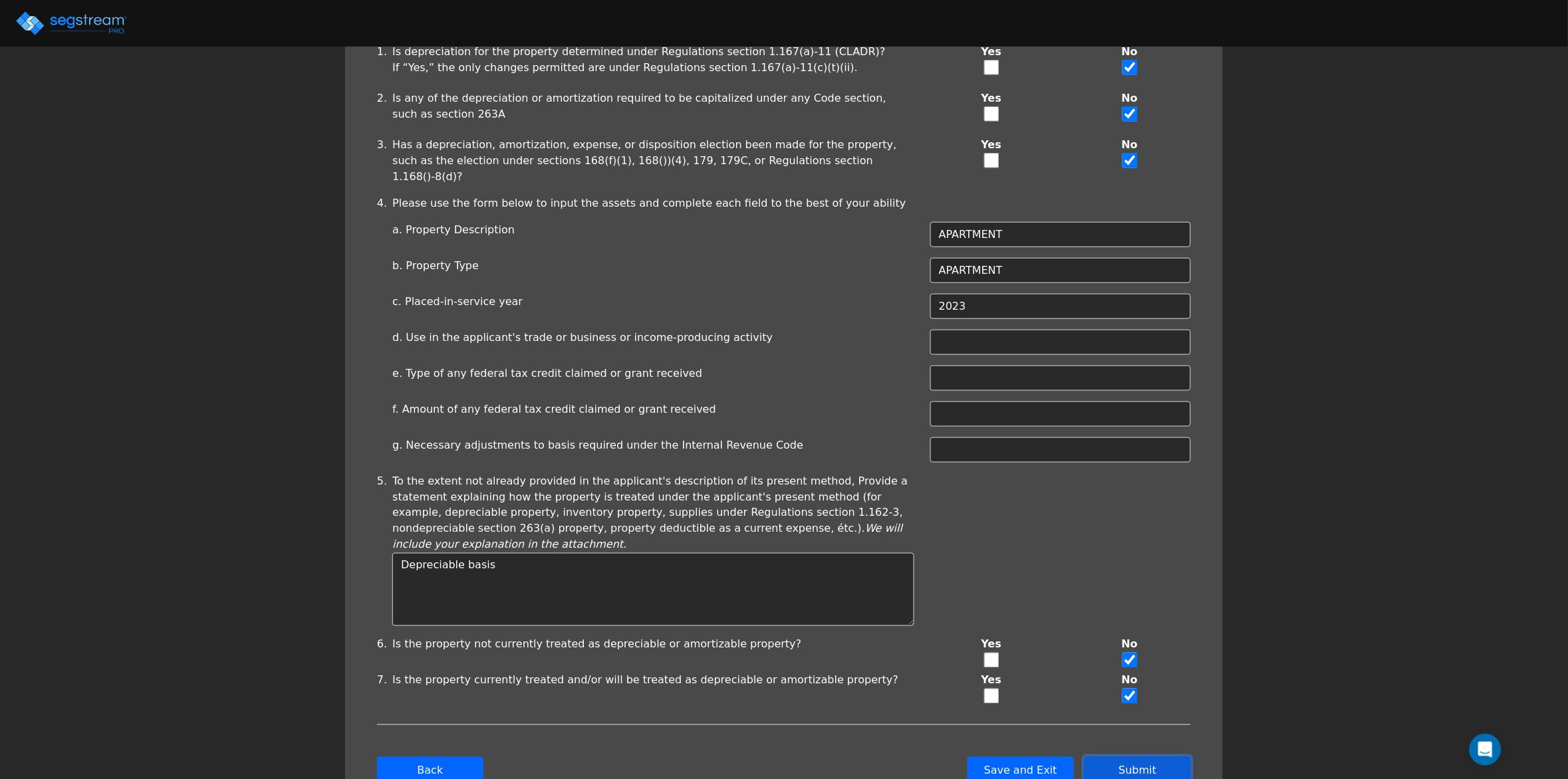
click at [1119, 758] on button "Submit" at bounding box center [1137, 771] width 107 height 28
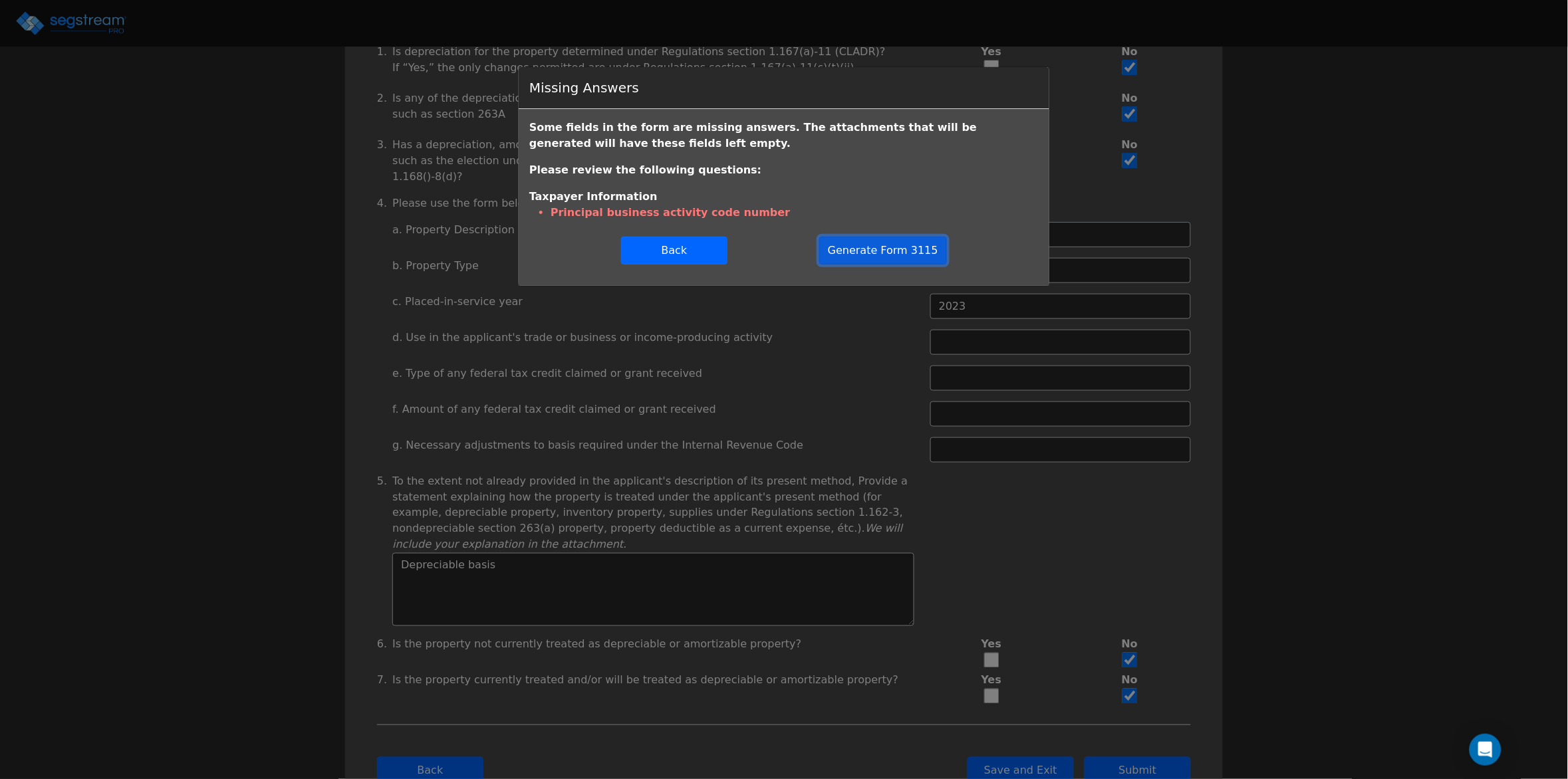
click at [875, 258] on button "Generate Form 3115" at bounding box center [883, 250] width 128 height 28
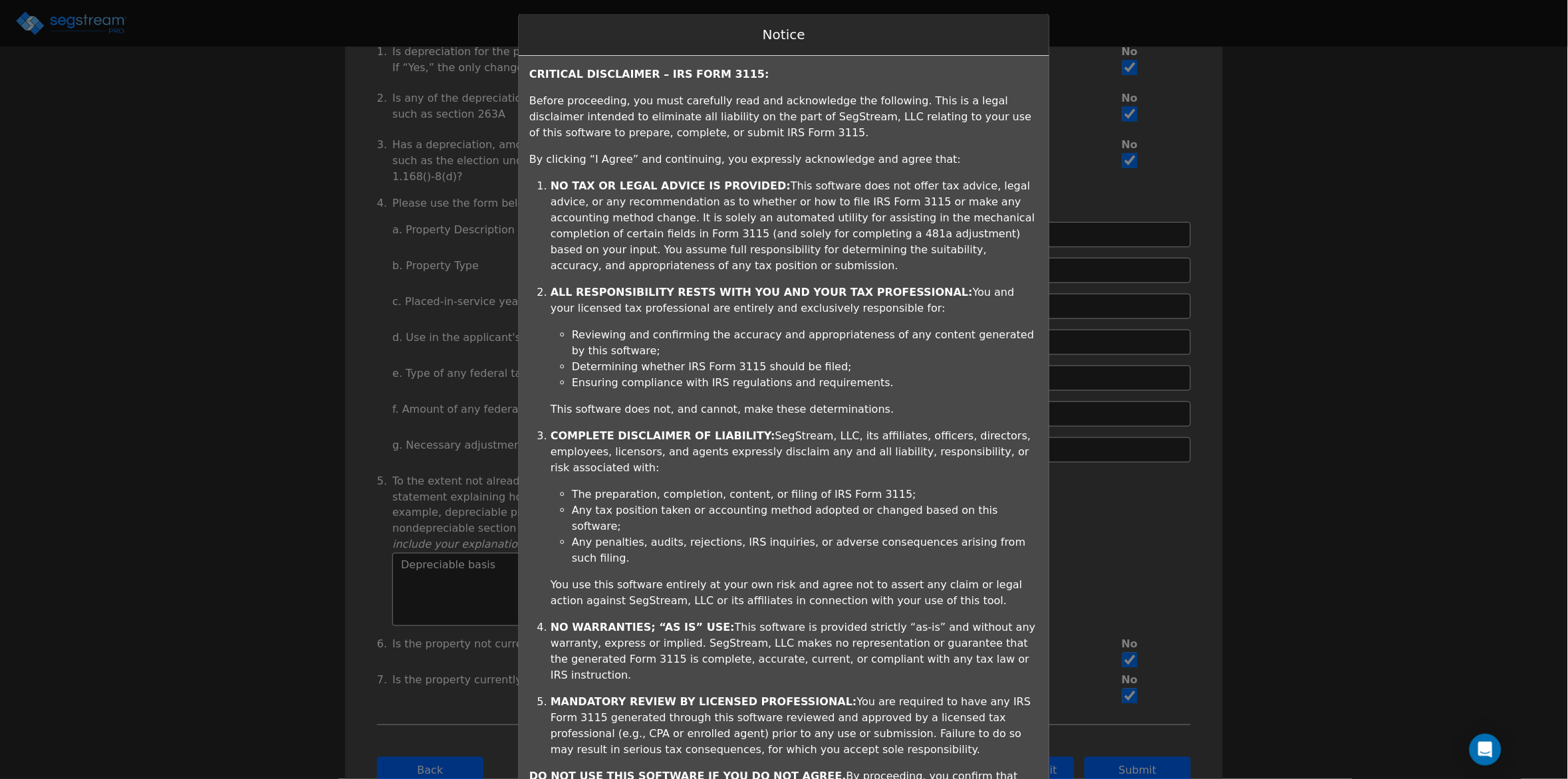
scroll to position [73, 0]
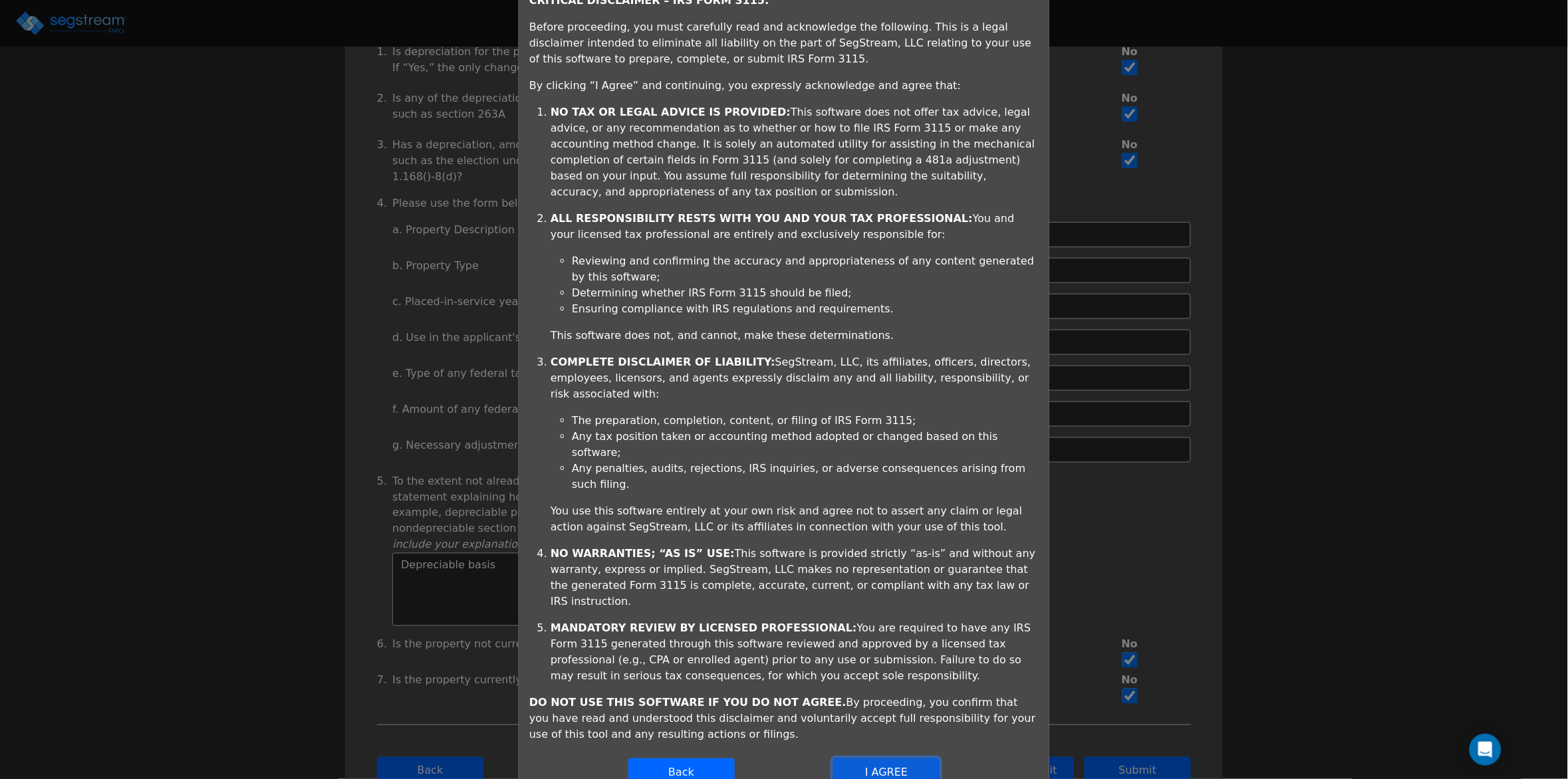
click at [878, 758] on button "I AGREE" at bounding box center [887, 772] width 107 height 28
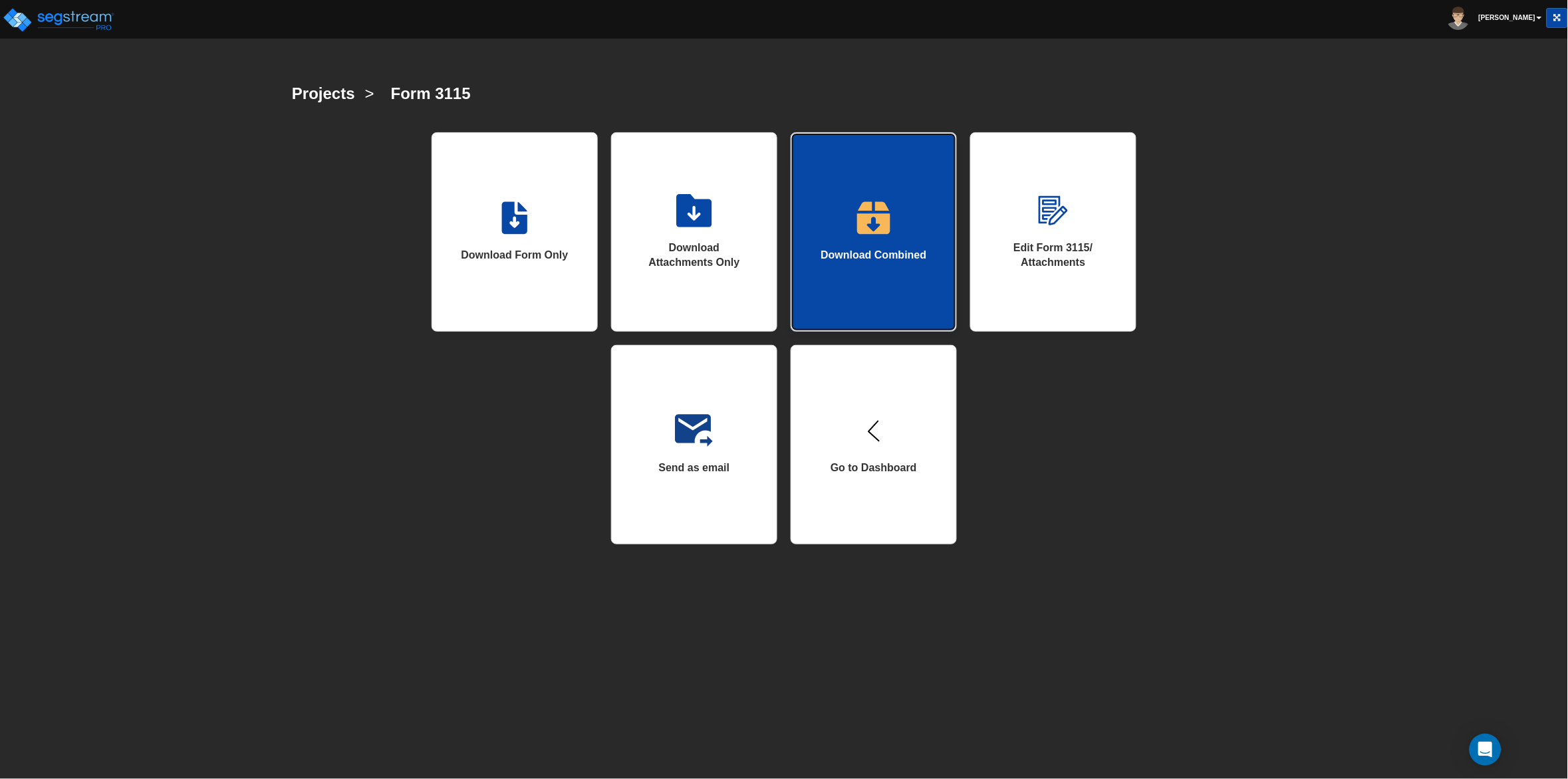
click at [893, 268] on link "Download Combined" at bounding box center [874, 232] width 167 height 200
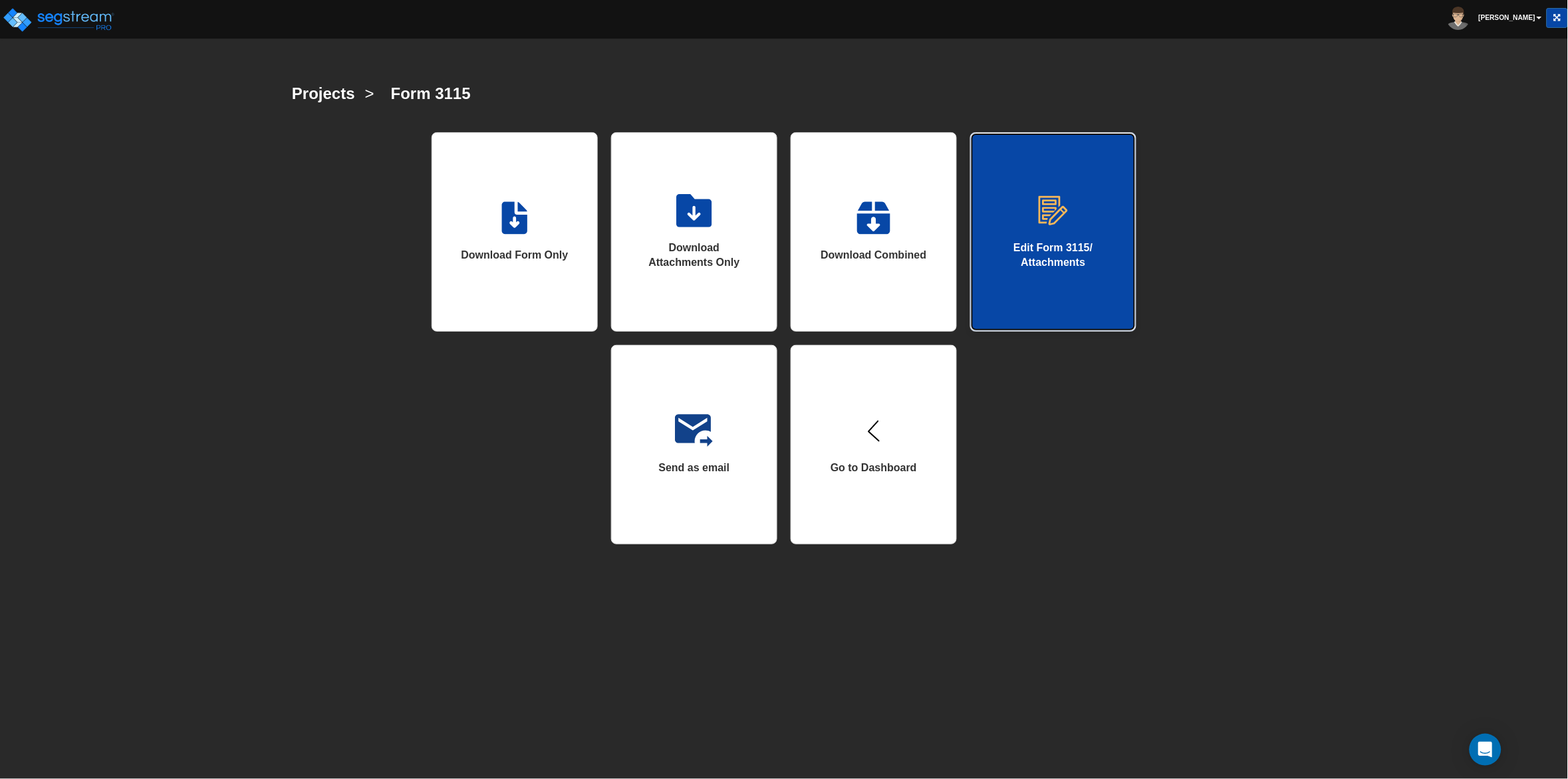
click at [1043, 244] on div "Edit Form 3115/ Attachments" at bounding box center [1053, 256] width 112 height 30
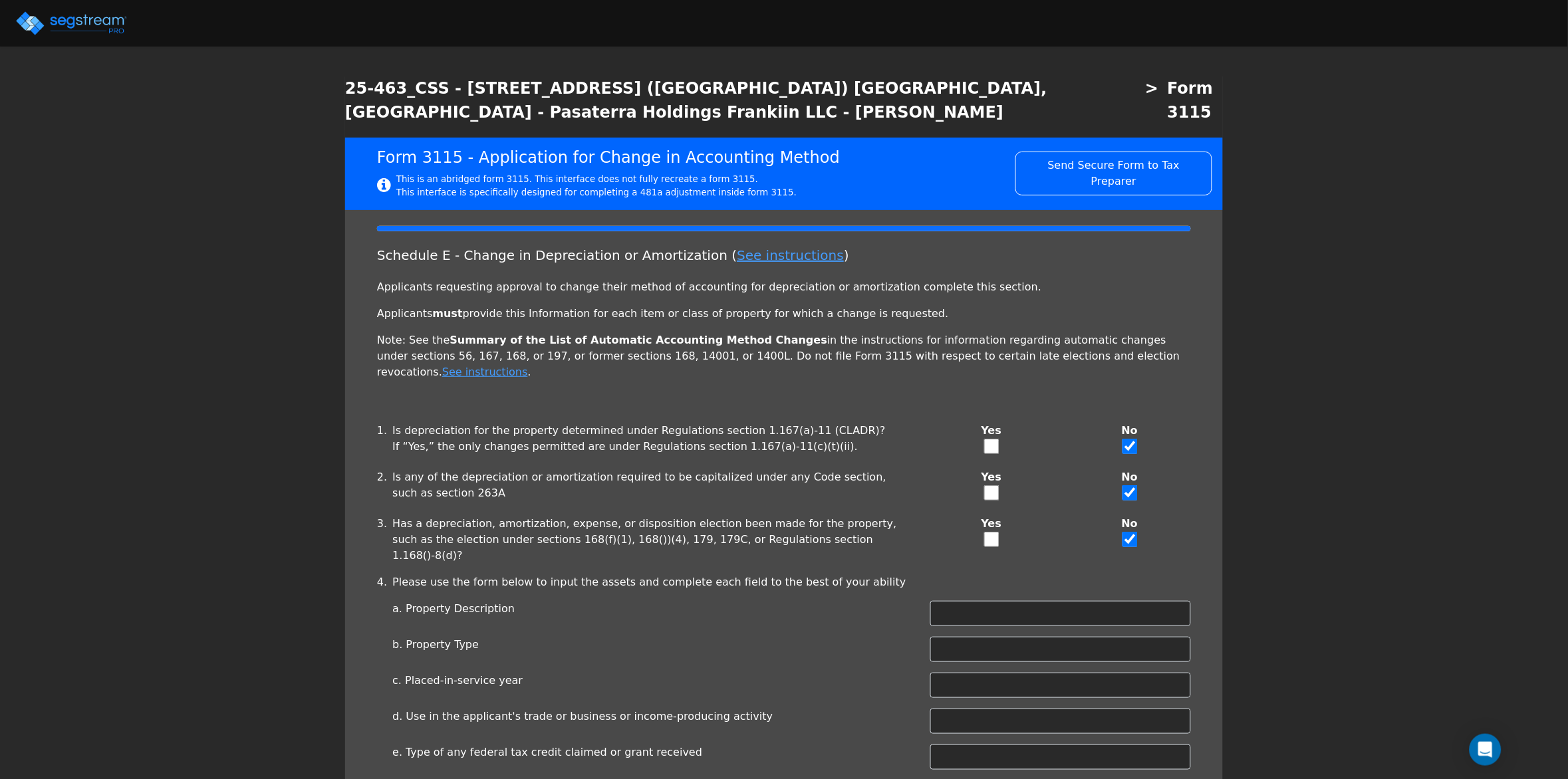
checkbox input "true"
type input "APARTMENT"
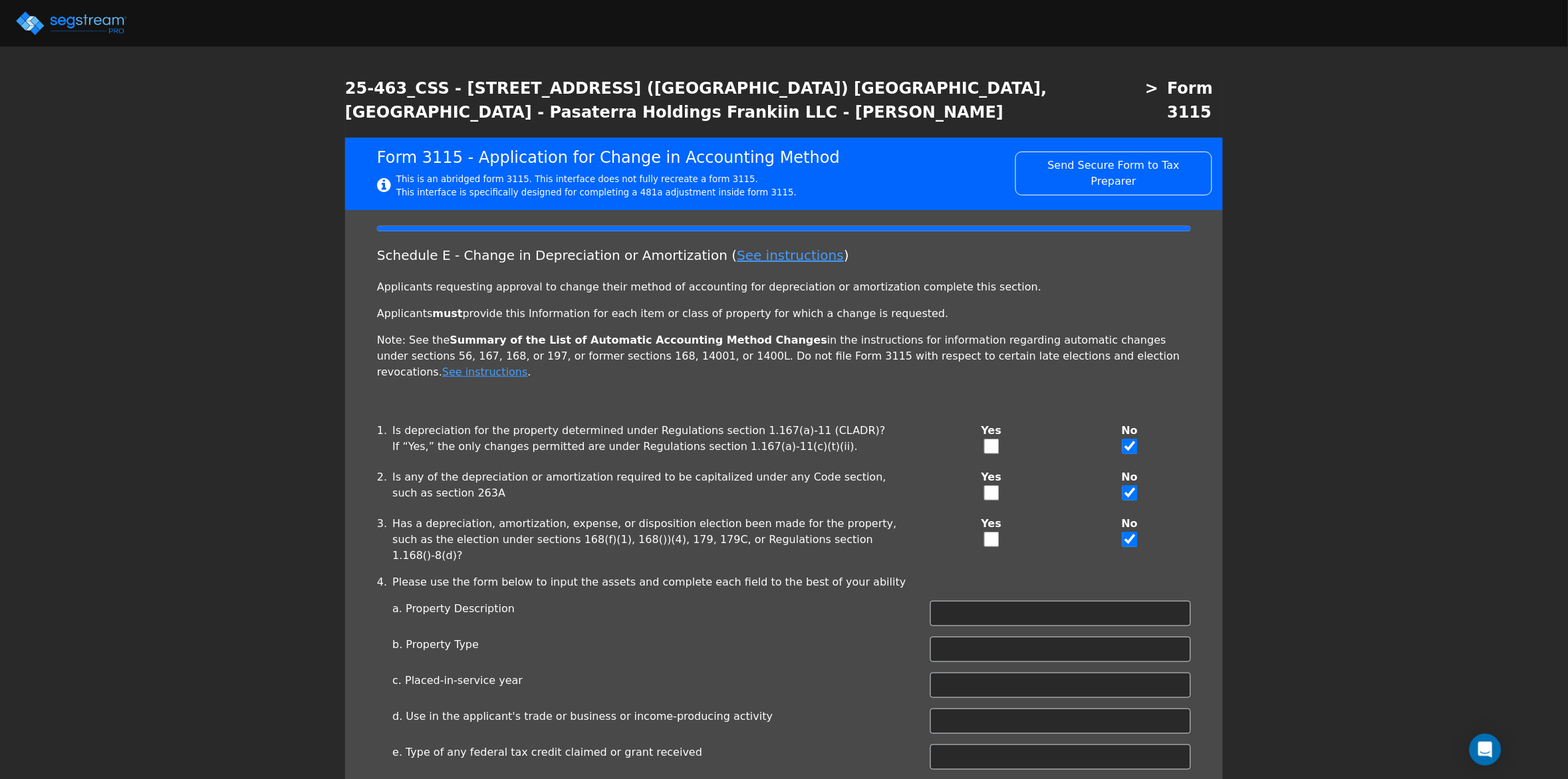
type input "2023"
type textarea "Depreciable basis"
checkbox input "true"
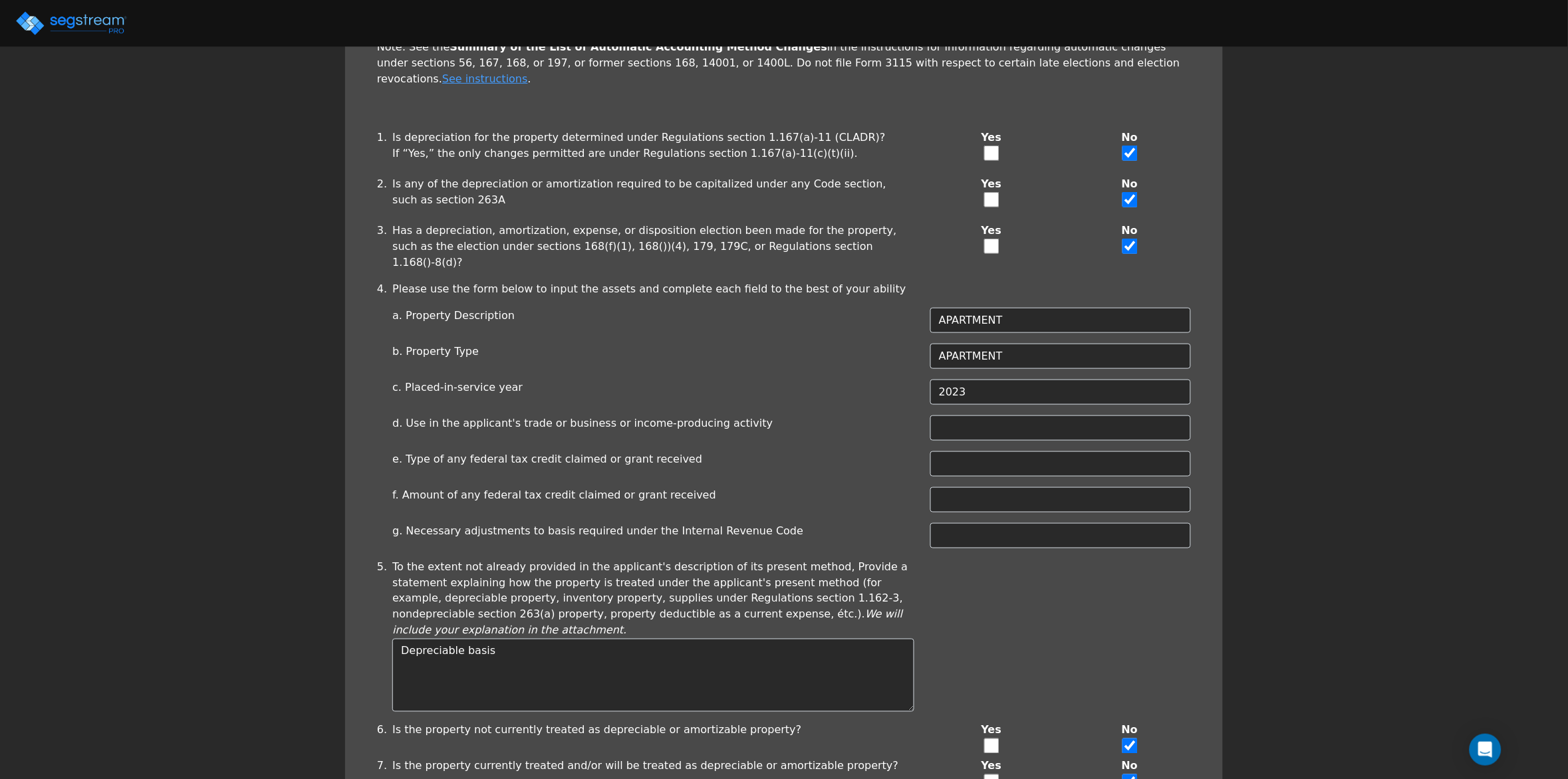
scroll to position [379, 0]
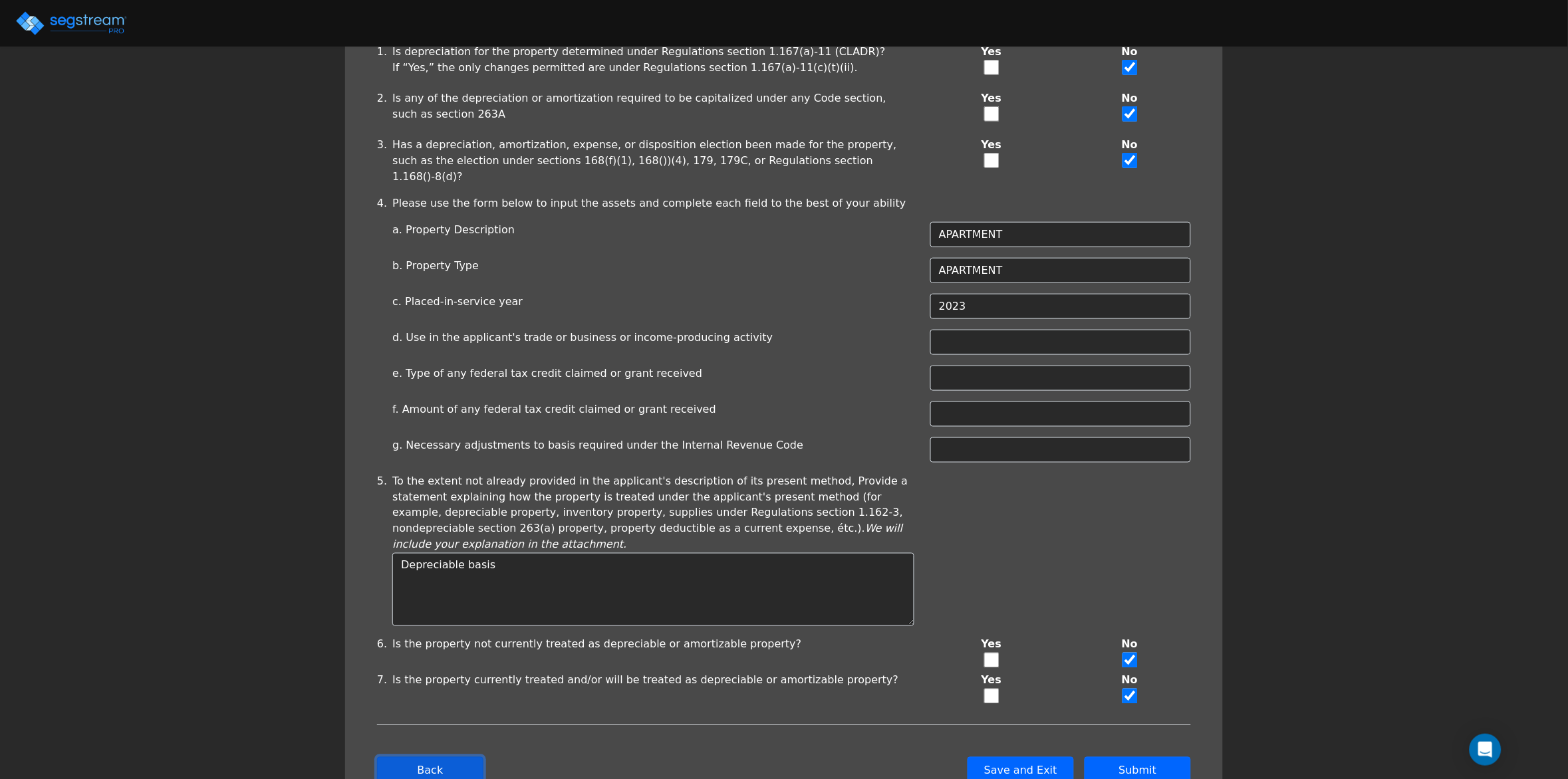
click at [426, 758] on button "Back" at bounding box center [430, 771] width 107 height 28
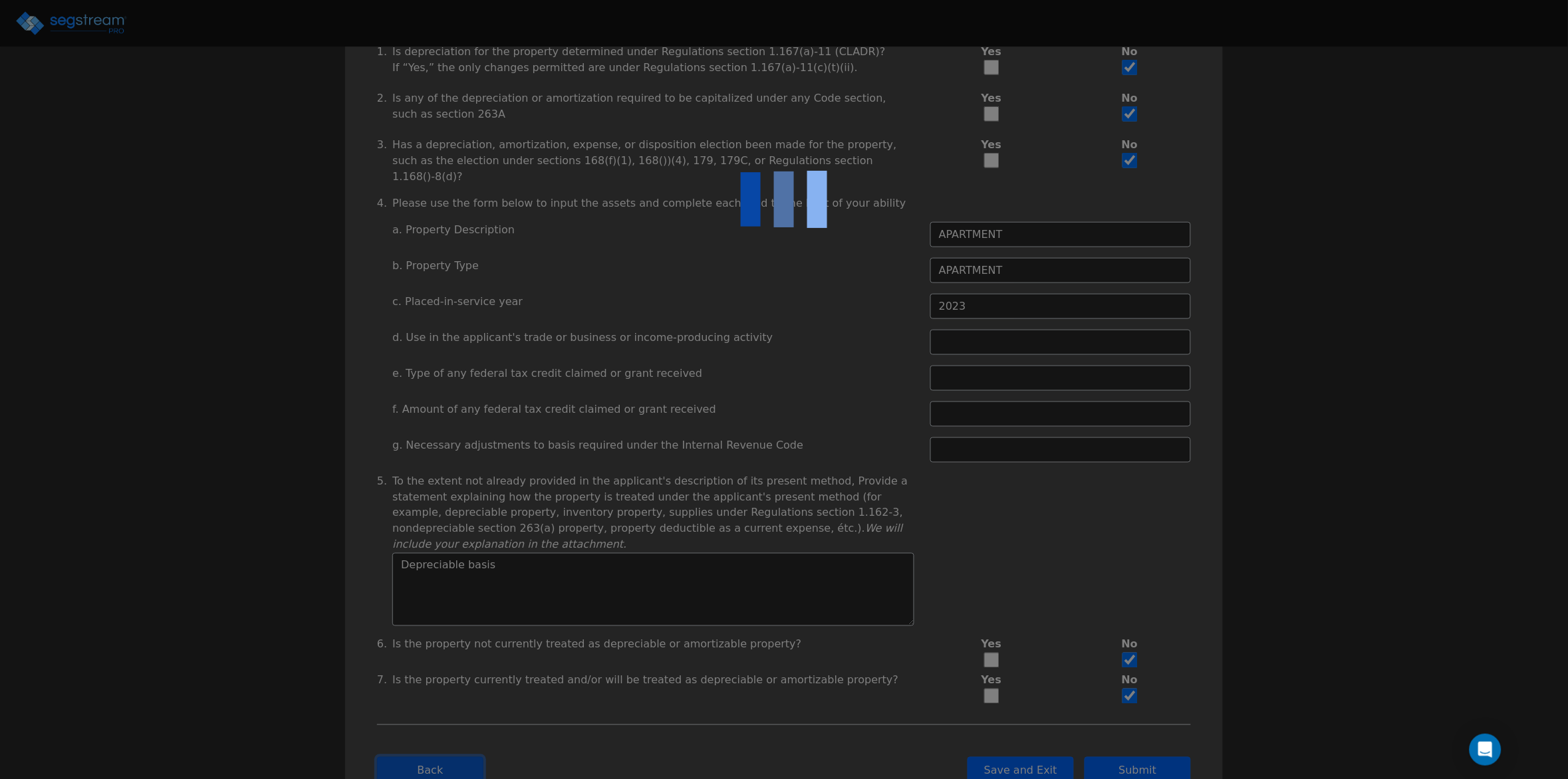
type input "-2,520,792.29"
checkbox input "true"
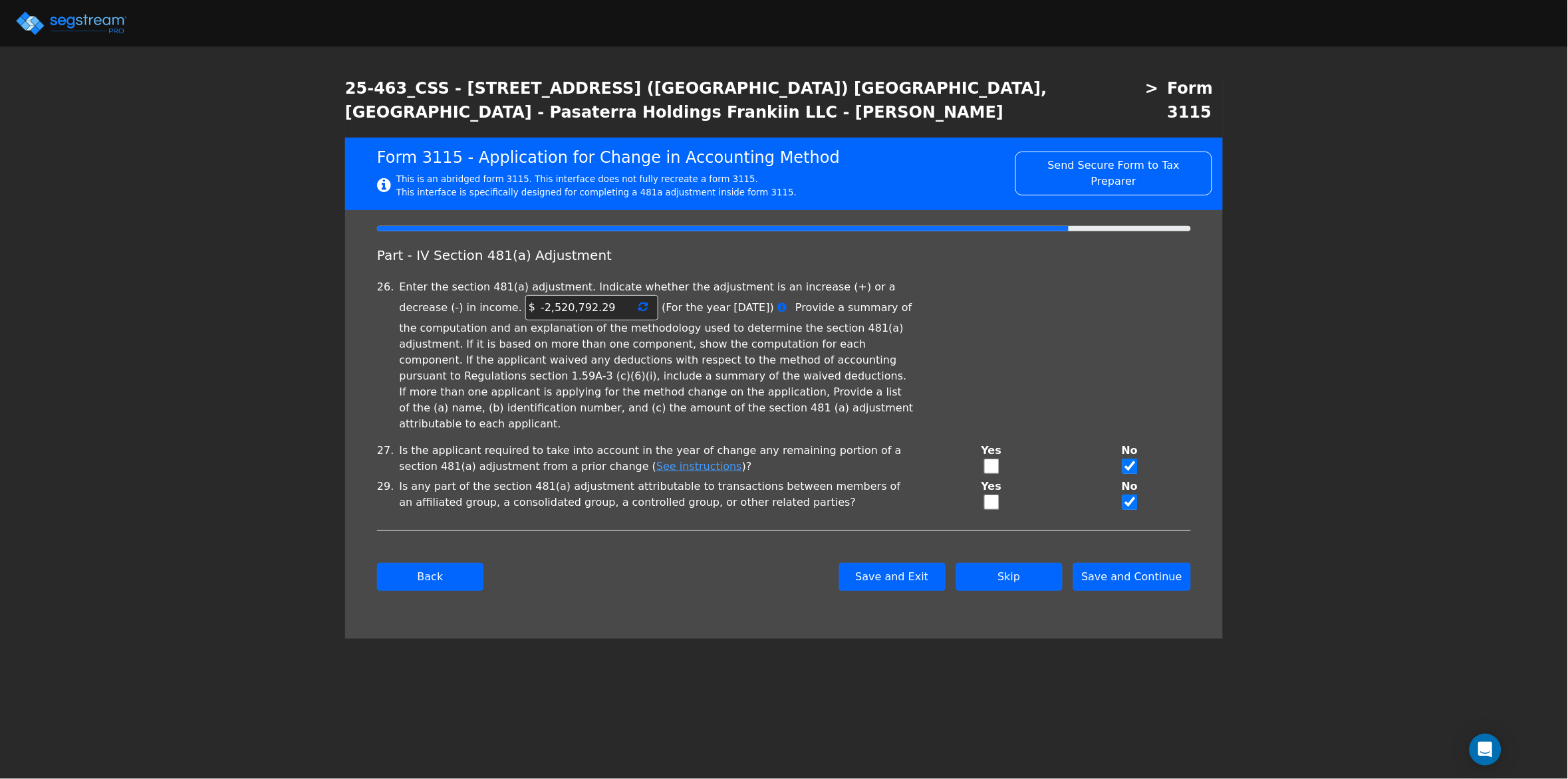
click at [638, 301] on icon at bounding box center [643, 306] width 9 height 11
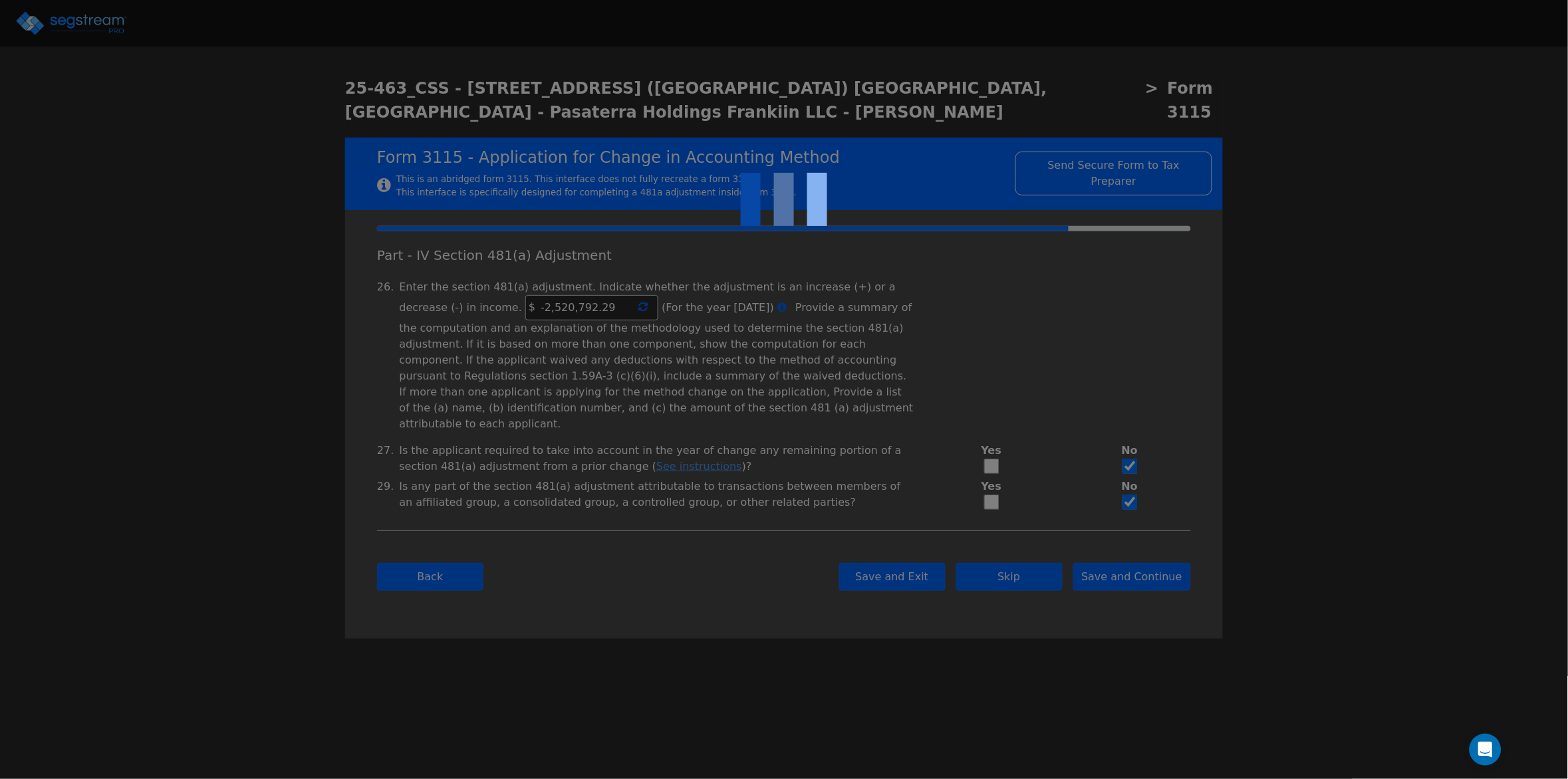
type input "-2,520,792.29"
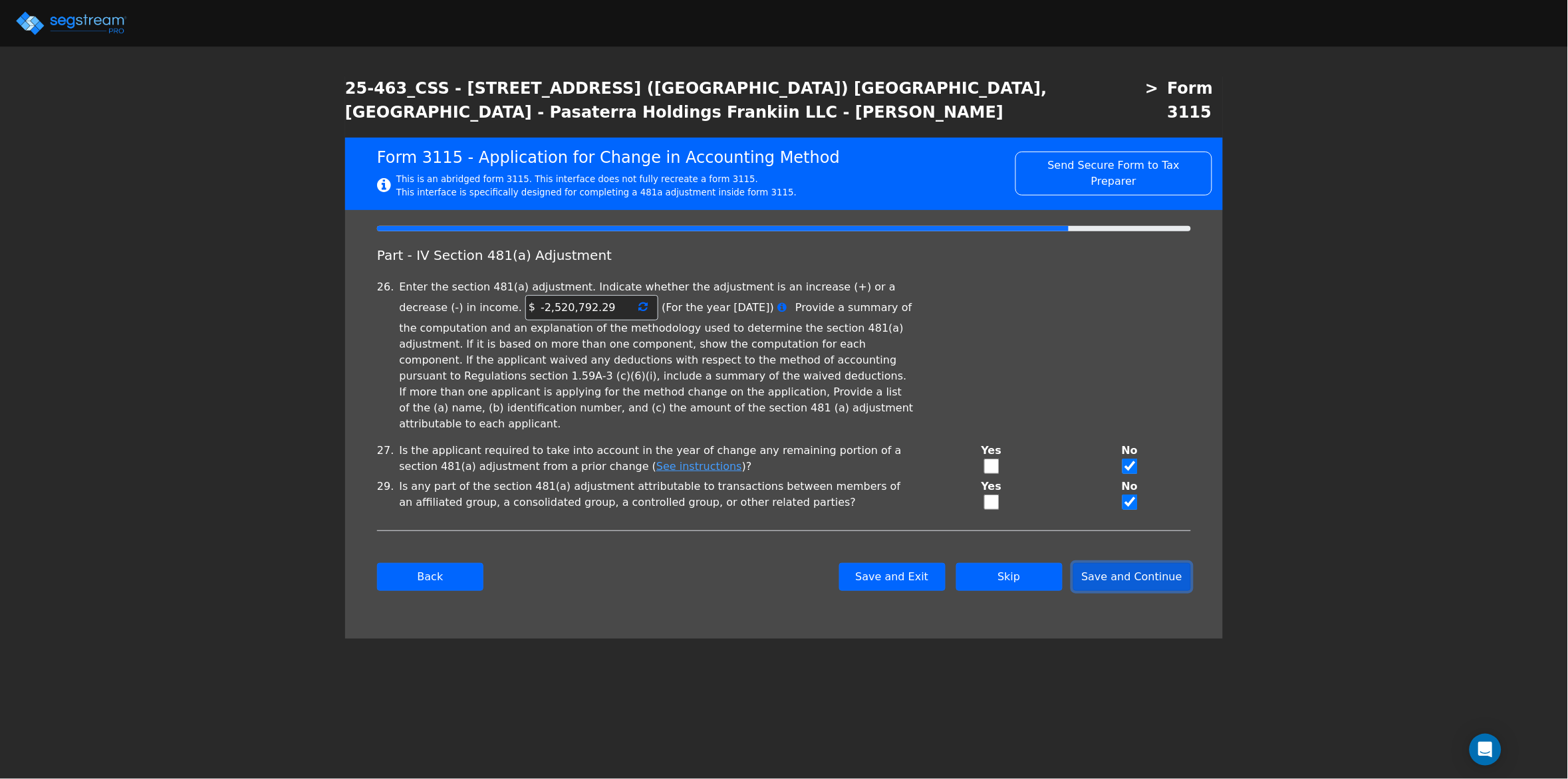
click at [1162, 563] on button "Save and Continue" at bounding box center [1133, 577] width 118 height 28
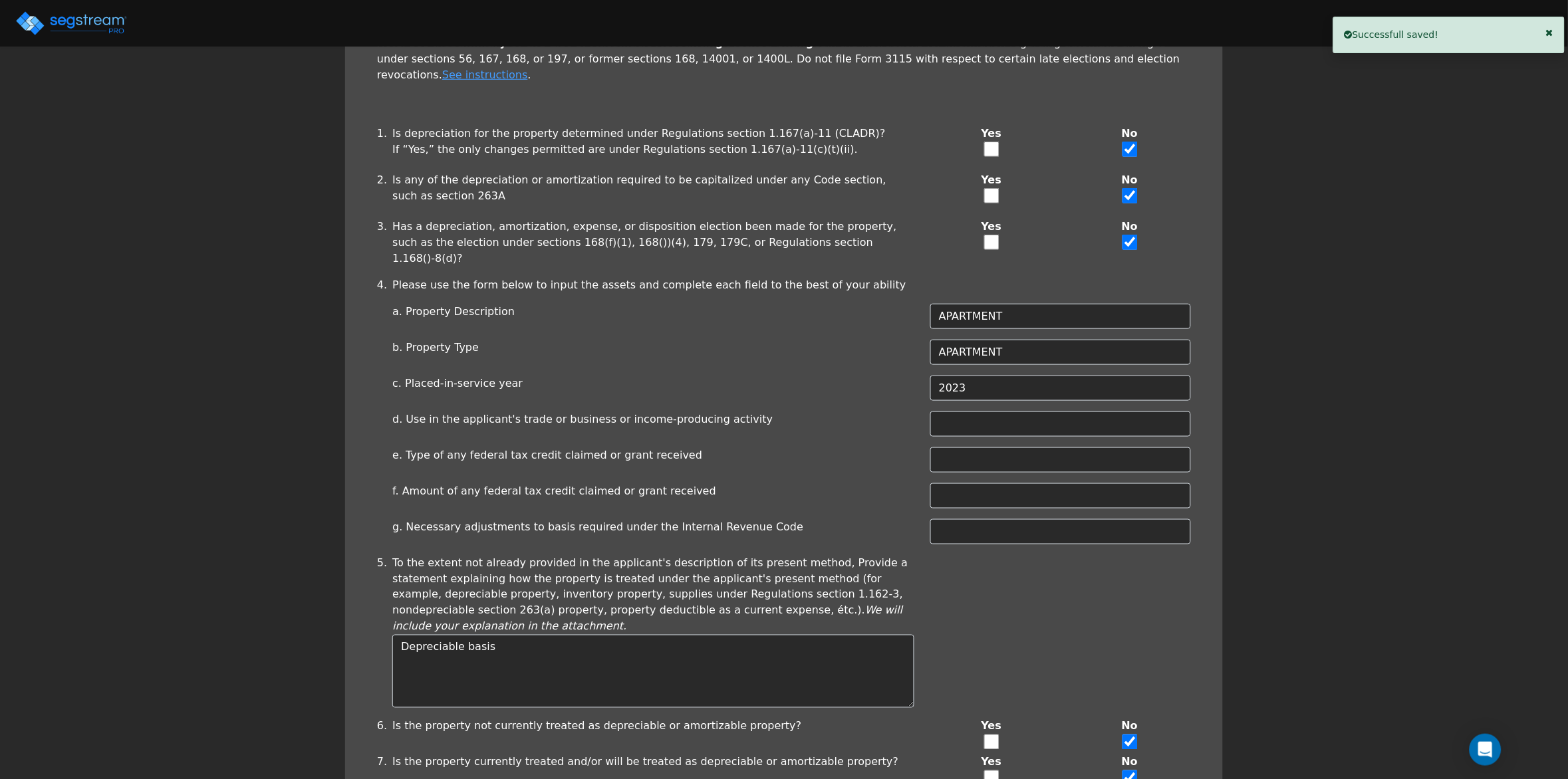
scroll to position [379, 0]
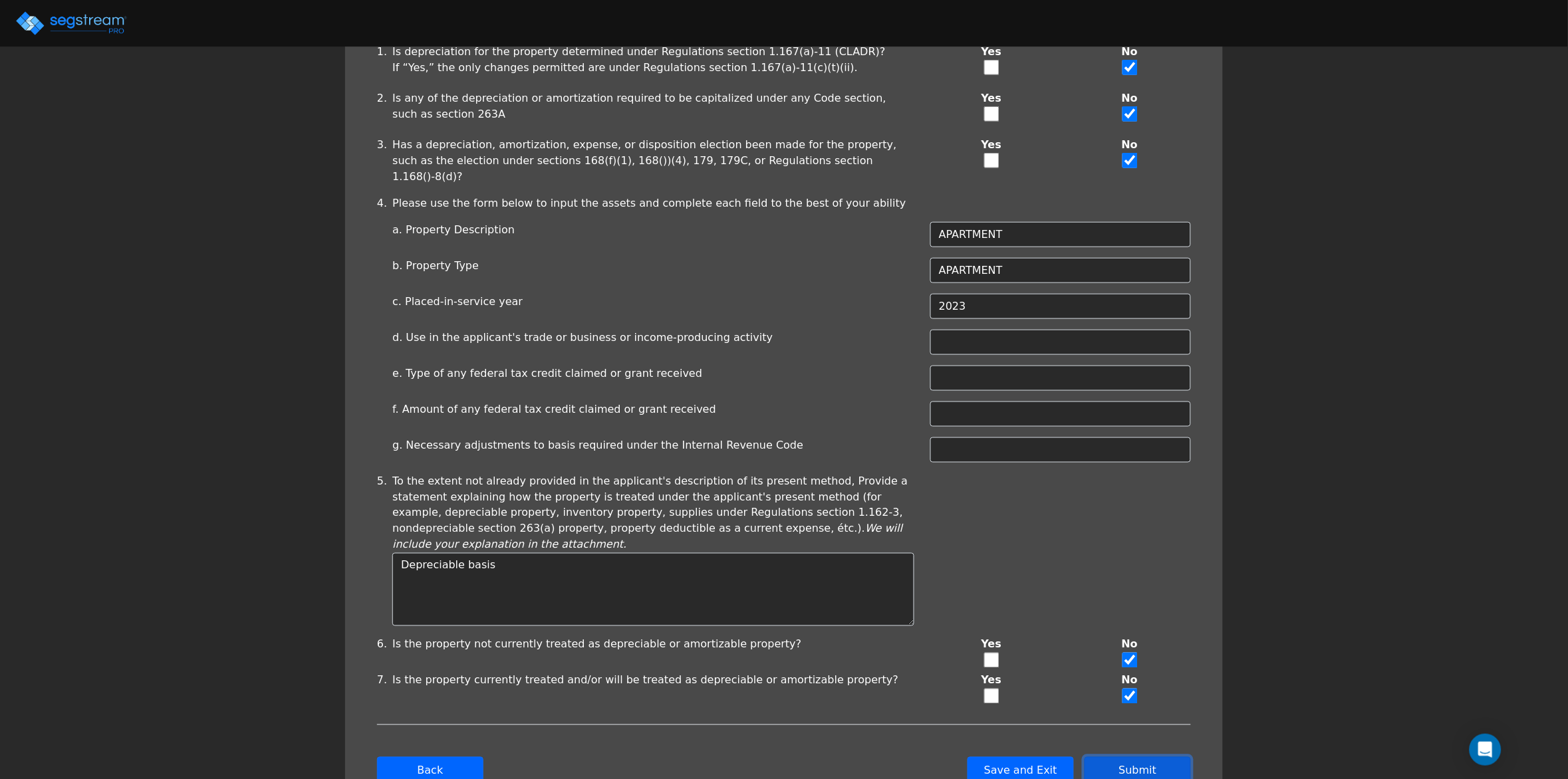
click at [1127, 758] on button "Submit" at bounding box center [1137, 771] width 107 height 28
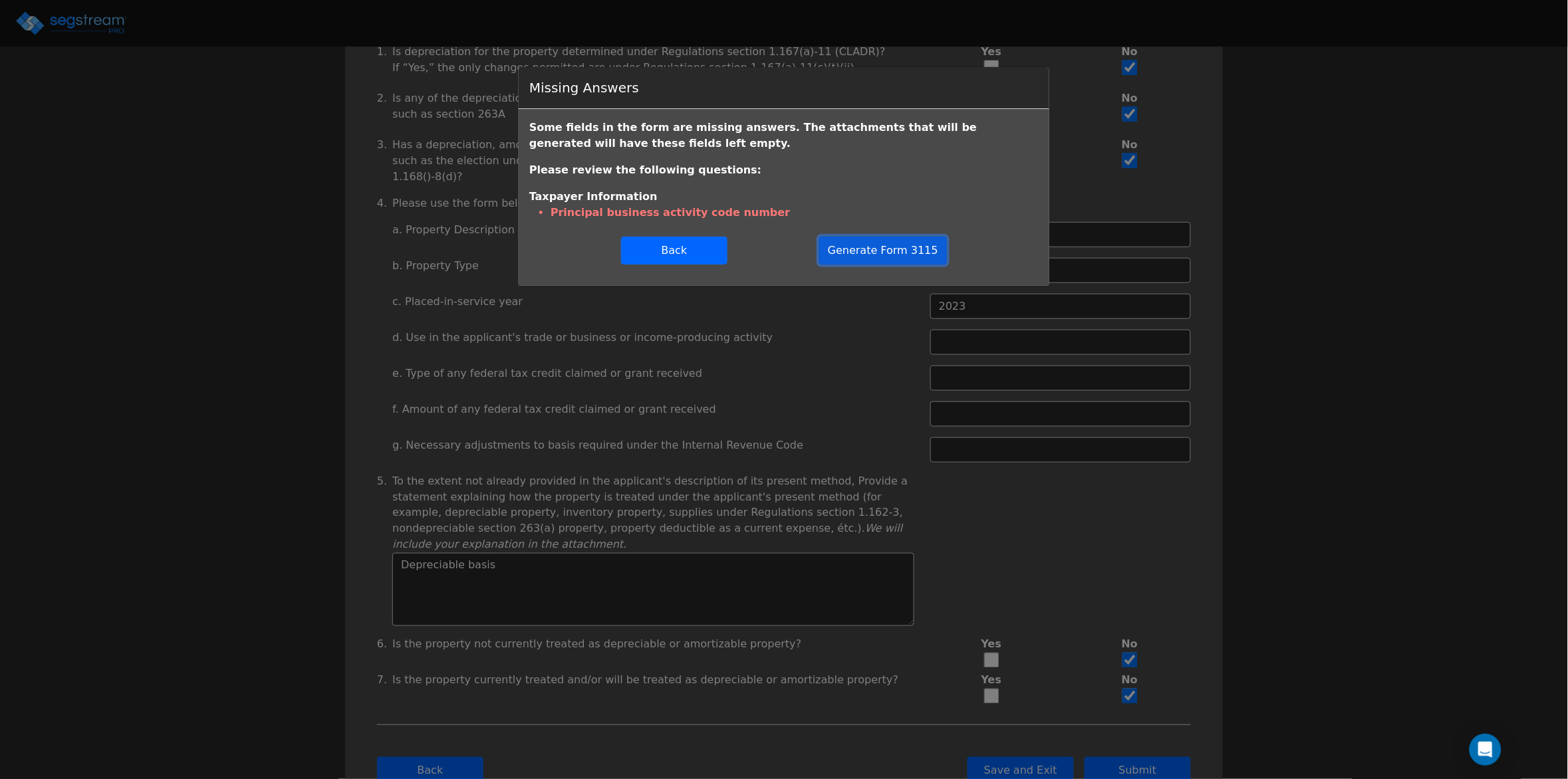
click at [893, 254] on button "Generate Form 3115" at bounding box center [883, 250] width 128 height 28
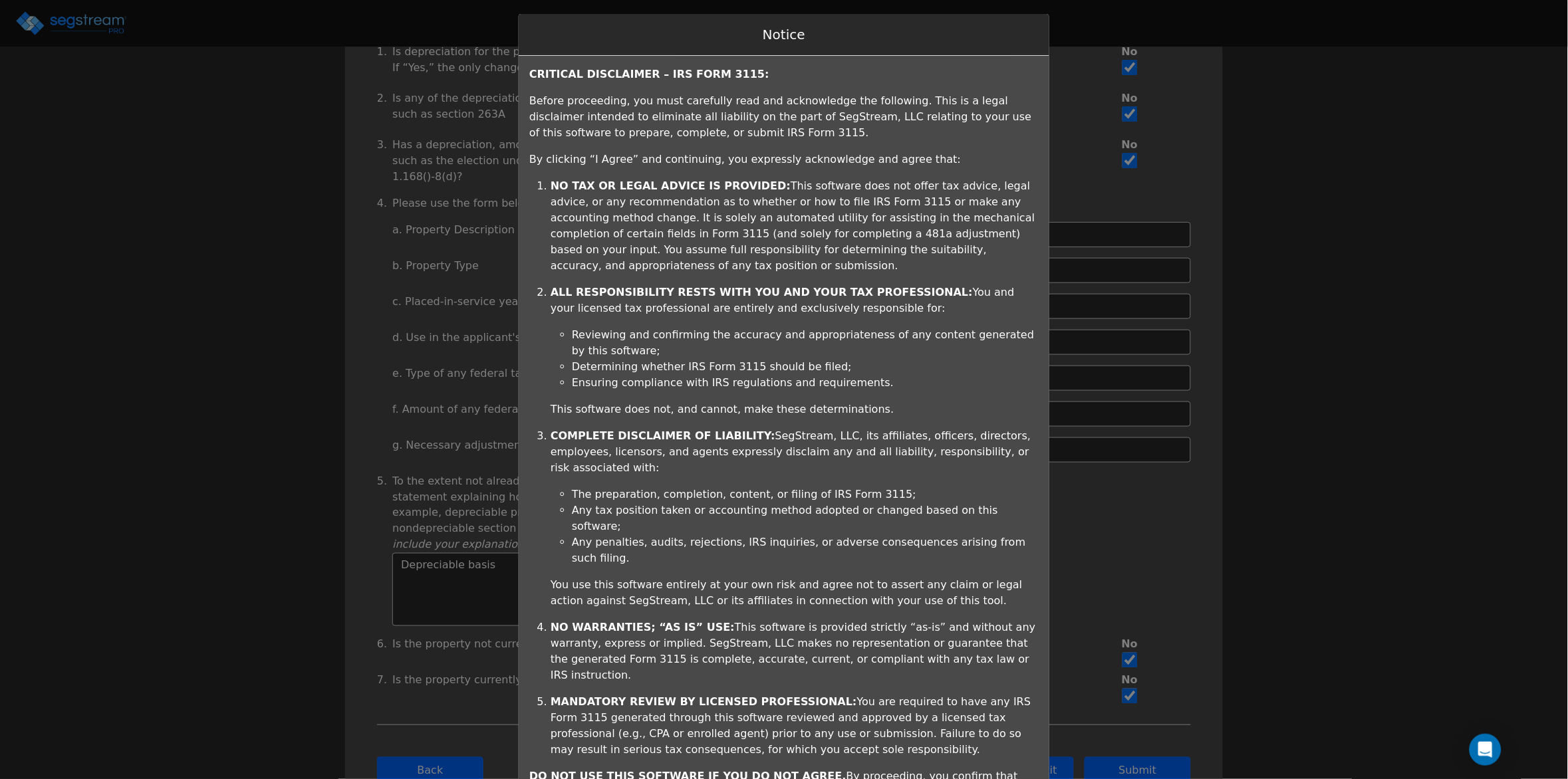
scroll to position [73, 0]
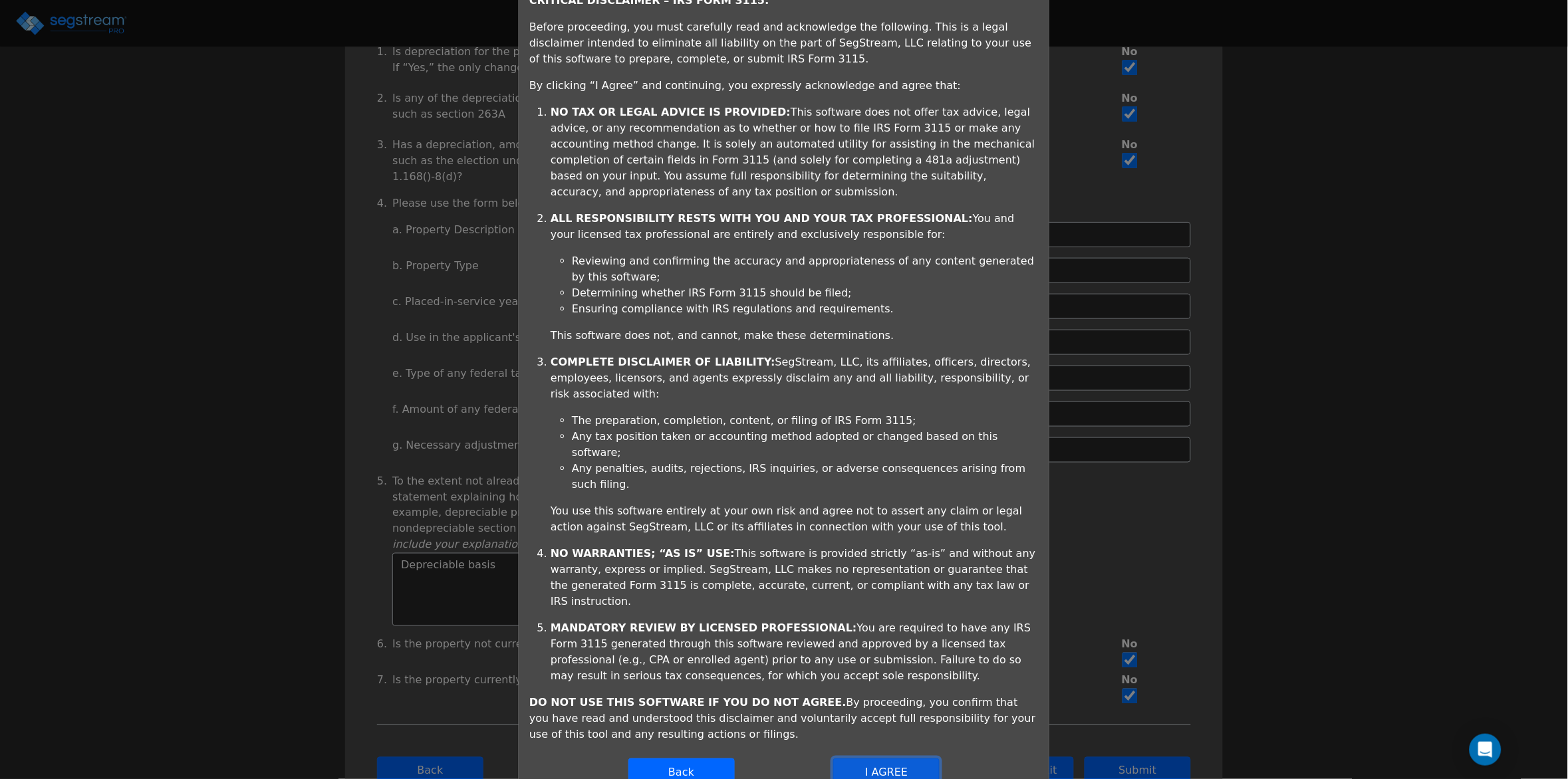
click at [888, 758] on button "I AGREE" at bounding box center [887, 772] width 107 height 28
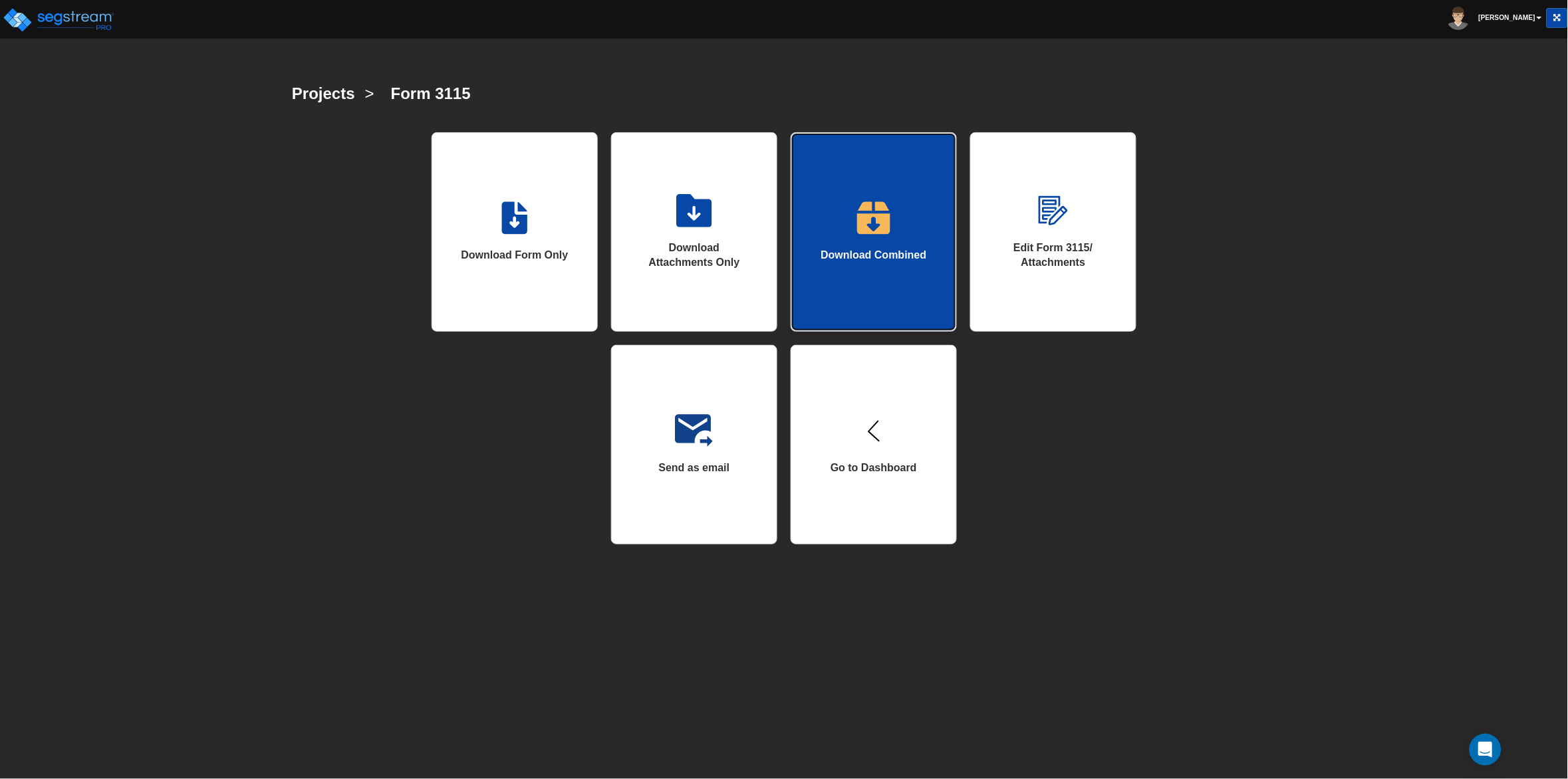
click at [852, 230] on link "Download Combined" at bounding box center [874, 232] width 167 height 200
